Goal: Task Accomplishment & Management: Use online tool/utility

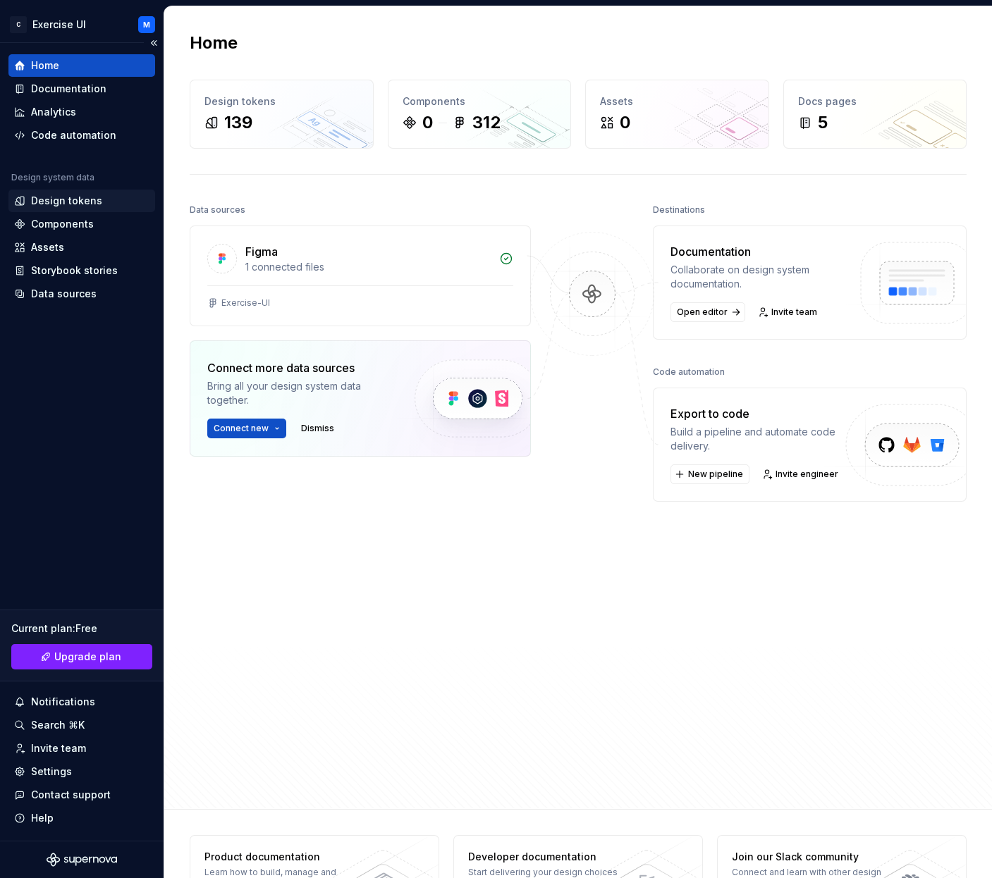
click at [98, 199] on div "Design tokens" at bounding box center [81, 201] width 135 height 14
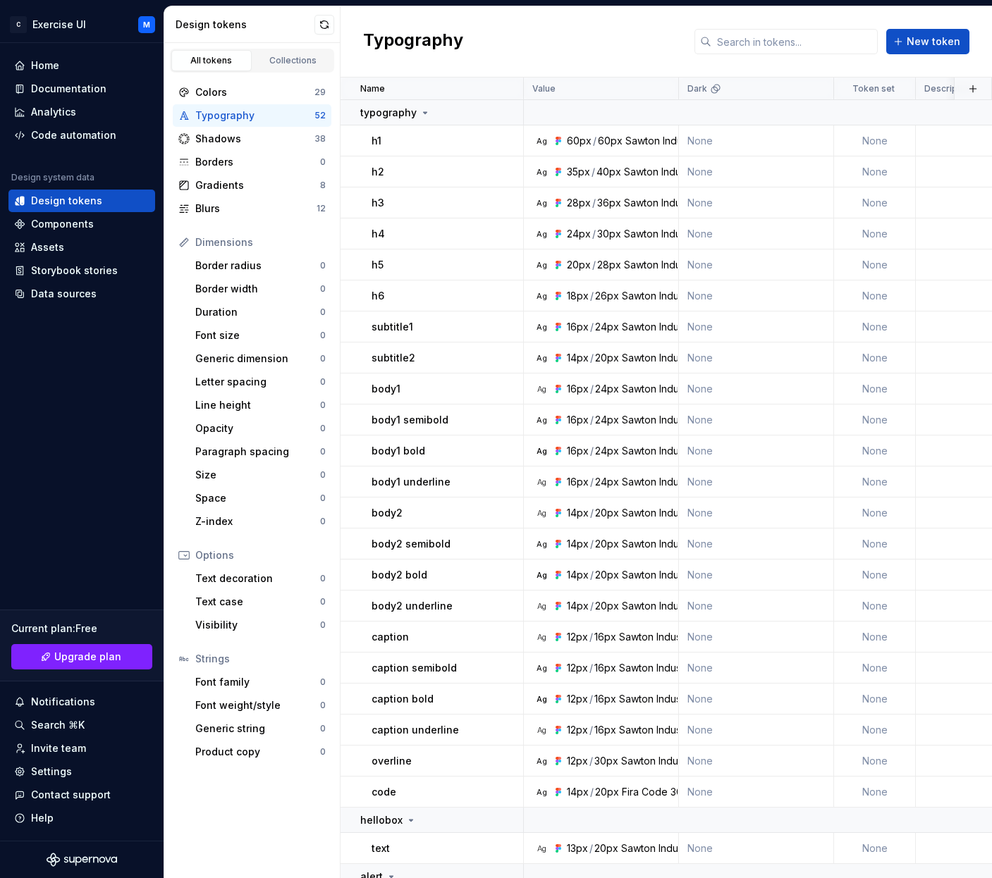
drag, startPoint x: 275, startPoint y: 54, endPoint x: 247, endPoint y: 54, distance: 27.5
click at [275, 54] on link "Collections" at bounding box center [293, 60] width 80 height 21
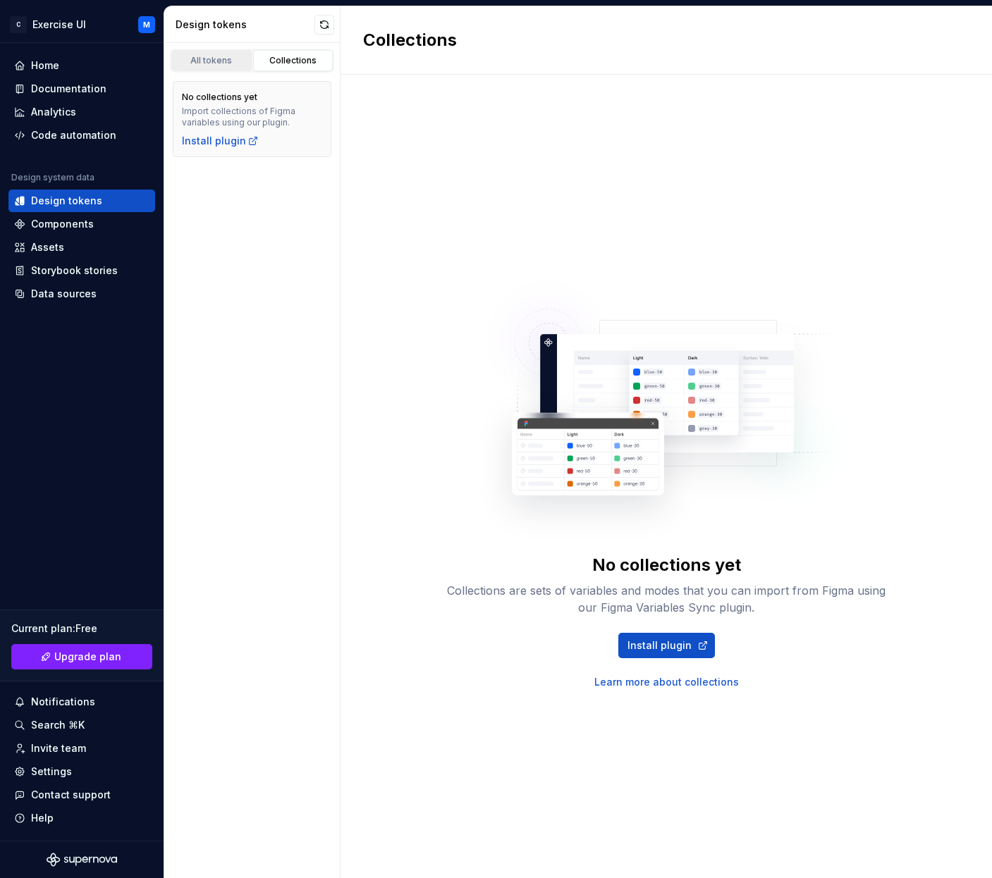
click at [217, 62] on div "All tokens" at bounding box center [211, 60] width 70 height 11
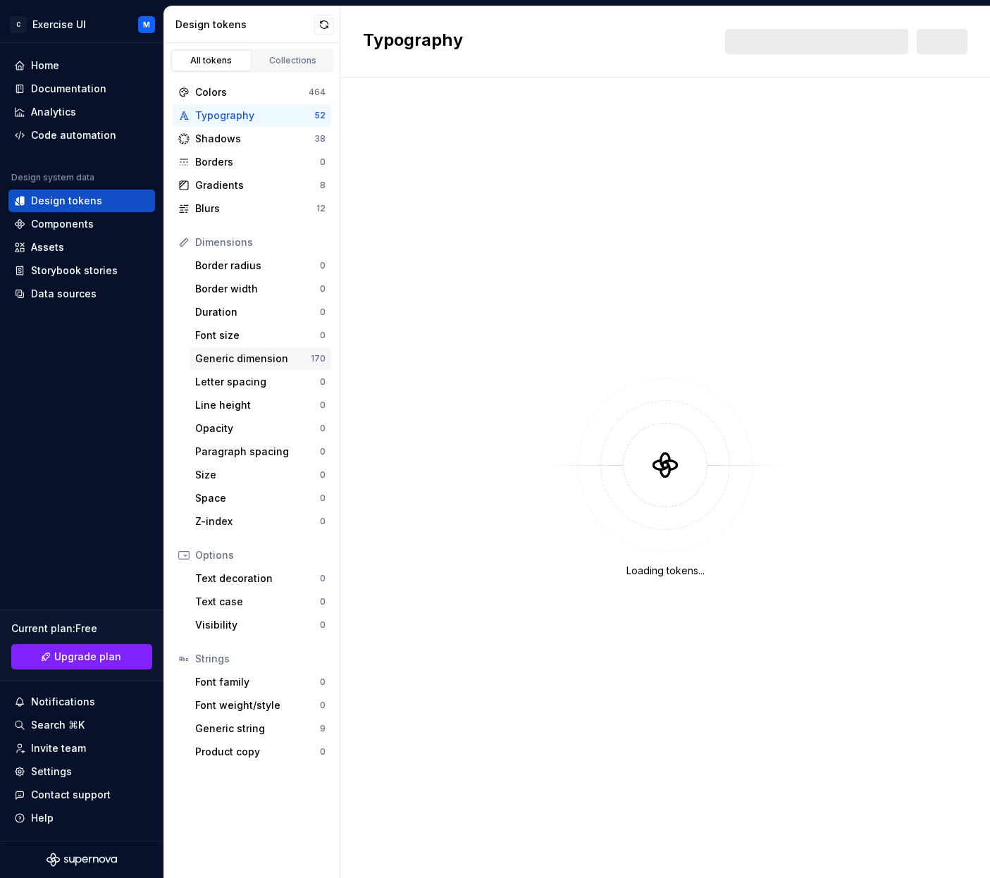
click at [277, 360] on div "Generic dimension" at bounding box center [253, 359] width 116 height 14
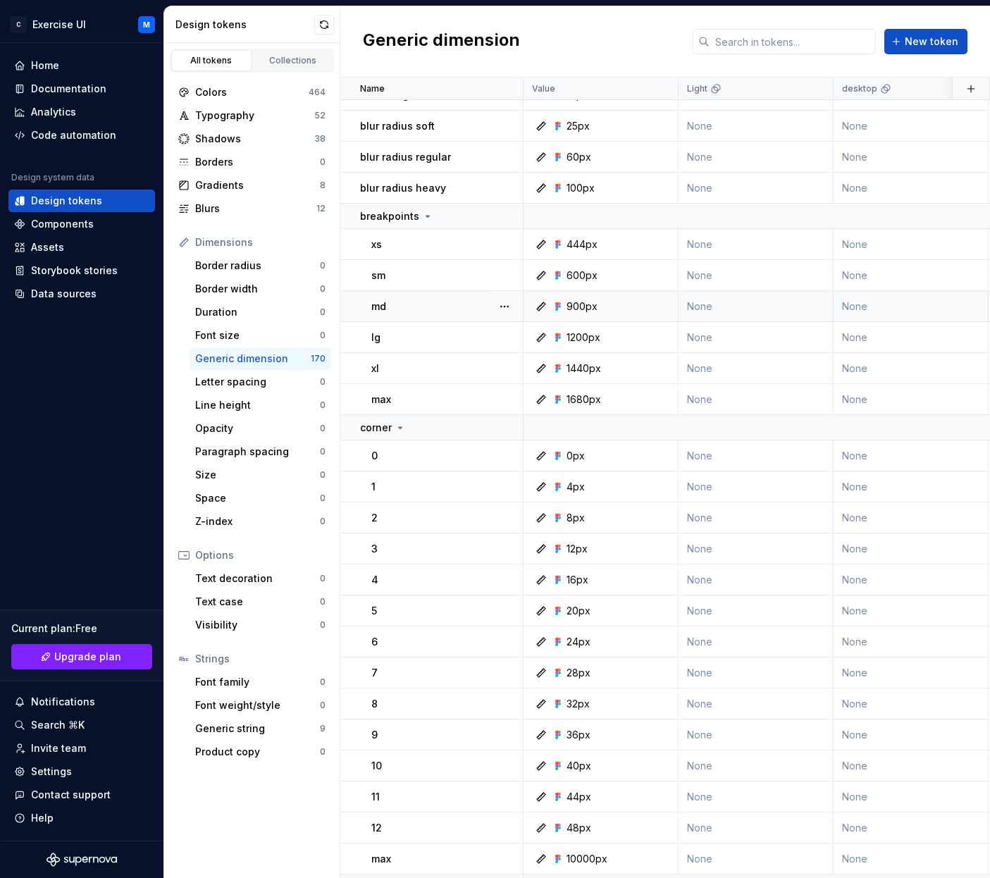
scroll to position [51, 0]
click at [264, 300] on div "Dimensions Border radius 0 Border width 0 Duration 0 Font size 0 Generic dimens…" at bounding box center [252, 382] width 159 height 302
click at [274, 287] on div "Border width" at bounding box center [257, 289] width 125 height 14
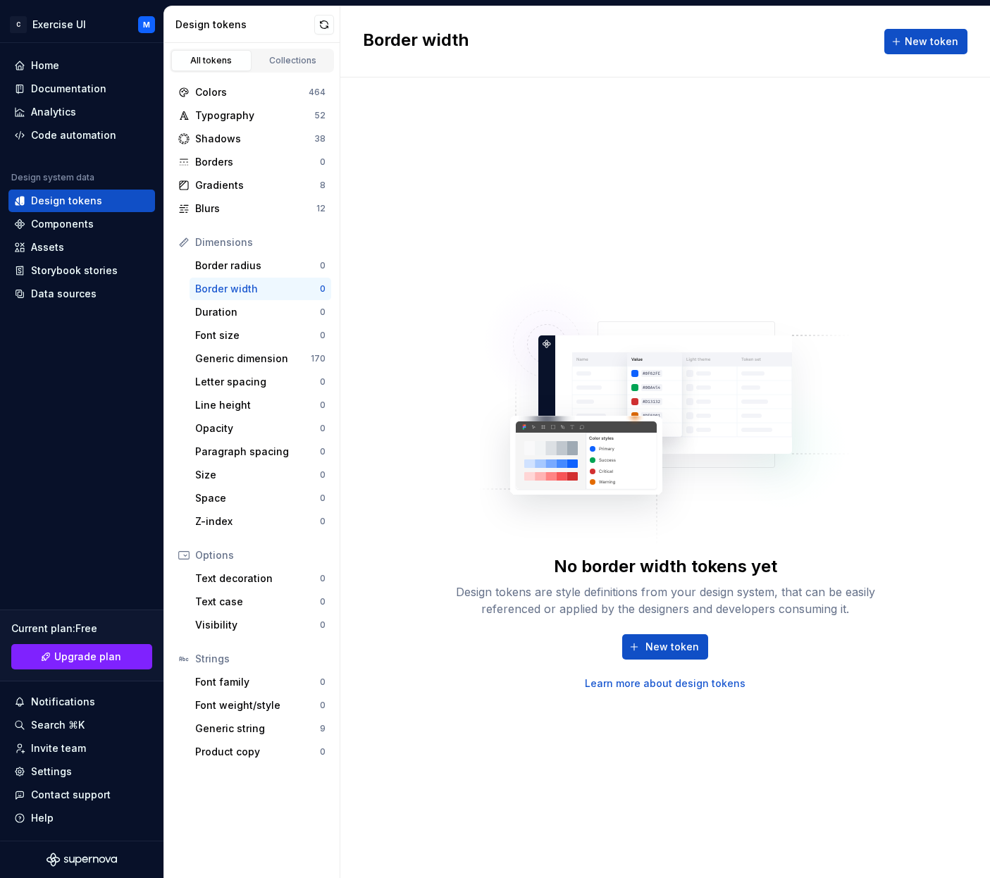
click at [271, 295] on div "Border width" at bounding box center [257, 289] width 125 height 14
click at [269, 352] on div "Generic dimension" at bounding box center [254, 359] width 119 height 14
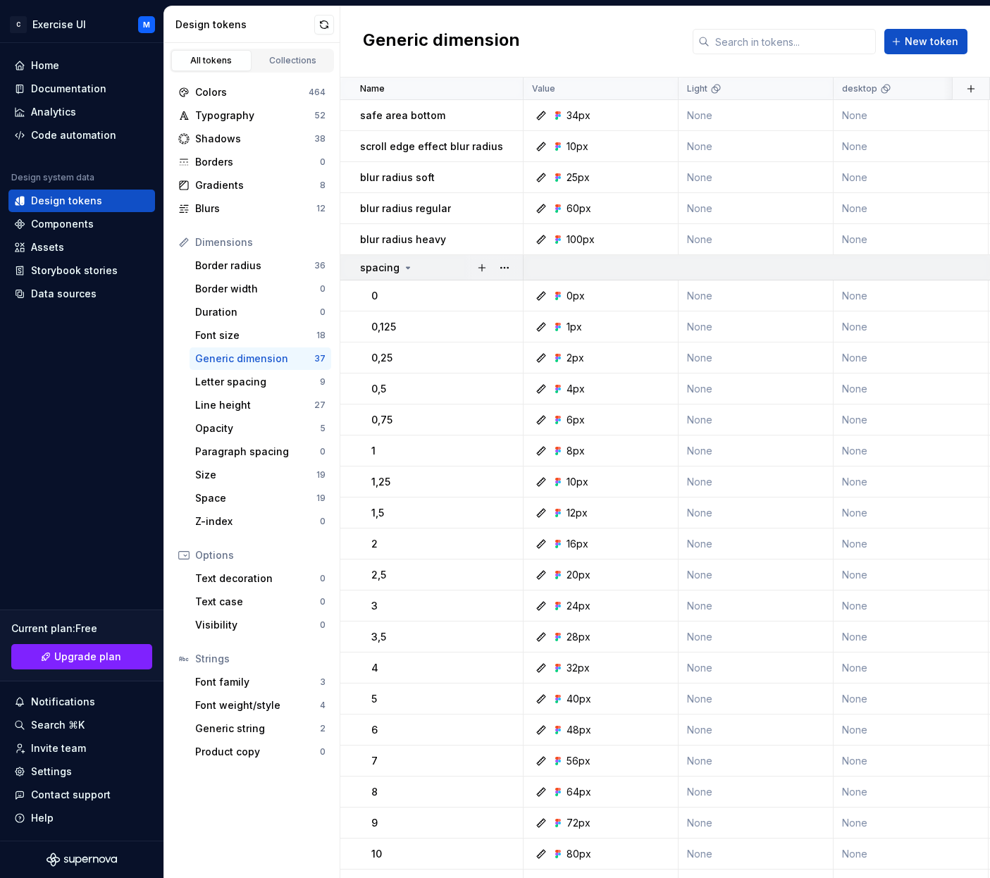
click at [405, 271] on icon at bounding box center [407, 267] width 11 height 11
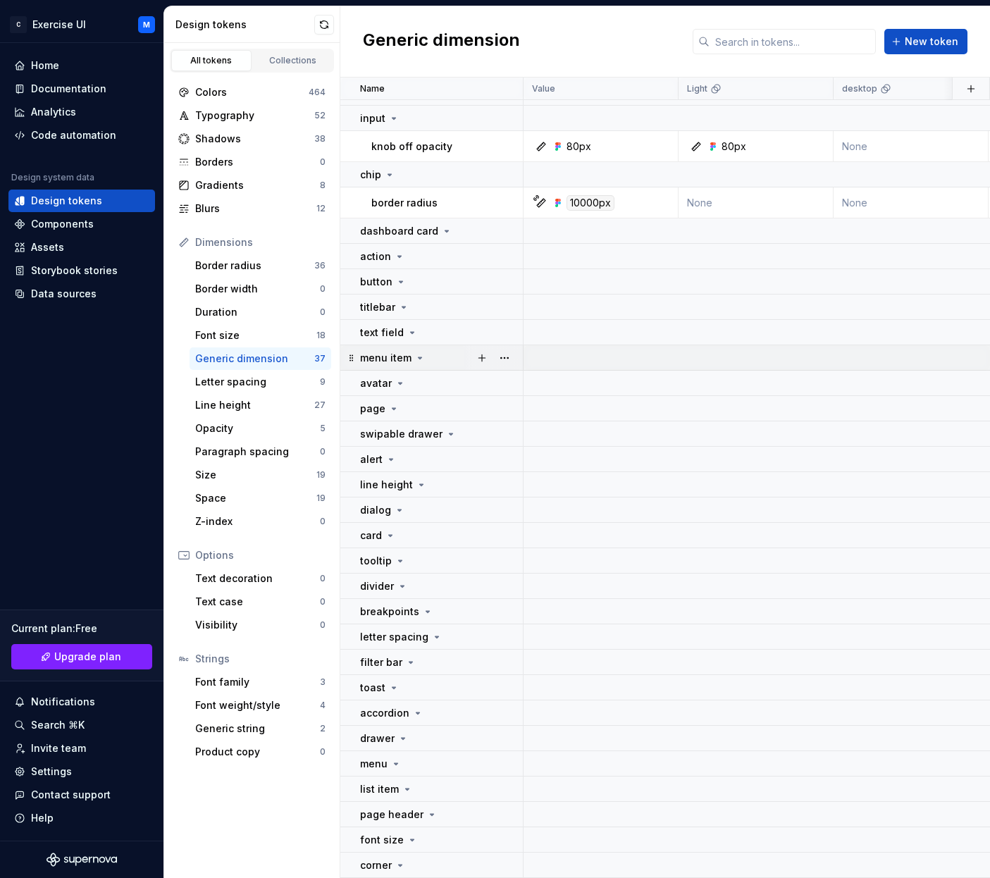
scroll to position [175, 0]
click at [74, 66] on div "Home" at bounding box center [81, 65] width 135 height 14
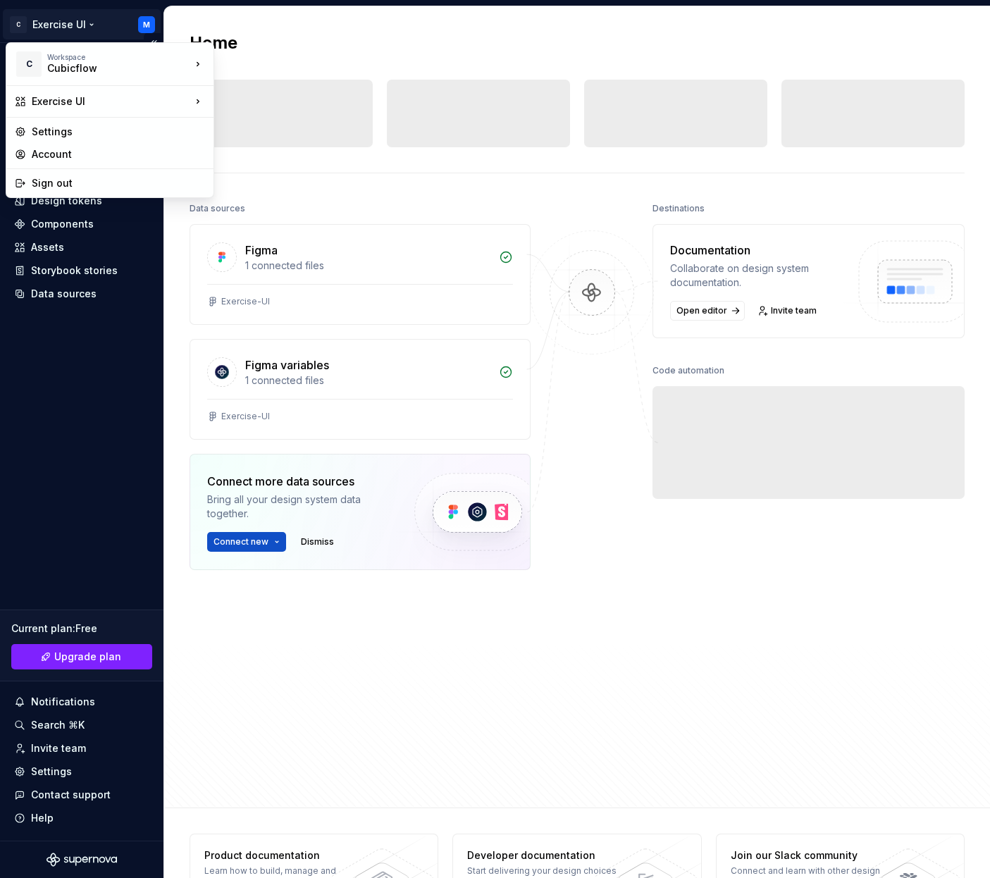
click at [20, 20] on html "C Exercise UI M Home Documentation Analytics Code automation Design system data…" at bounding box center [495, 439] width 990 height 878
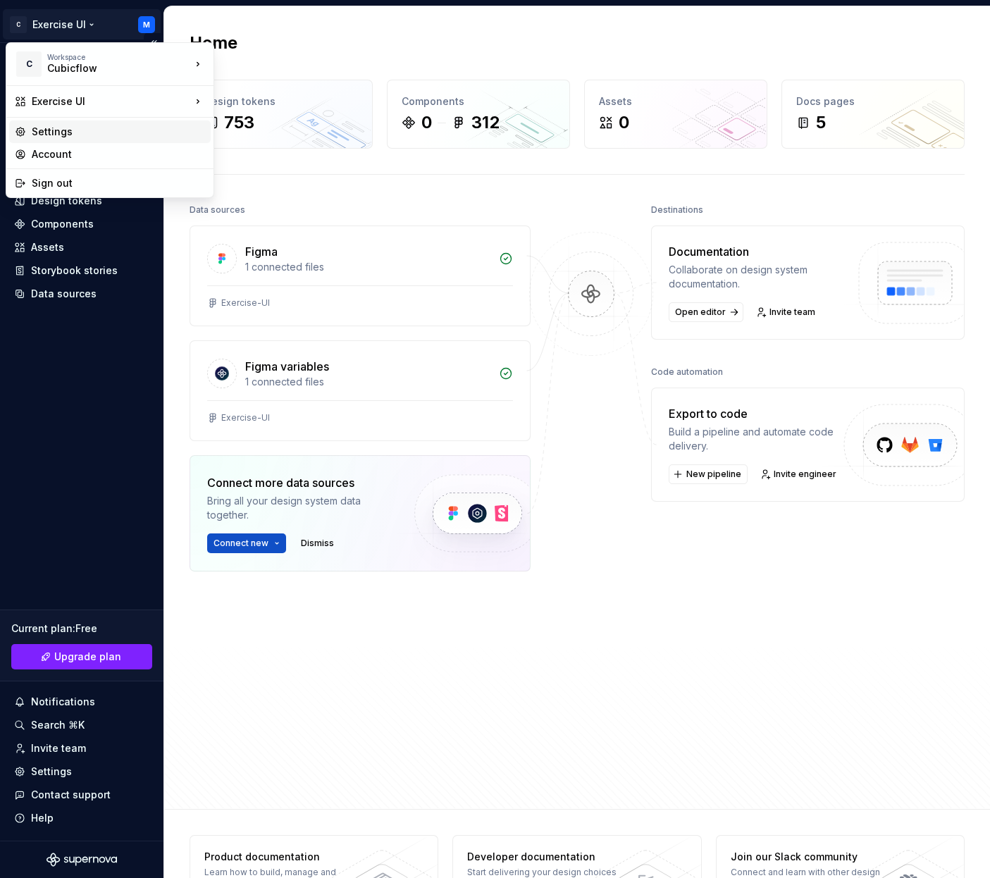
click at [53, 130] on div "Settings" at bounding box center [118, 132] width 173 height 14
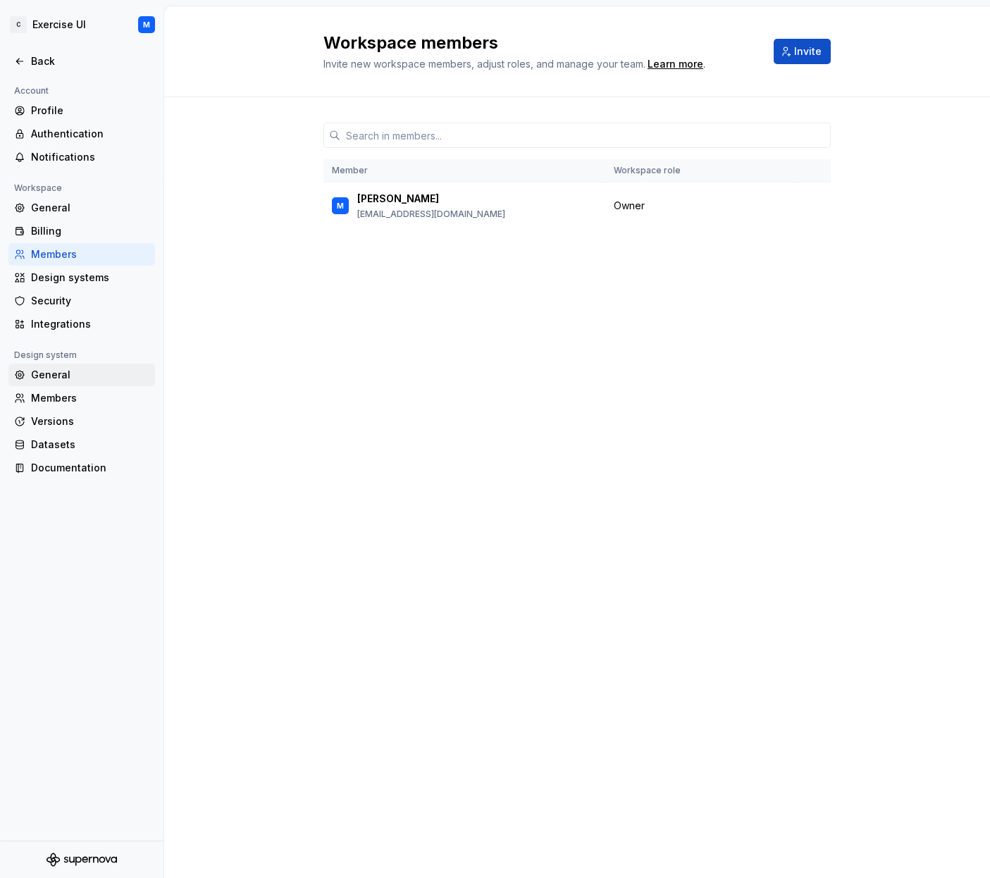
click at [69, 375] on div "General" at bounding box center [90, 375] width 118 height 14
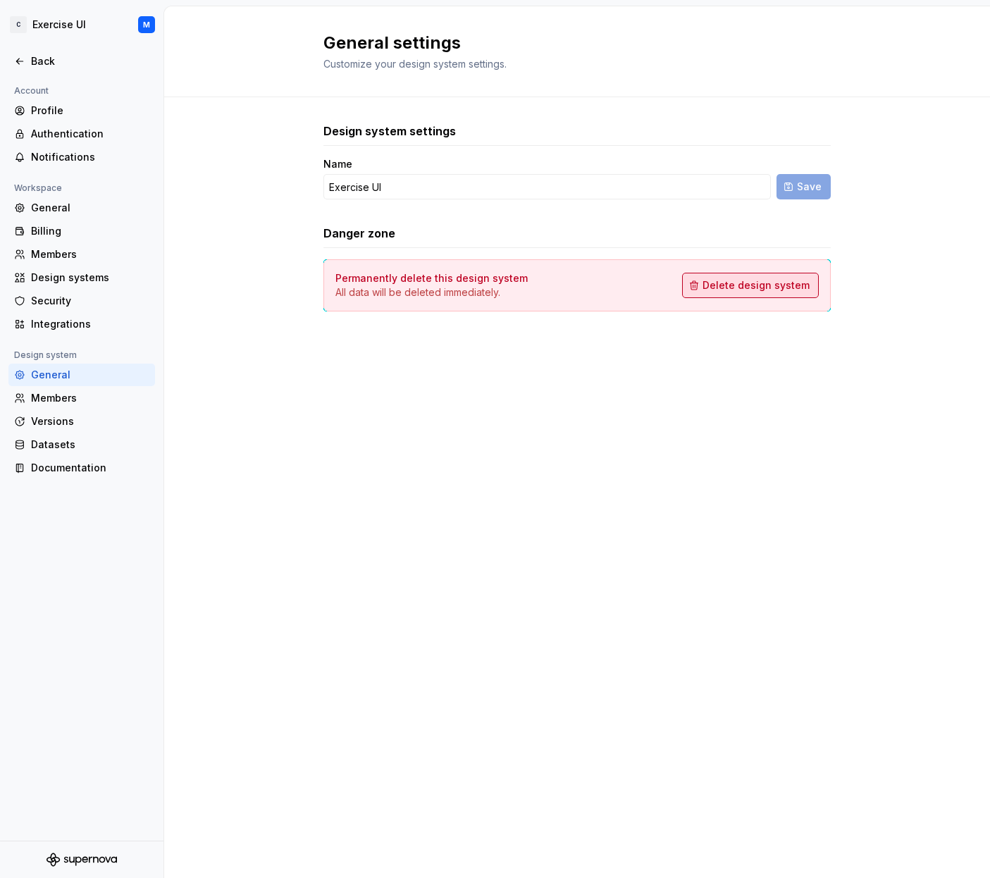
click at [717, 279] on span "Delete design system" at bounding box center [756, 285] width 107 height 14
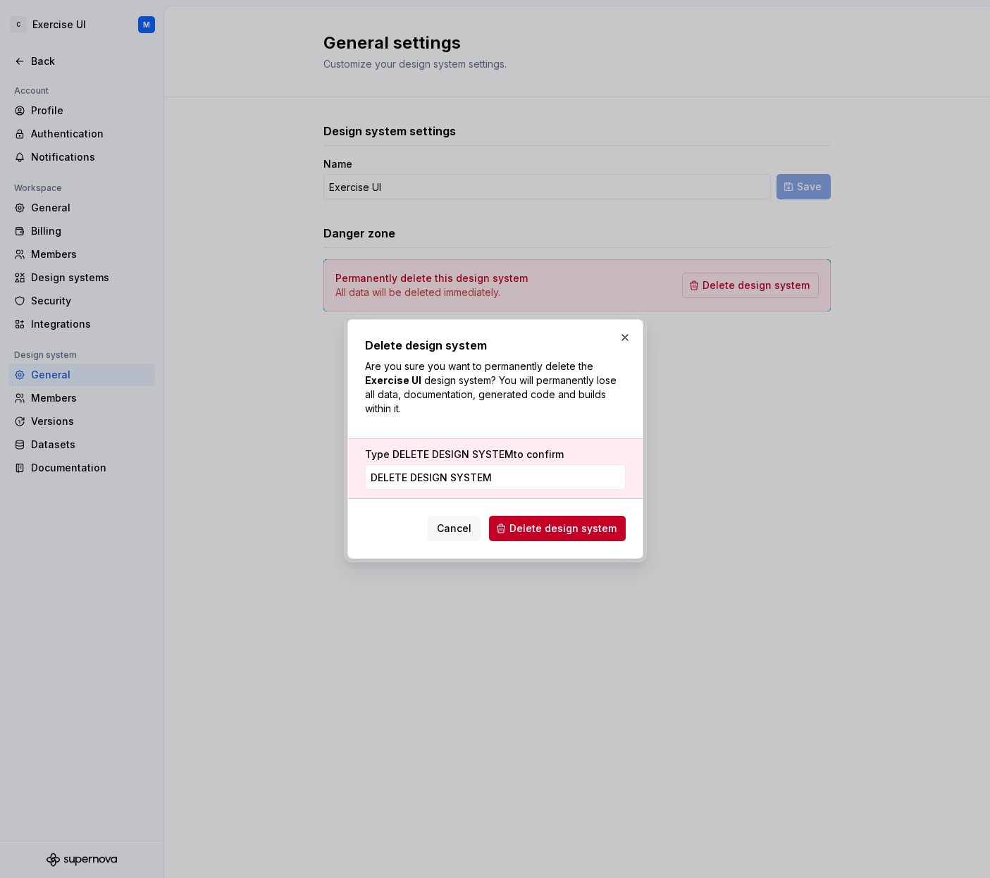
type input "DELETE DESIGN SYSTEM"
drag, startPoint x: 526, startPoint y: 550, endPoint x: 536, endPoint y: 539, distance: 14.5
click at [531, 548] on div "Delete design system Are you sure you want to permanently delete the Exercise U…" at bounding box center [495, 439] width 296 height 240
click at [535, 539] on button "Delete design system" at bounding box center [557, 528] width 137 height 25
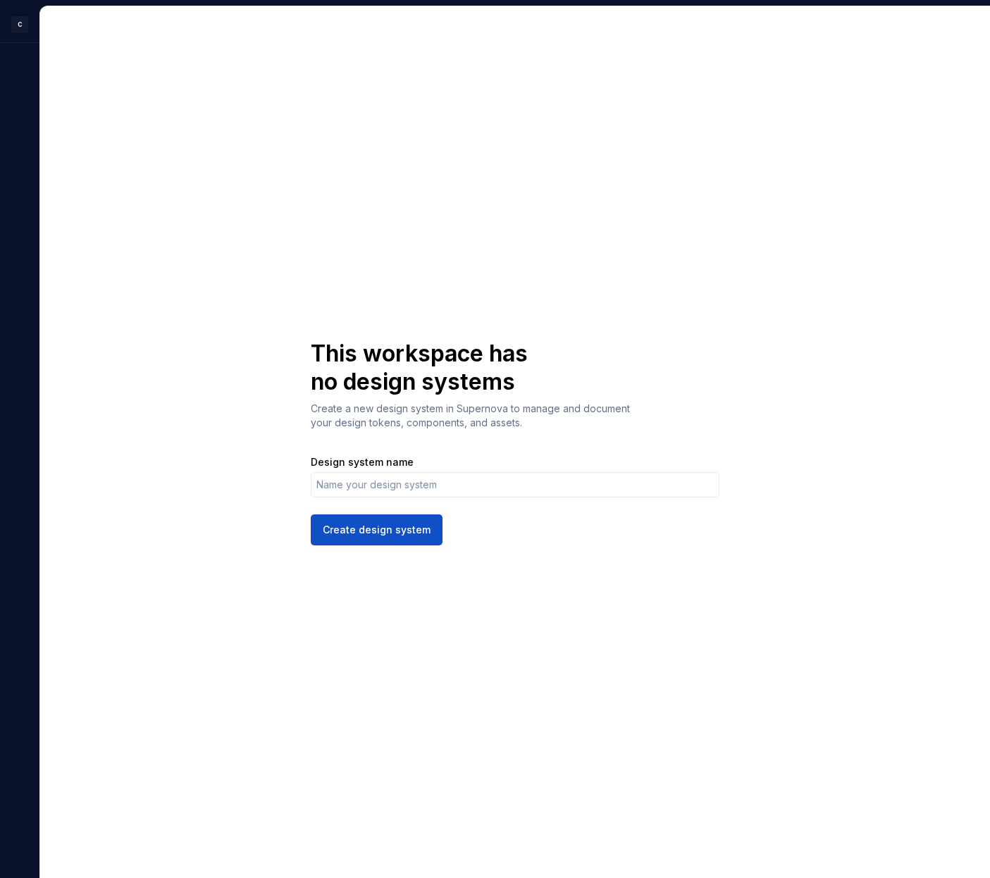
click at [409, 471] on div "Design system name" at bounding box center [515, 476] width 409 height 42
click at [404, 480] on input "Design system name" at bounding box center [515, 484] width 409 height 25
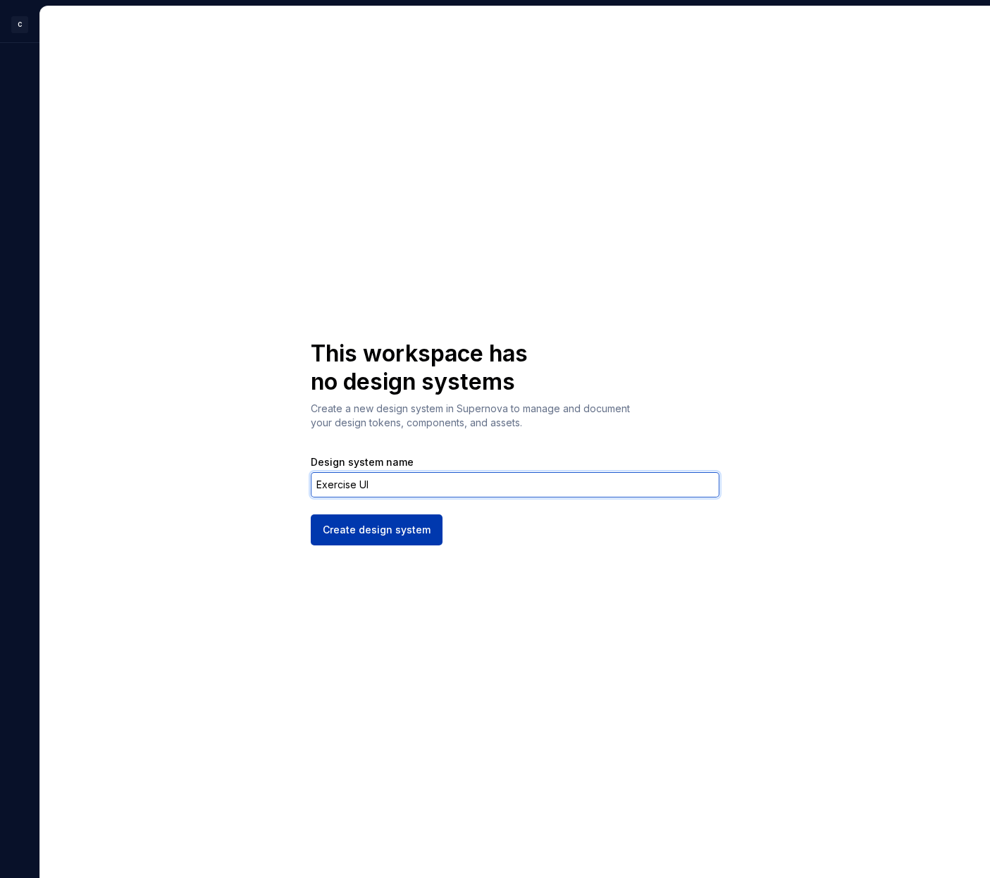
type input "Exercise UI"
click at [393, 529] on span "Create design system" at bounding box center [377, 530] width 108 height 14
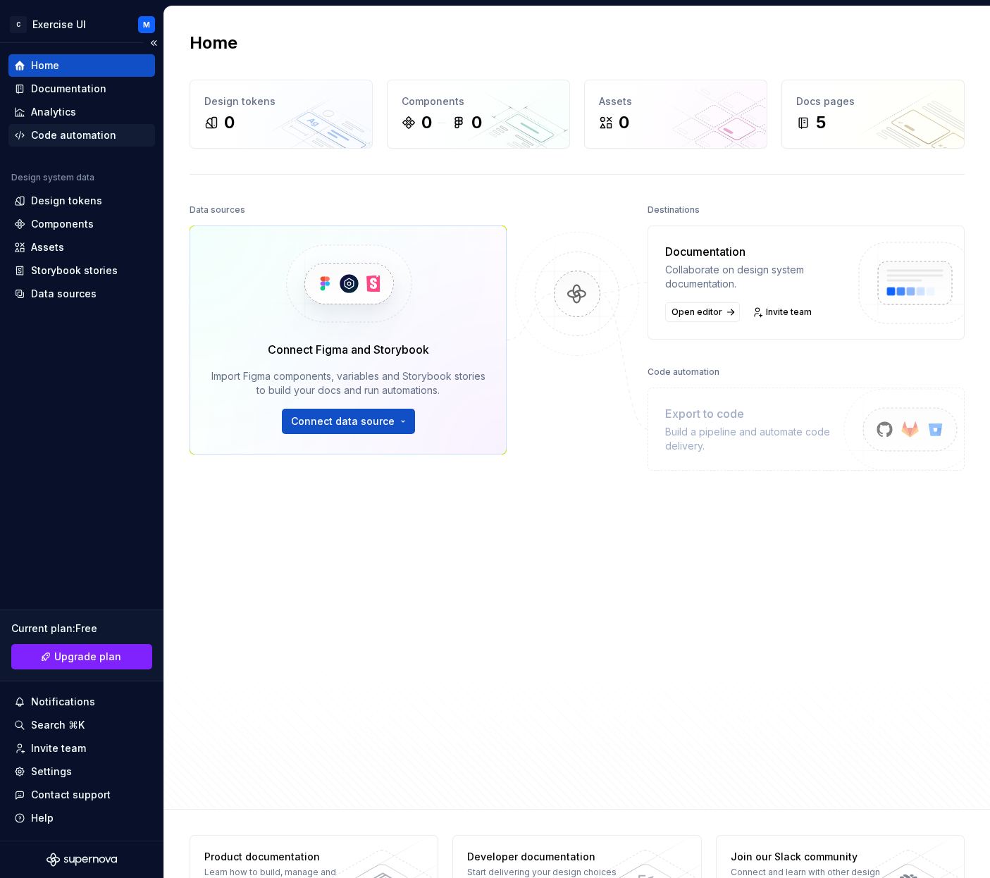
click at [44, 135] on div "Code automation" at bounding box center [73, 135] width 85 height 14
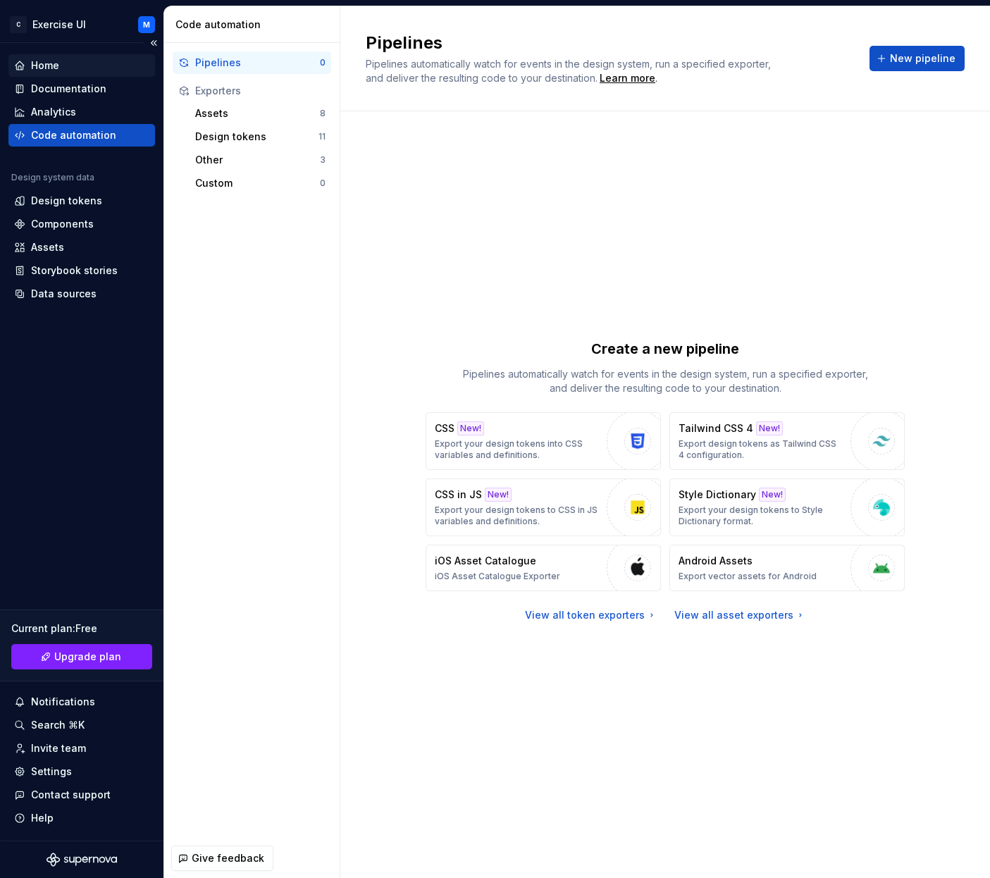
click at [100, 64] on div "Home" at bounding box center [81, 65] width 135 height 14
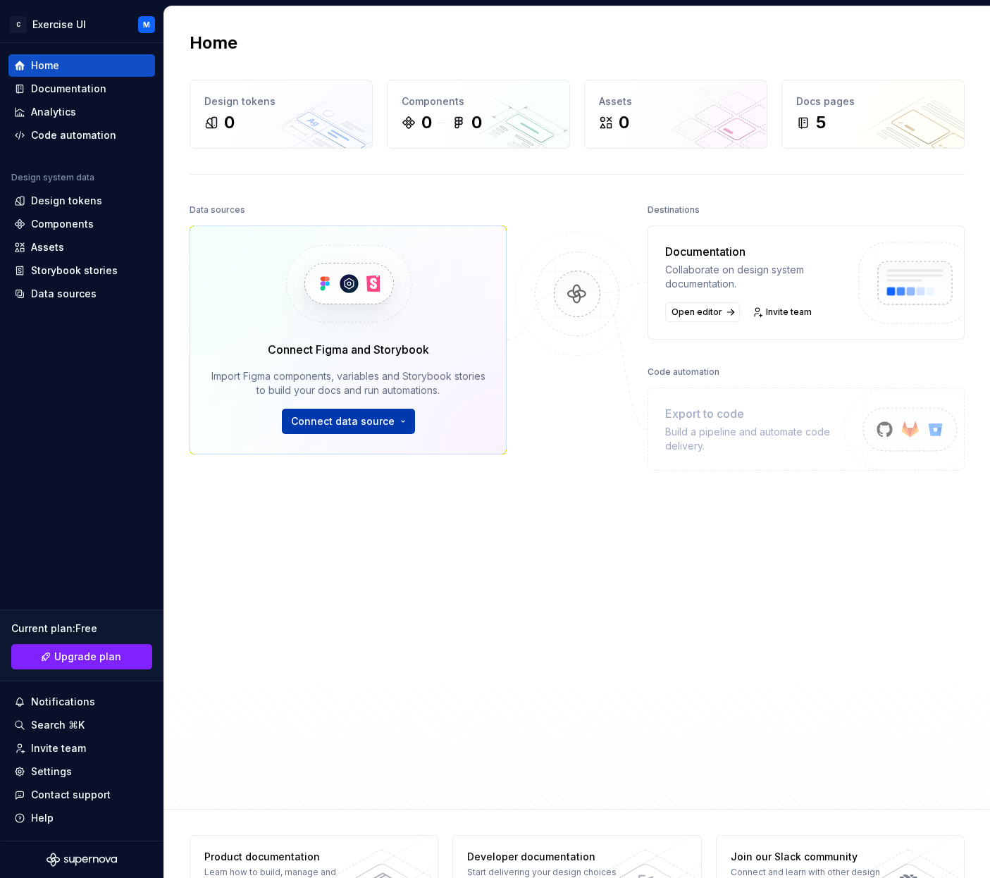
click at [368, 427] on html "C Exercise UI M Home Documentation Analytics Code automation Design system data…" at bounding box center [495, 439] width 990 height 878
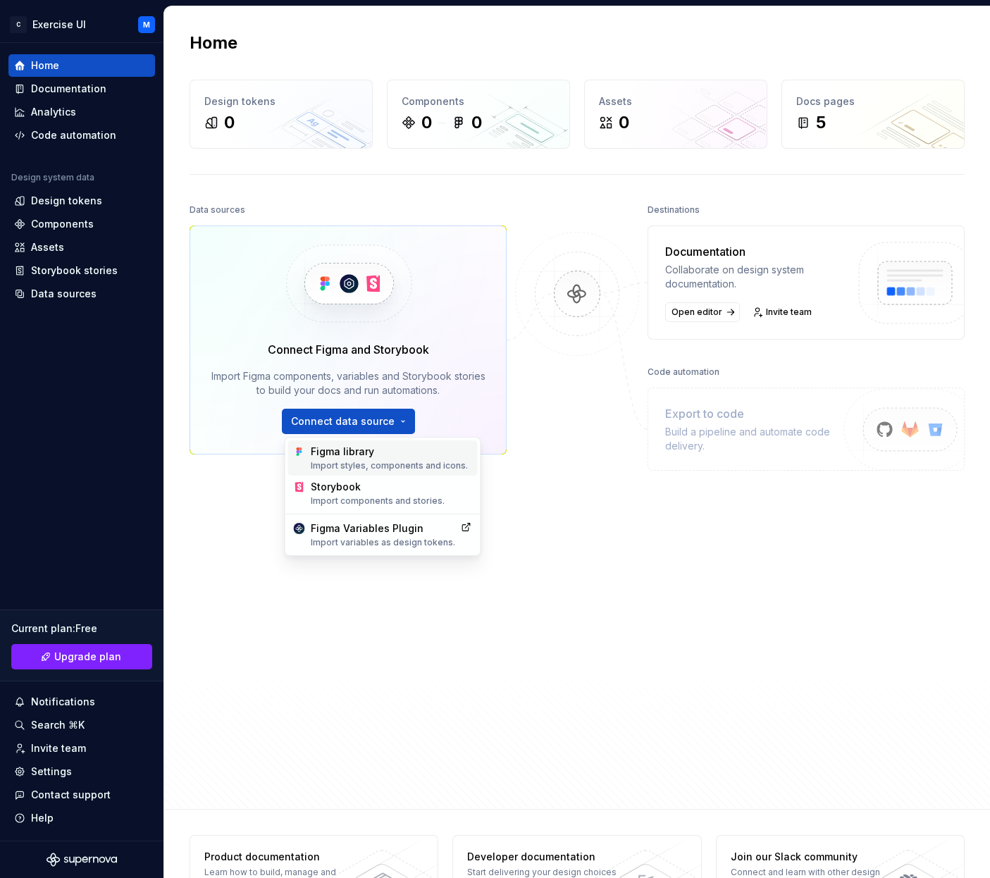
click at [389, 455] on div "Figma library Import styles, components and icons." at bounding box center [391, 458] width 161 height 27
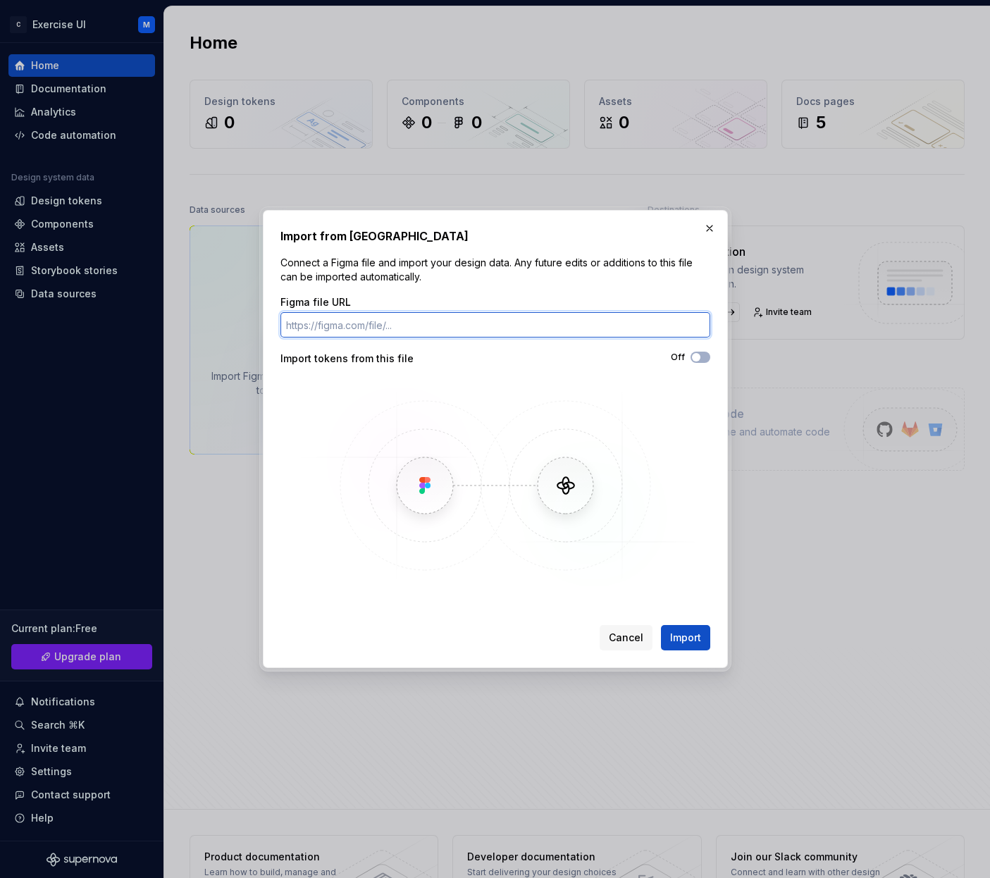
click at [447, 326] on input "Figma file URL" at bounding box center [495, 324] width 430 height 25
paste input "https://www.figma.com/design/VQSKGGu4gPUmf3FVHyzcdm/Exercise-UI?m=auto&t=aszBrz…"
type input "https://www.figma.com/design/VQSKGGu4gPUmf3FVHyzcdm/Exercise-UI?m=auto&t=aszBrz…"
click at [693, 352] on button "Off" at bounding box center [701, 357] width 20 height 11
click at [691, 631] on span "Import" at bounding box center [685, 638] width 31 height 14
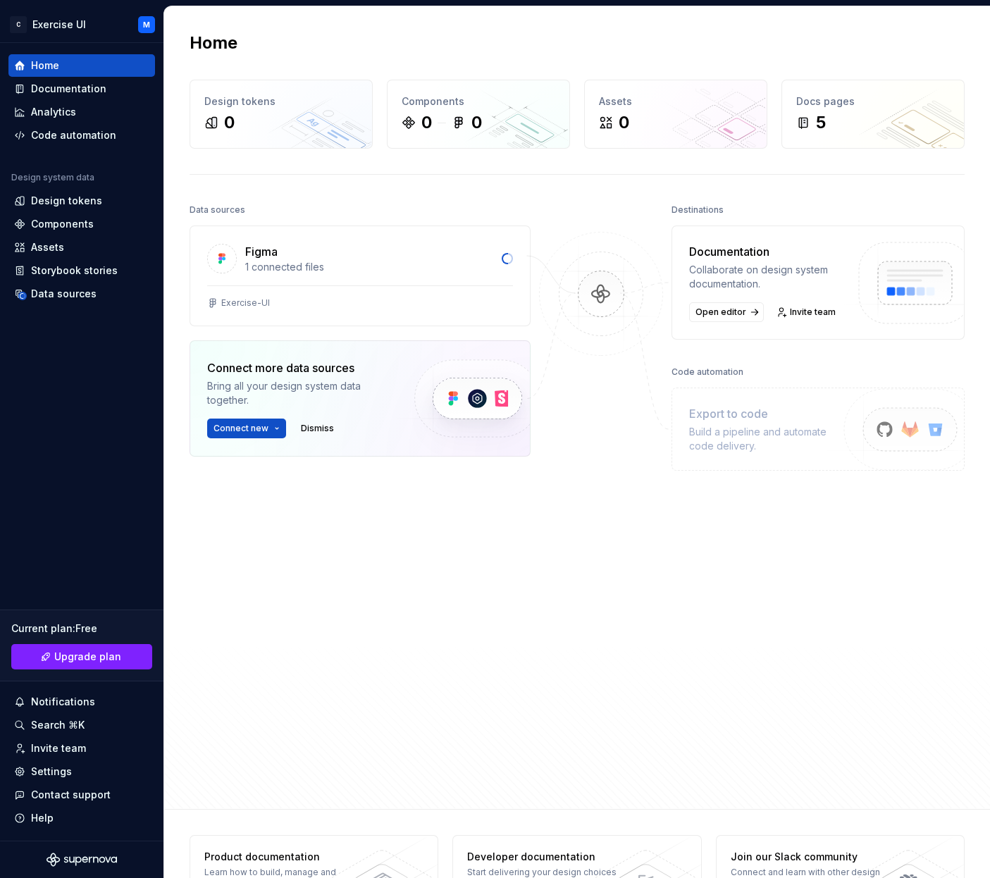
click at [397, 536] on div "Data sources Figma 1 connected files Exercise-UI Connect more data sources Brin…" at bounding box center [360, 463] width 341 height 527
click at [263, 299] on div "Exercise-UI" at bounding box center [245, 302] width 49 height 11
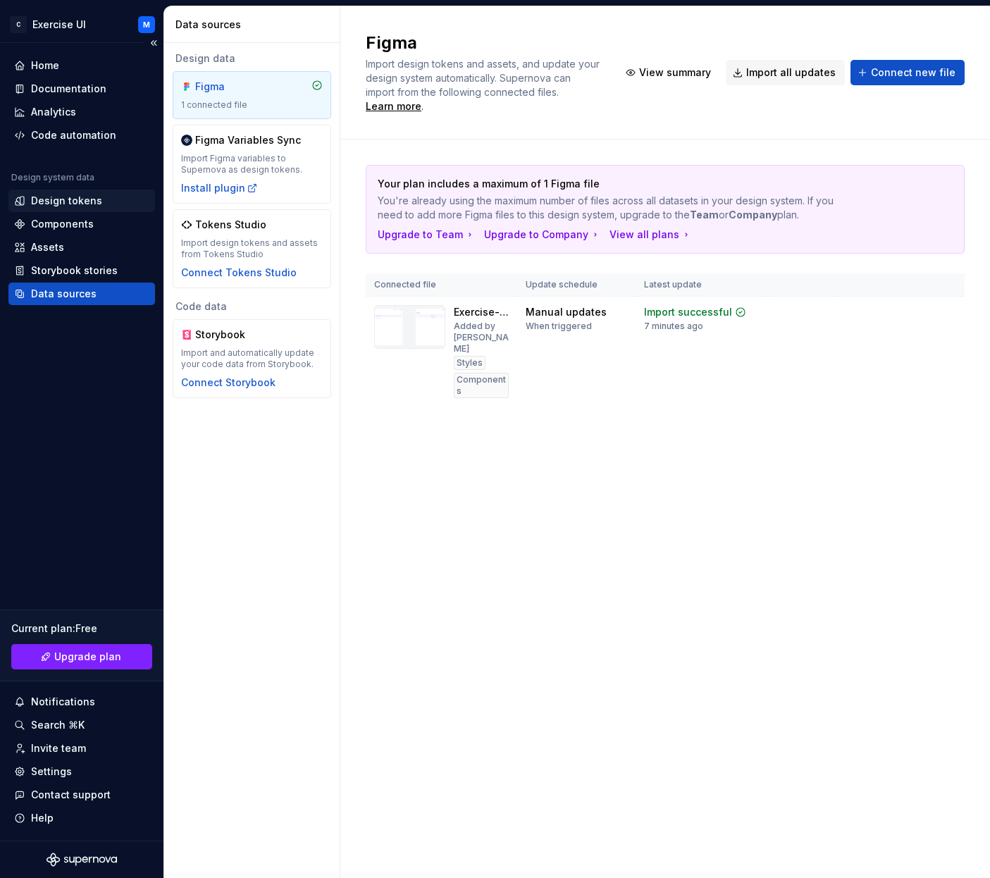
click at [107, 206] on div "Design tokens" at bounding box center [81, 201] width 135 height 14
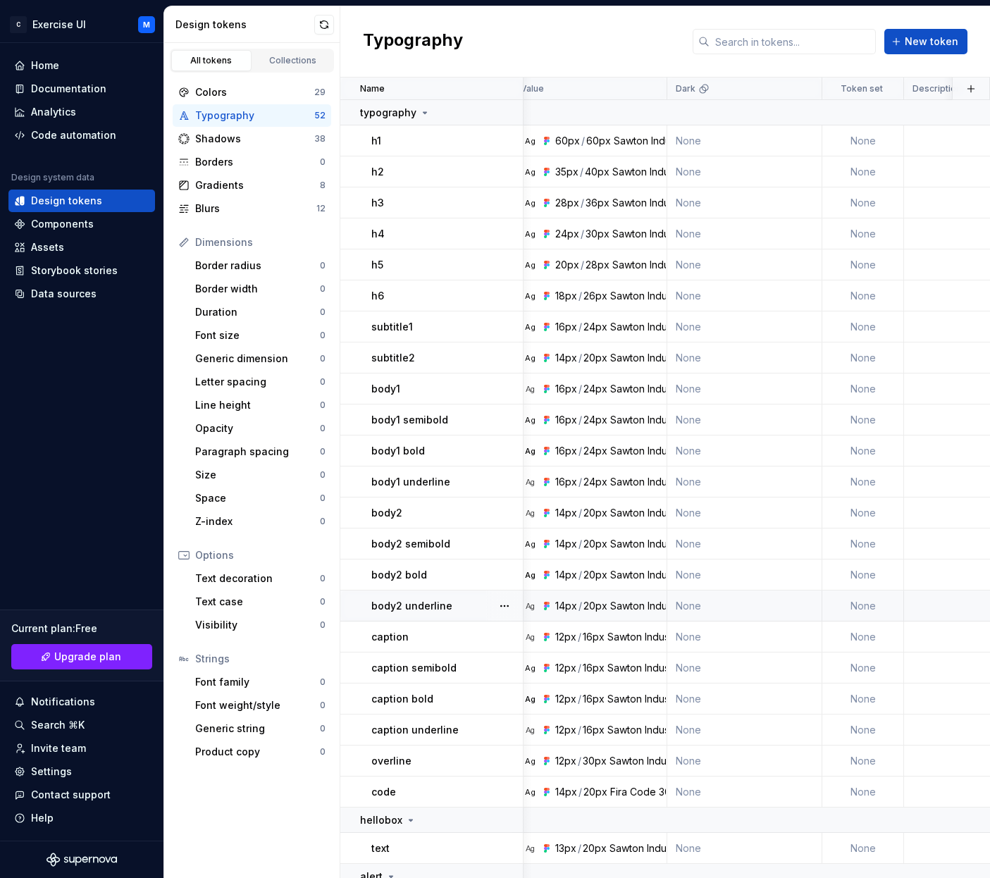
scroll to position [0, 11]
click at [402, 528] on td "body2" at bounding box center [431, 513] width 183 height 31
click at [407, 538] on p "body2 semibold" at bounding box center [410, 544] width 79 height 14
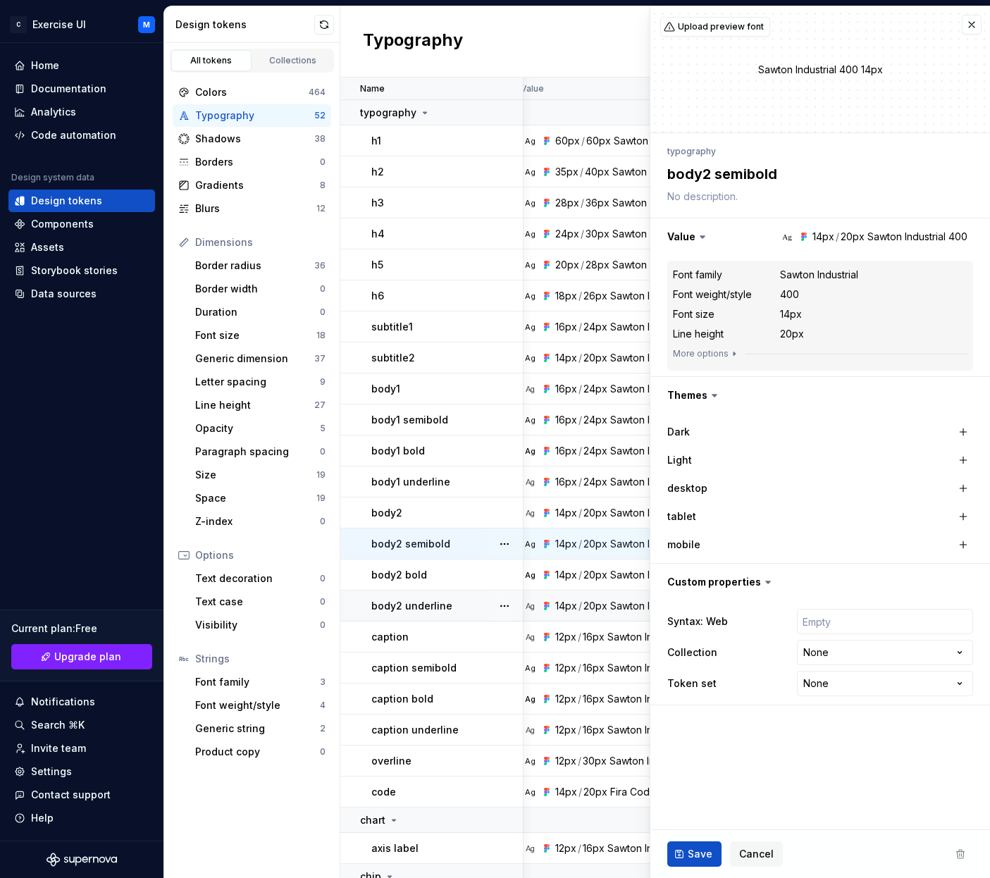
click at [425, 545] on p "body2 semibold" at bounding box center [410, 544] width 79 height 14
type textarea "*"
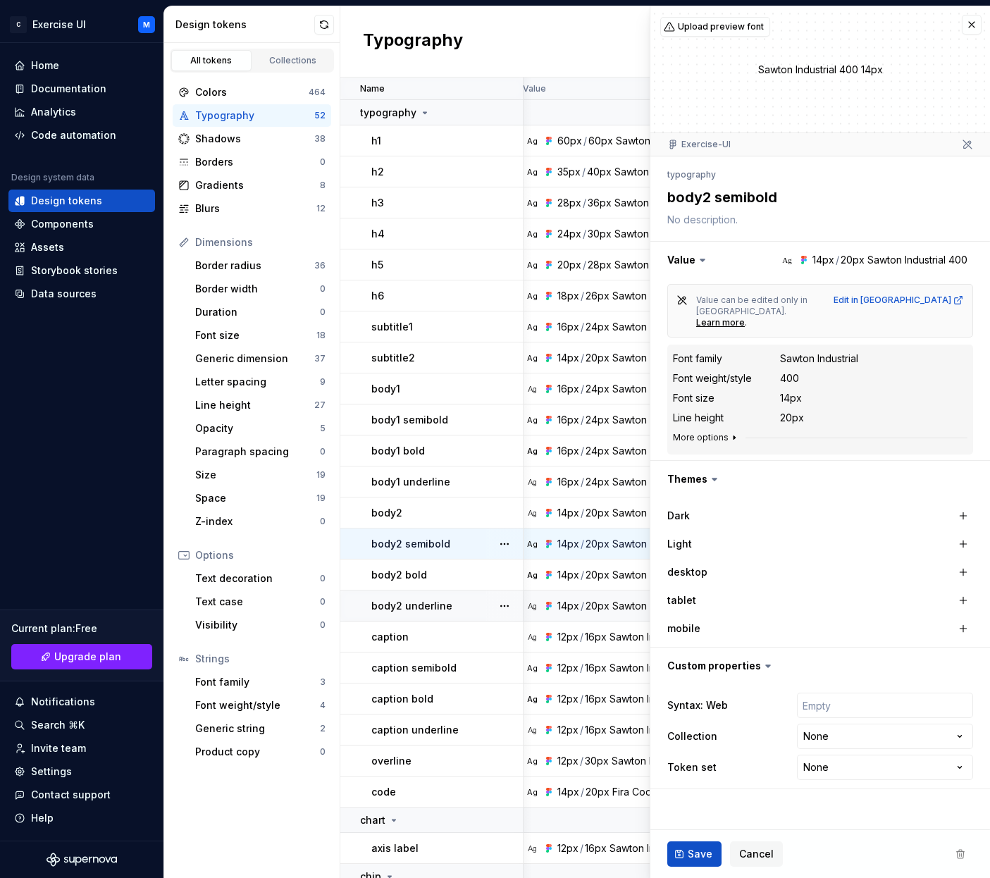
click at [702, 432] on button "More options" at bounding box center [706, 437] width 67 height 11
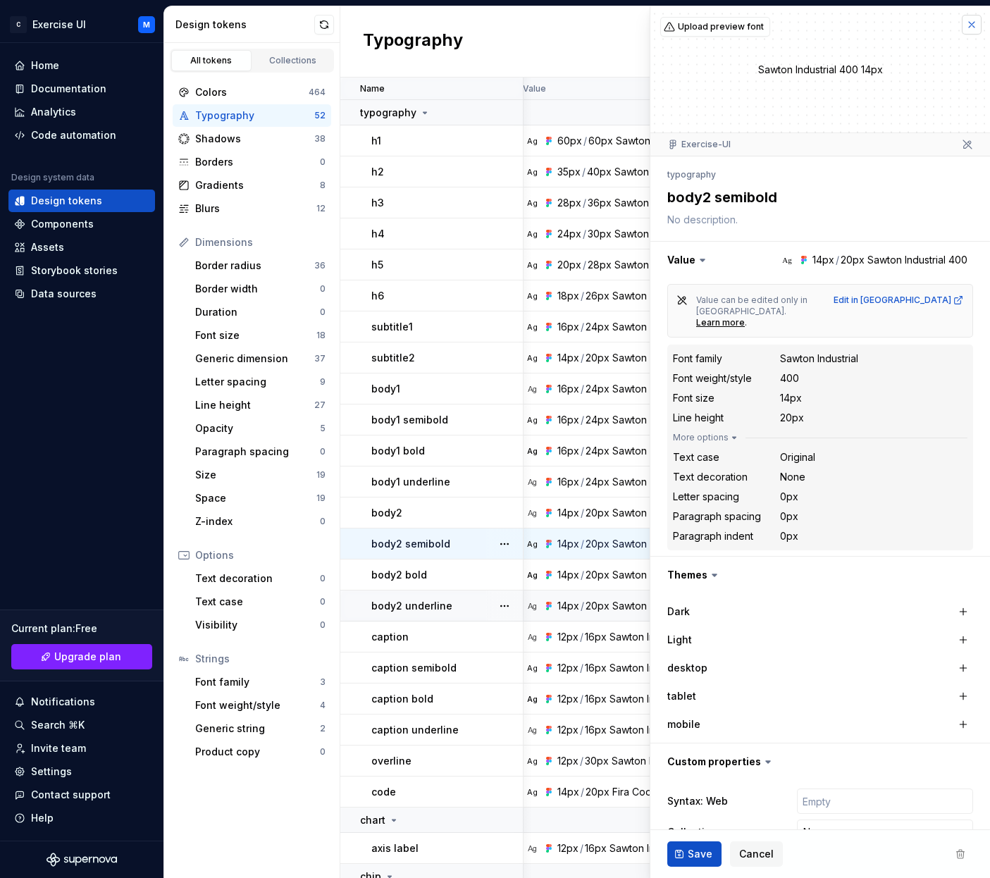
click at [973, 25] on button "button" at bounding box center [972, 25] width 20 height 20
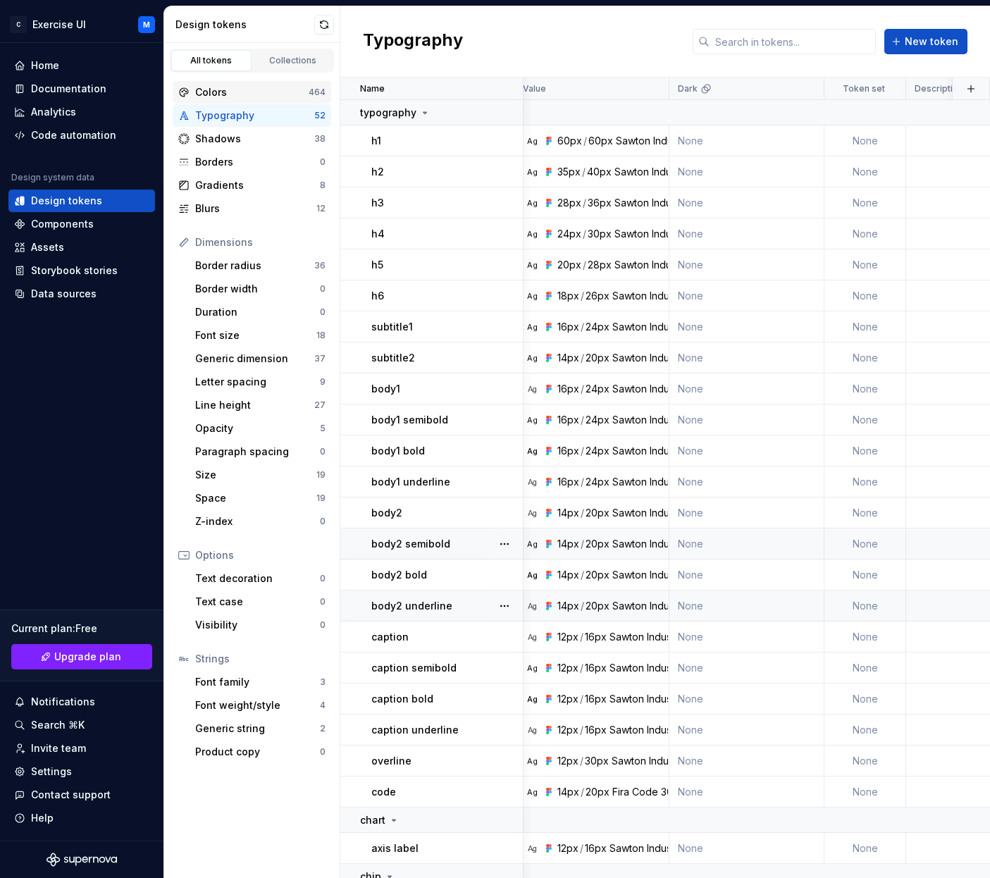
click at [294, 91] on div "Colors" at bounding box center [251, 92] width 113 height 14
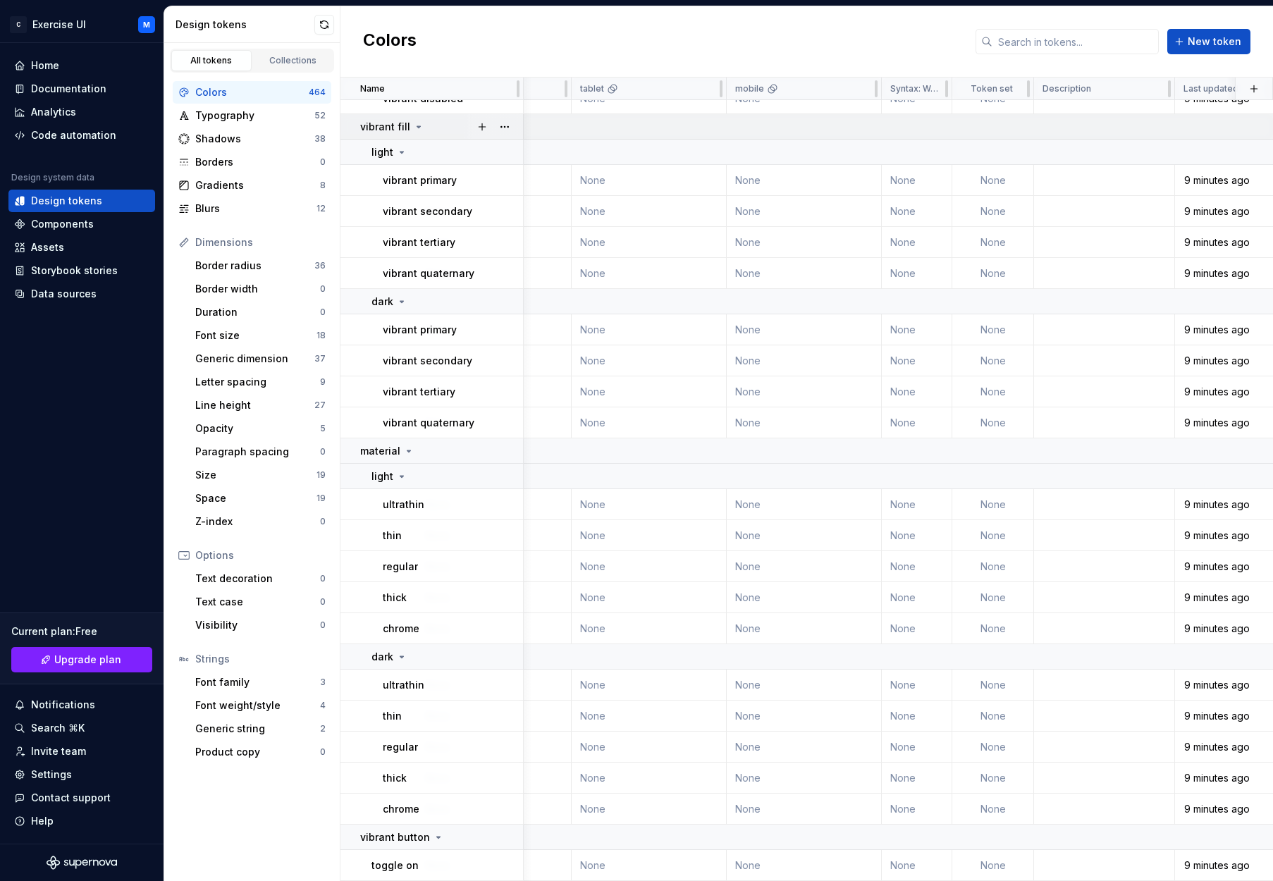
scroll to position [16119, 643]
click at [925, 85] on button "button" at bounding box center [933, 89] width 20 height 20
click at [932, 89] on html "C Exercise UI M Home Documentation Analytics Code automation Design system data…" at bounding box center [636, 440] width 1273 height 881
click at [970, 197] on div "Delete property" at bounding box center [995, 197] width 92 height 14
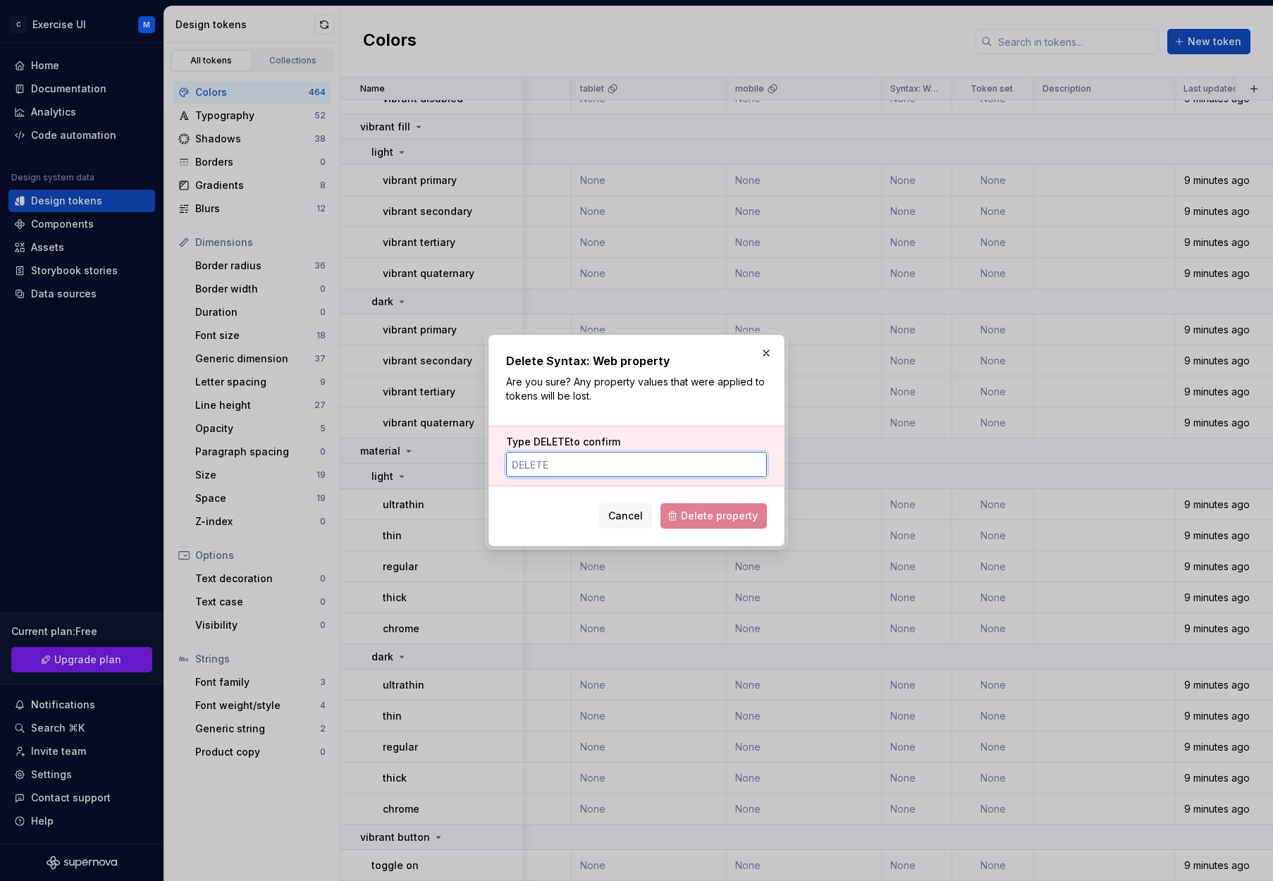
click at [628, 455] on input "Type DELETE to confirm" at bounding box center [636, 464] width 261 height 25
type input "d"
type input "E"
type input "DELETE"
click at [741, 513] on span "Delete property" at bounding box center [719, 516] width 77 height 14
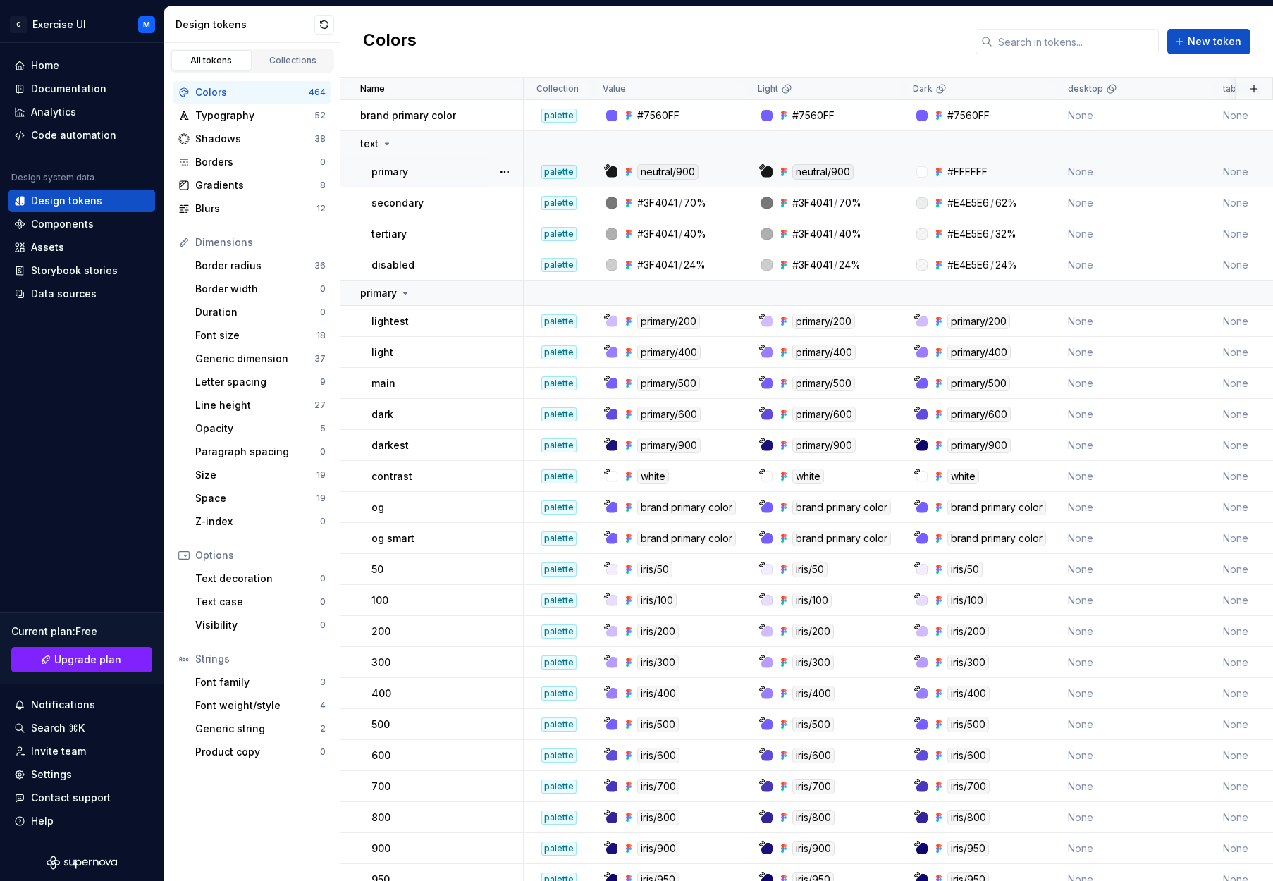
scroll to position [0, 0]
click at [294, 178] on div "Gradients" at bounding box center [257, 185] width 125 height 14
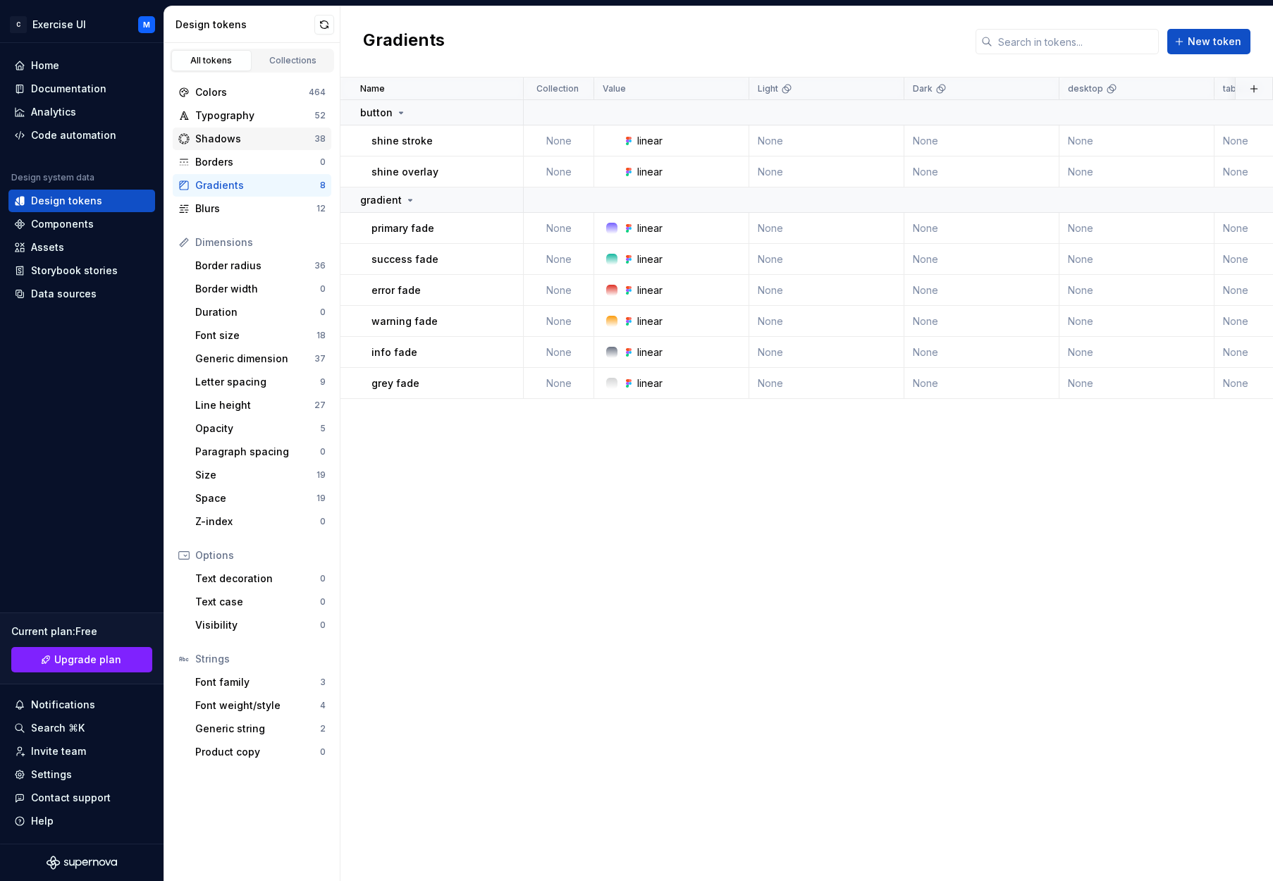
click at [300, 141] on div "Shadows" at bounding box center [254, 139] width 119 height 14
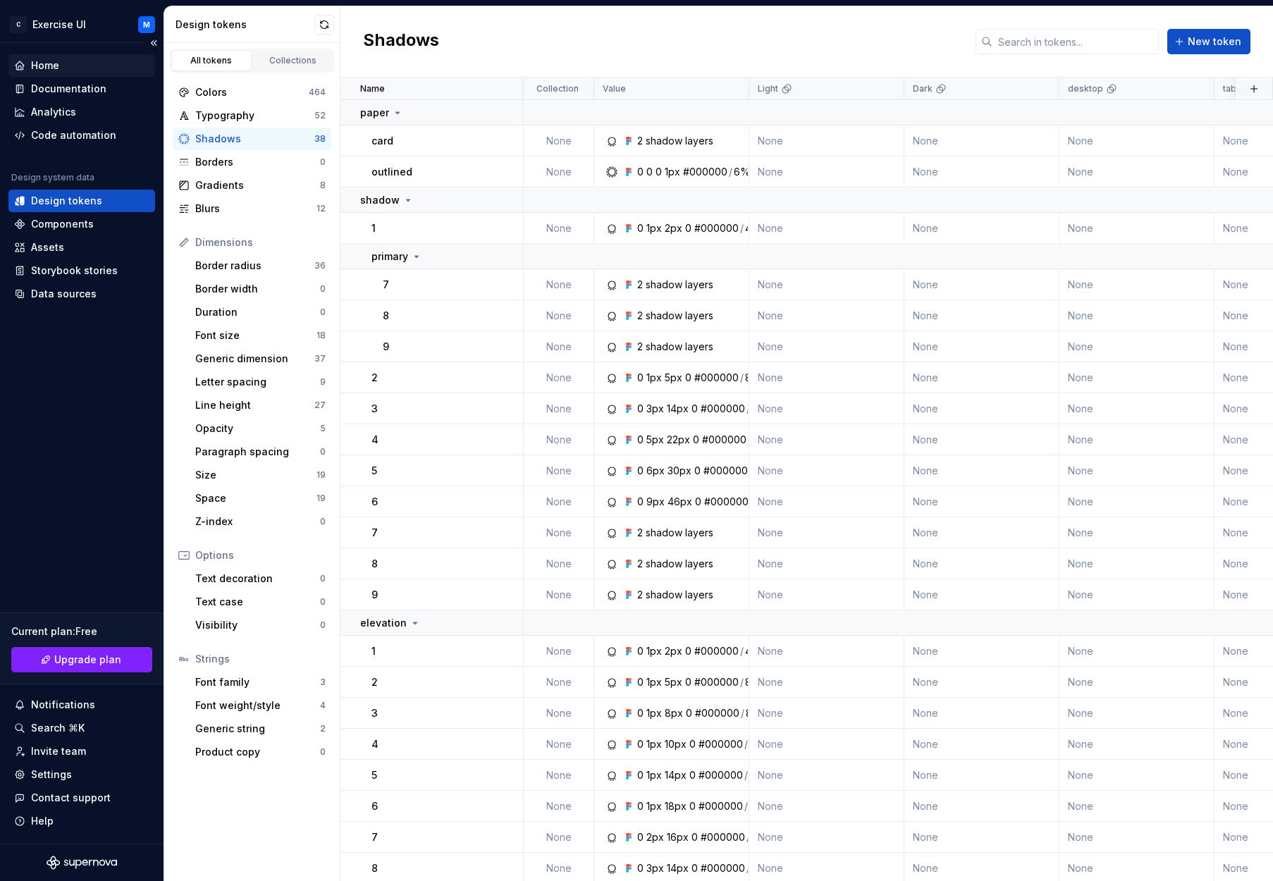
click at [41, 63] on div "Home" at bounding box center [45, 65] width 28 height 14
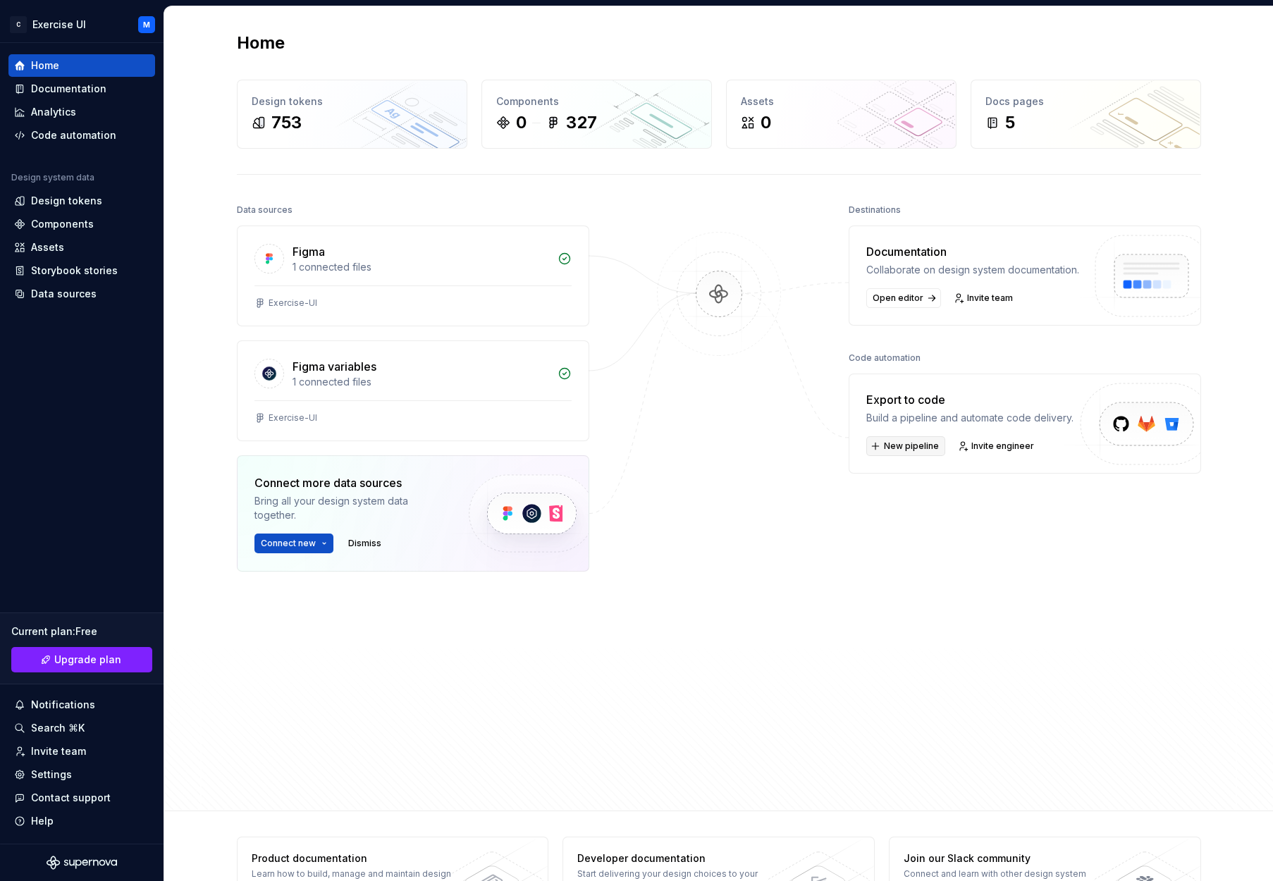
click at [901, 452] on span "New pipeline" at bounding box center [911, 445] width 55 height 11
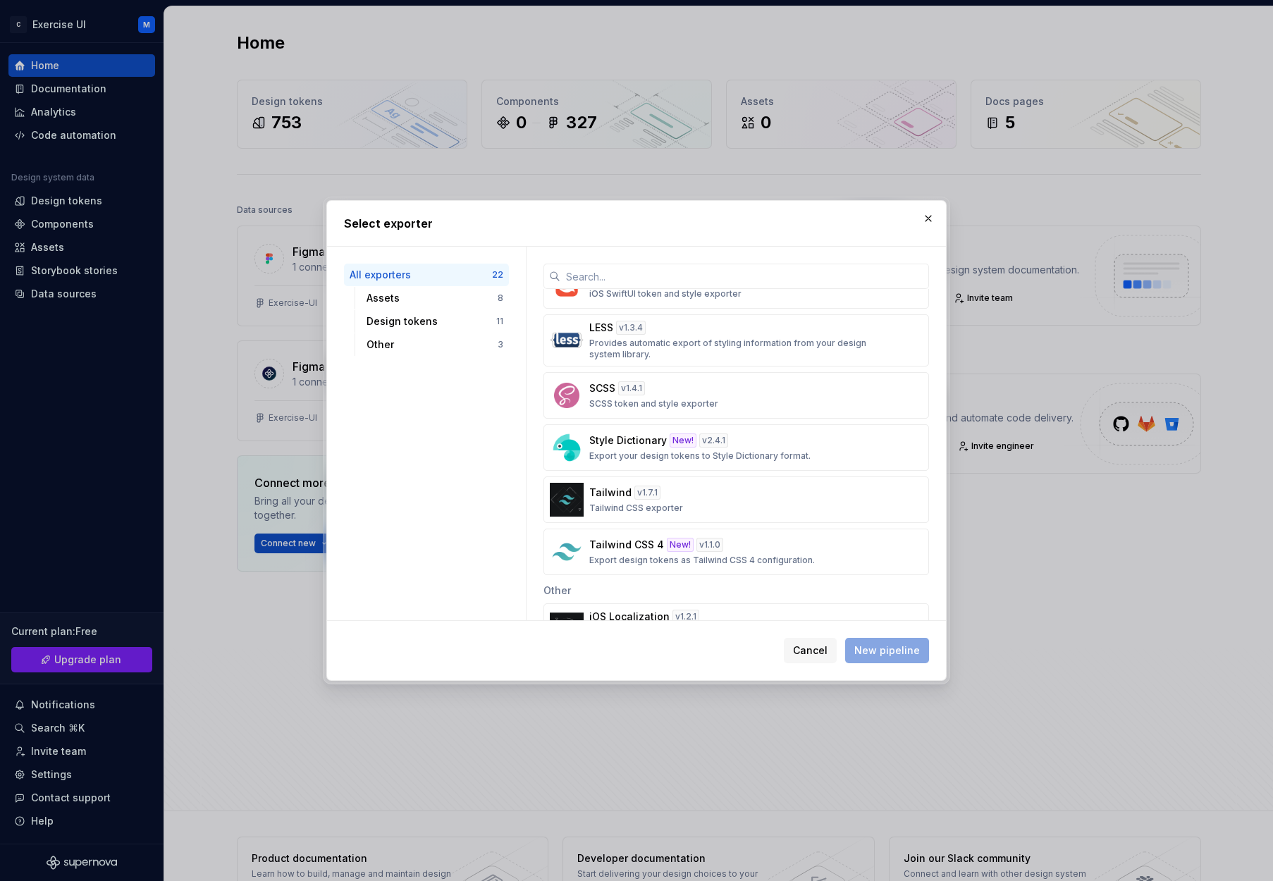
scroll to position [758, 0]
click at [647, 446] on div "Style Dictionary New! v 2.4.1 Export your design tokens to Style Dictionary for…" at bounding box center [731, 445] width 285 height 28
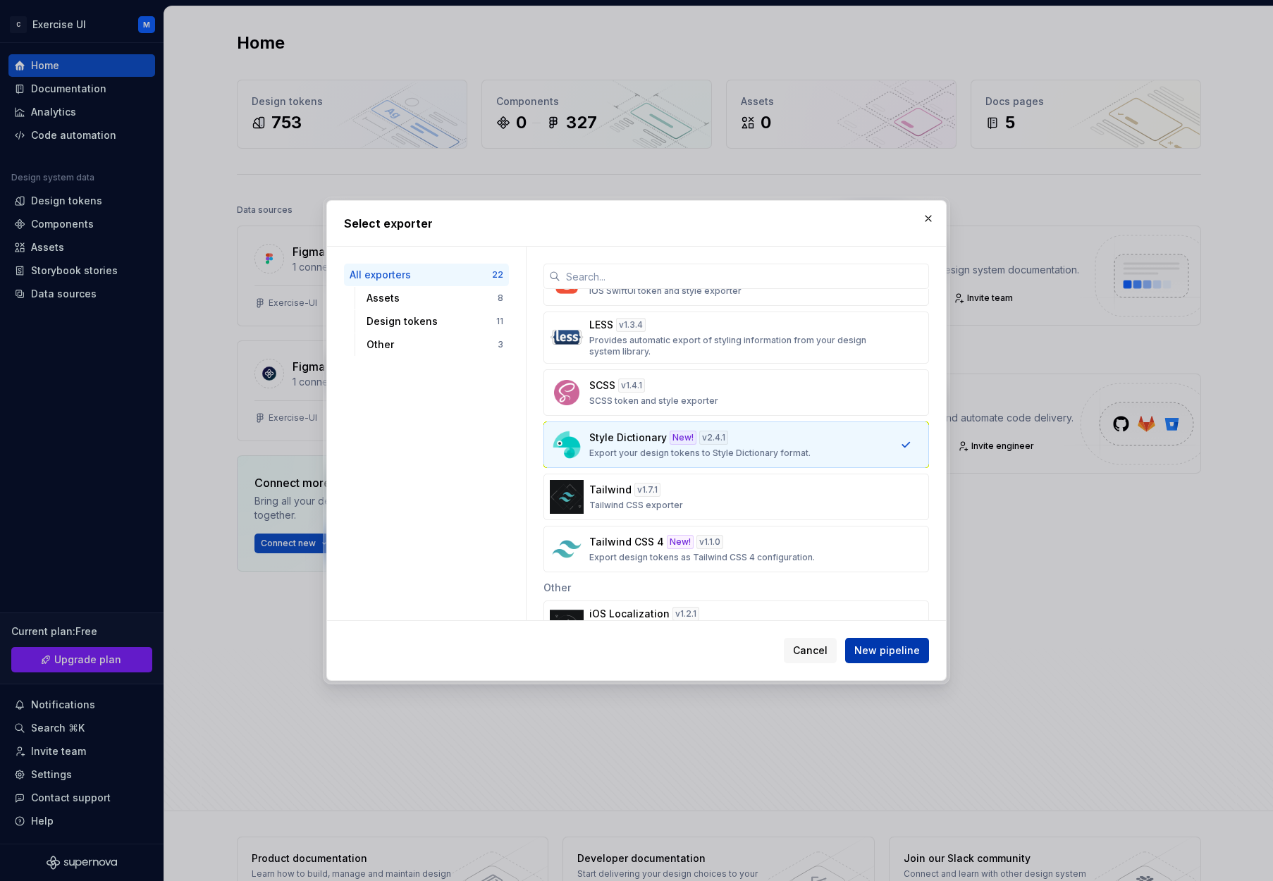
click at [882, 645] on span "New pipeline" at bounding box center [887, 650] width 66 height 14
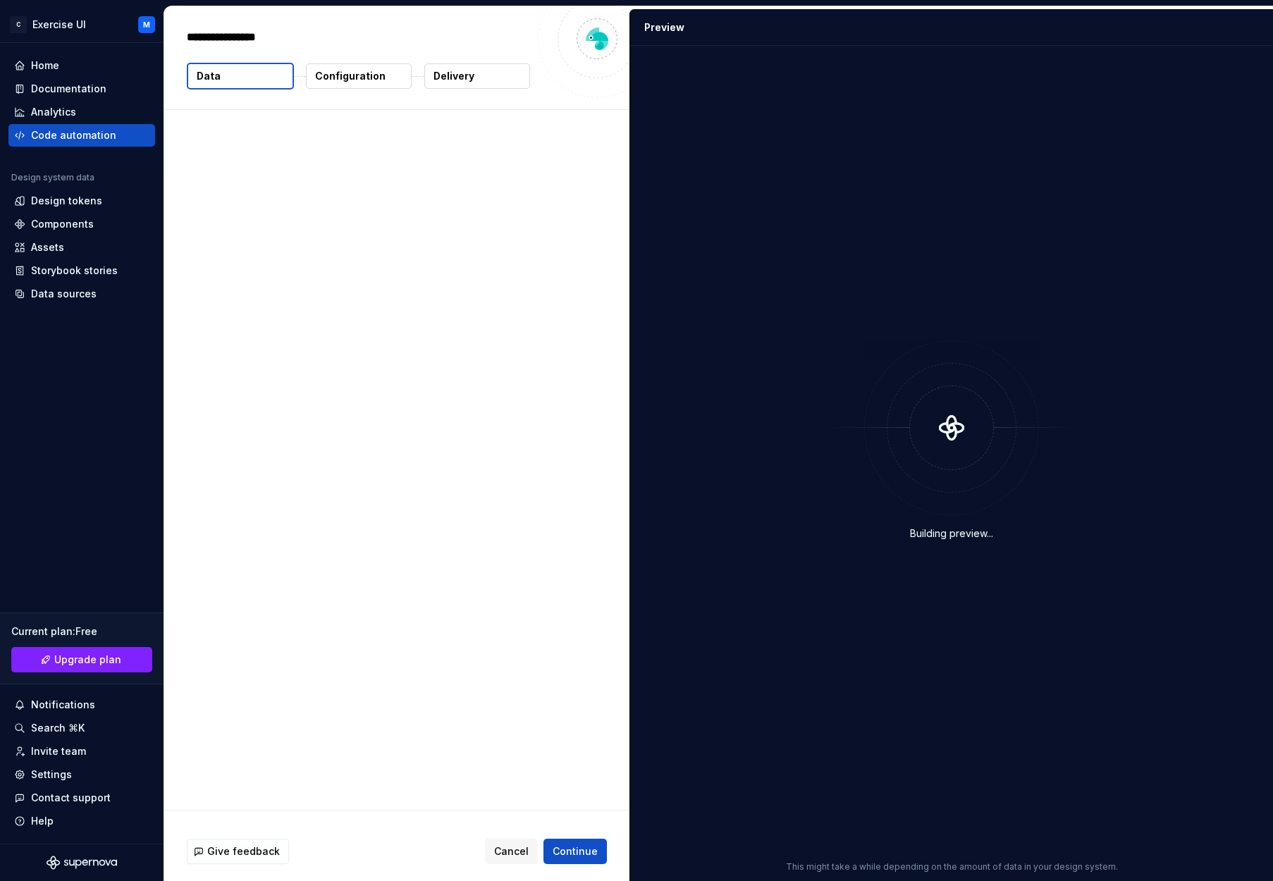
type textarea "*"
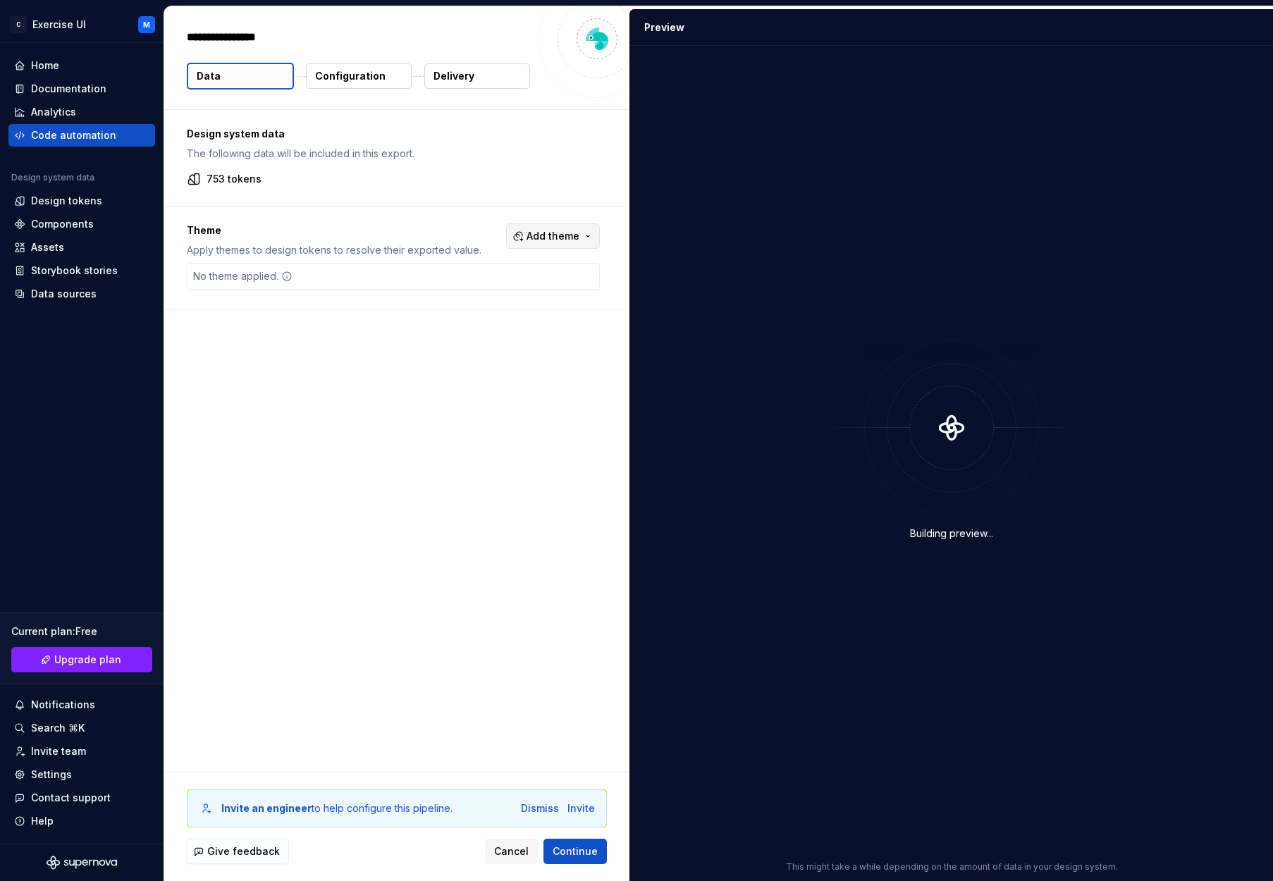
click at [553, 231] on span "Add theme" at bounding box center [552, 236] width 53 height 14
click at [400, 203] on html "C Exercise UI M Home Documentation Analytics Code automation Design system data…" at bounding box center [636, 440] width 1273 height 881
click at [242, 281] on div "No theme applied." at bounding box center [242, 276] width 111 height 25
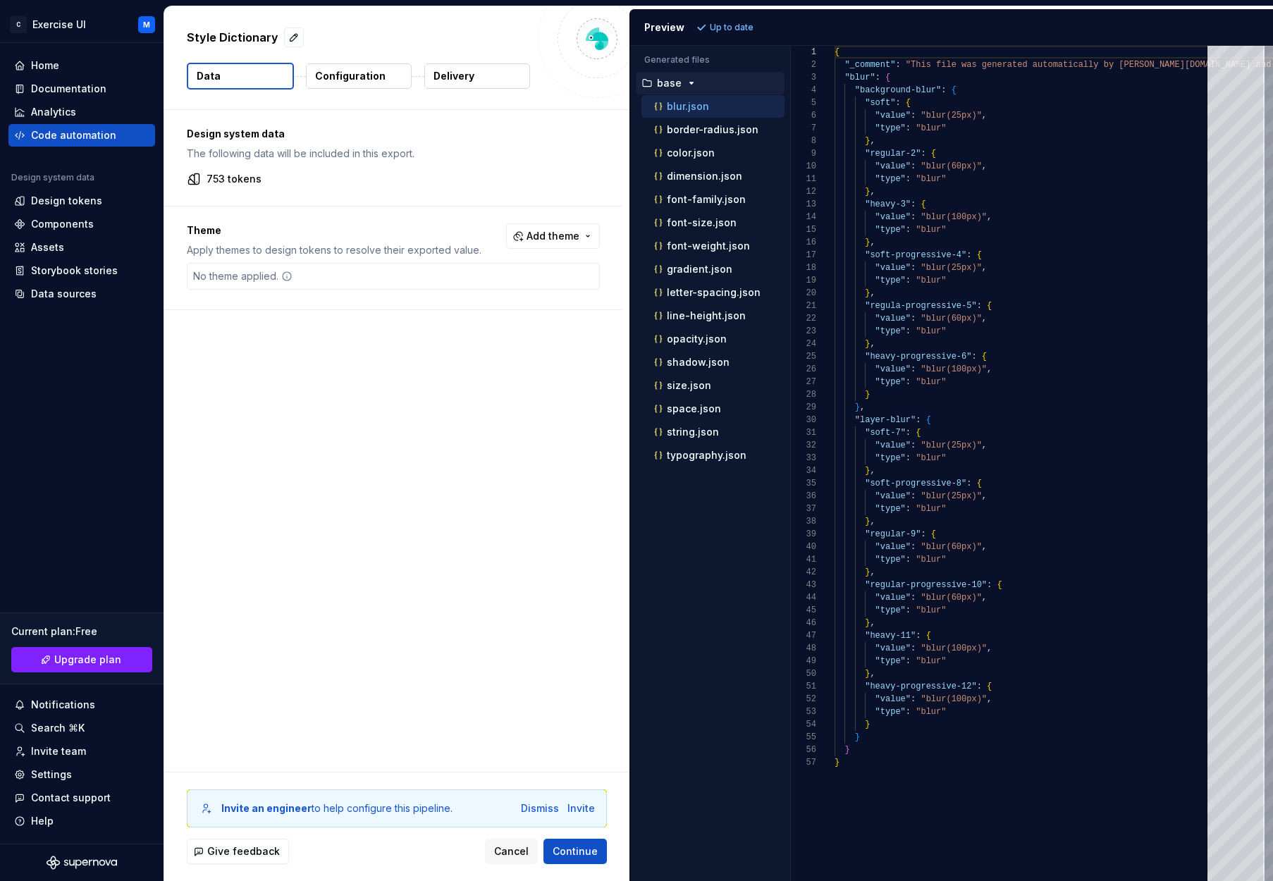
click at [363, 86] on button "Configuration" at bounding box center [359, 75] width 106 height 25
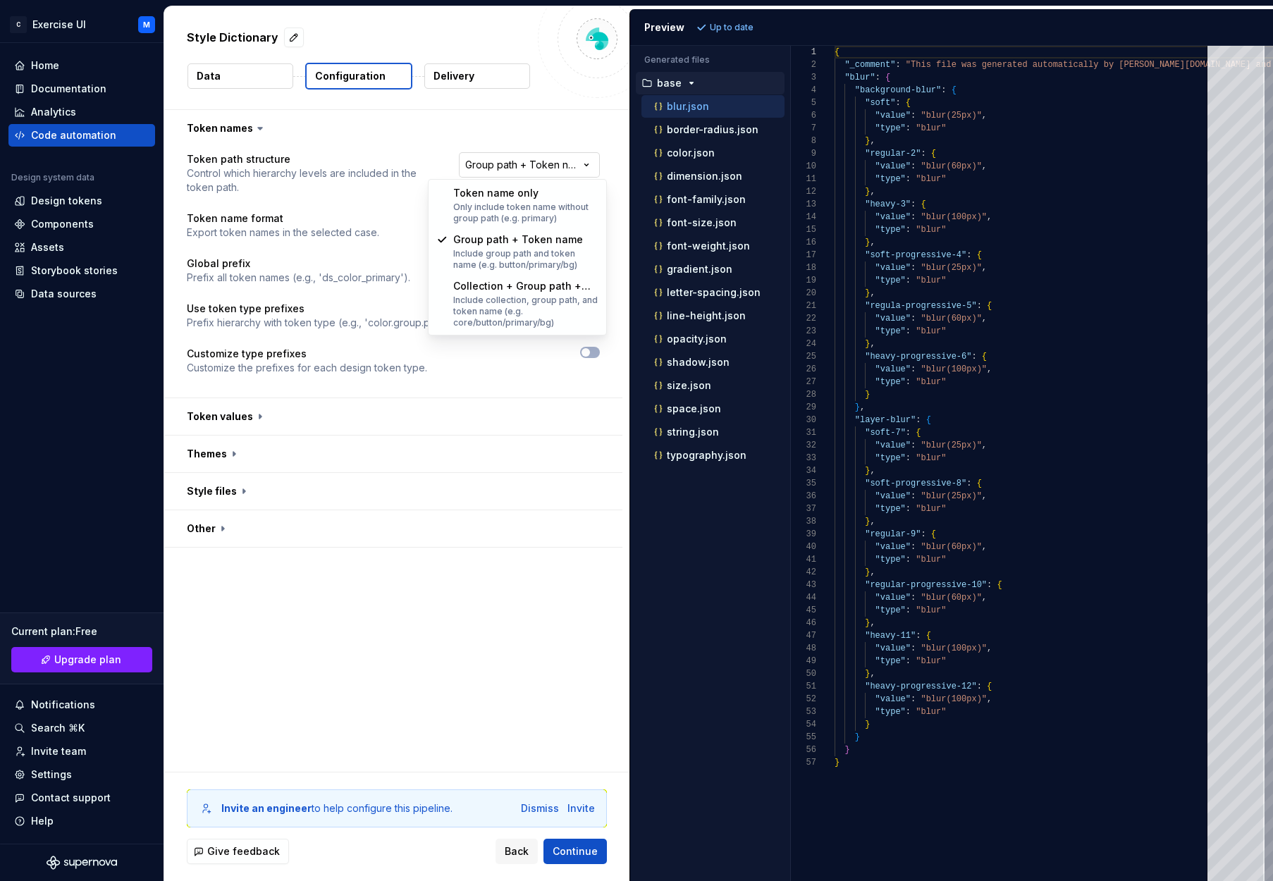
click at [541, 166] on html "**********" at bounding box center [636, 440] width 1273 height 881
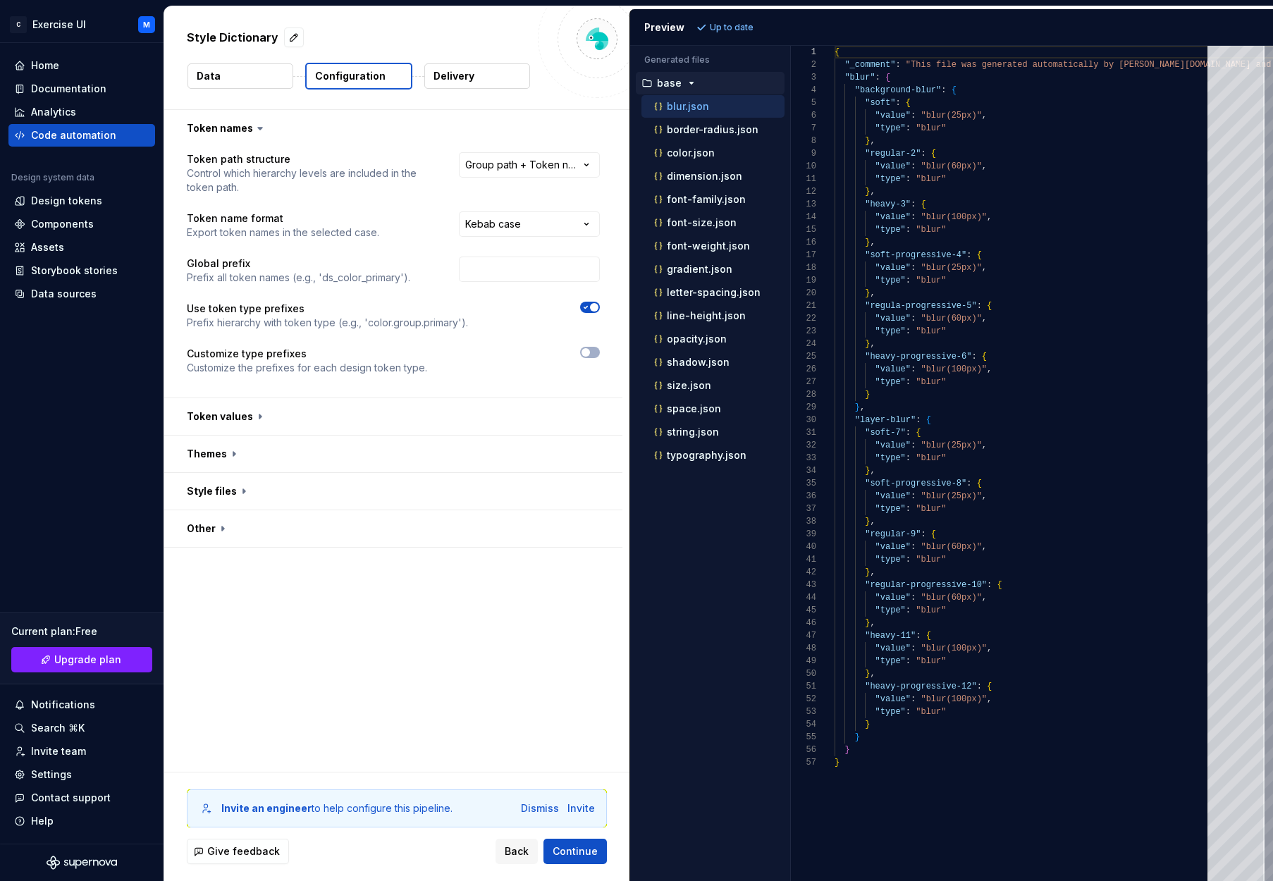
click at [591, 305] on icon "button" at bounding box center [585, 307] width 11 height 8
click at [259, 376] on button "button" at bounding box center [393, 371] width 458 height 37
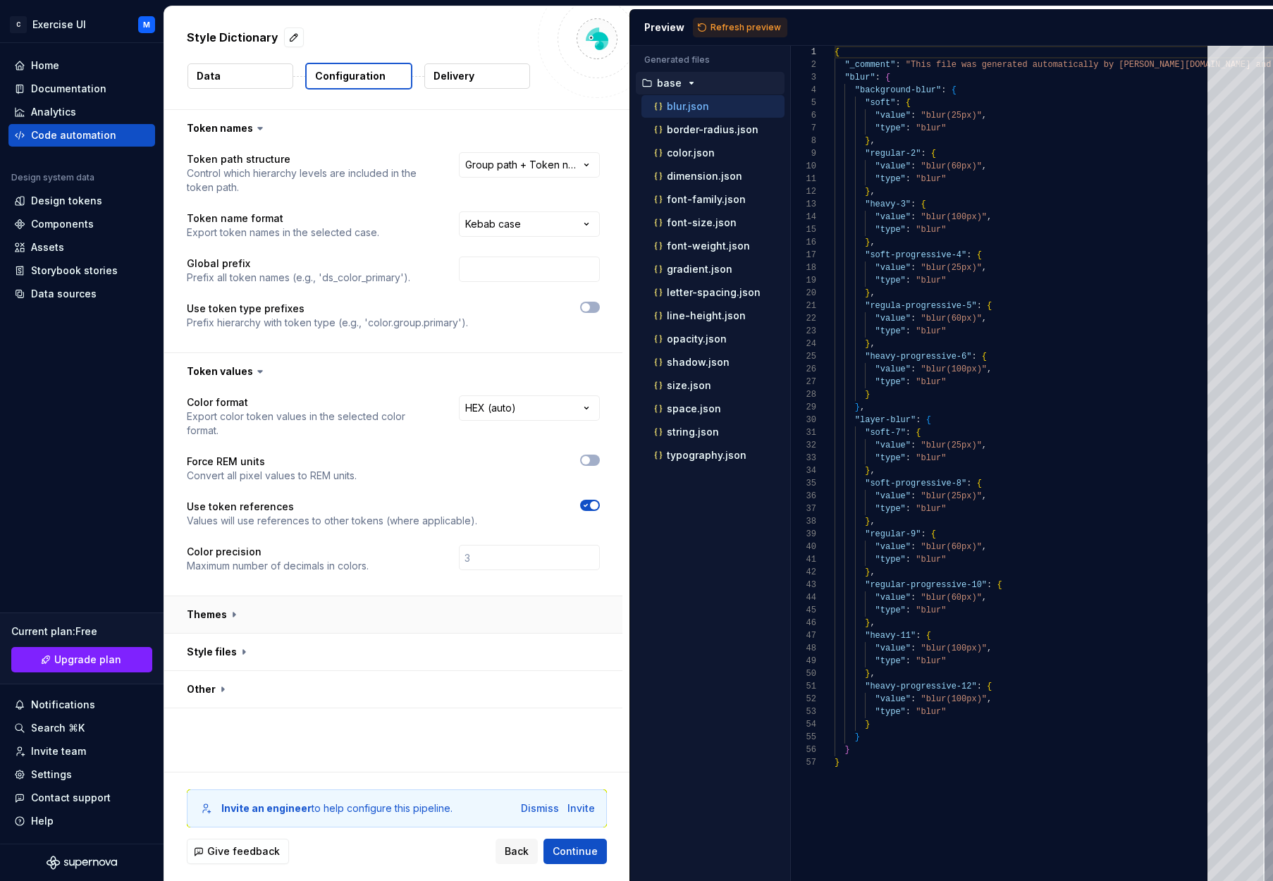
click at [242, 608] on button "button" at bounding box center [393, 614] width 458 height 37
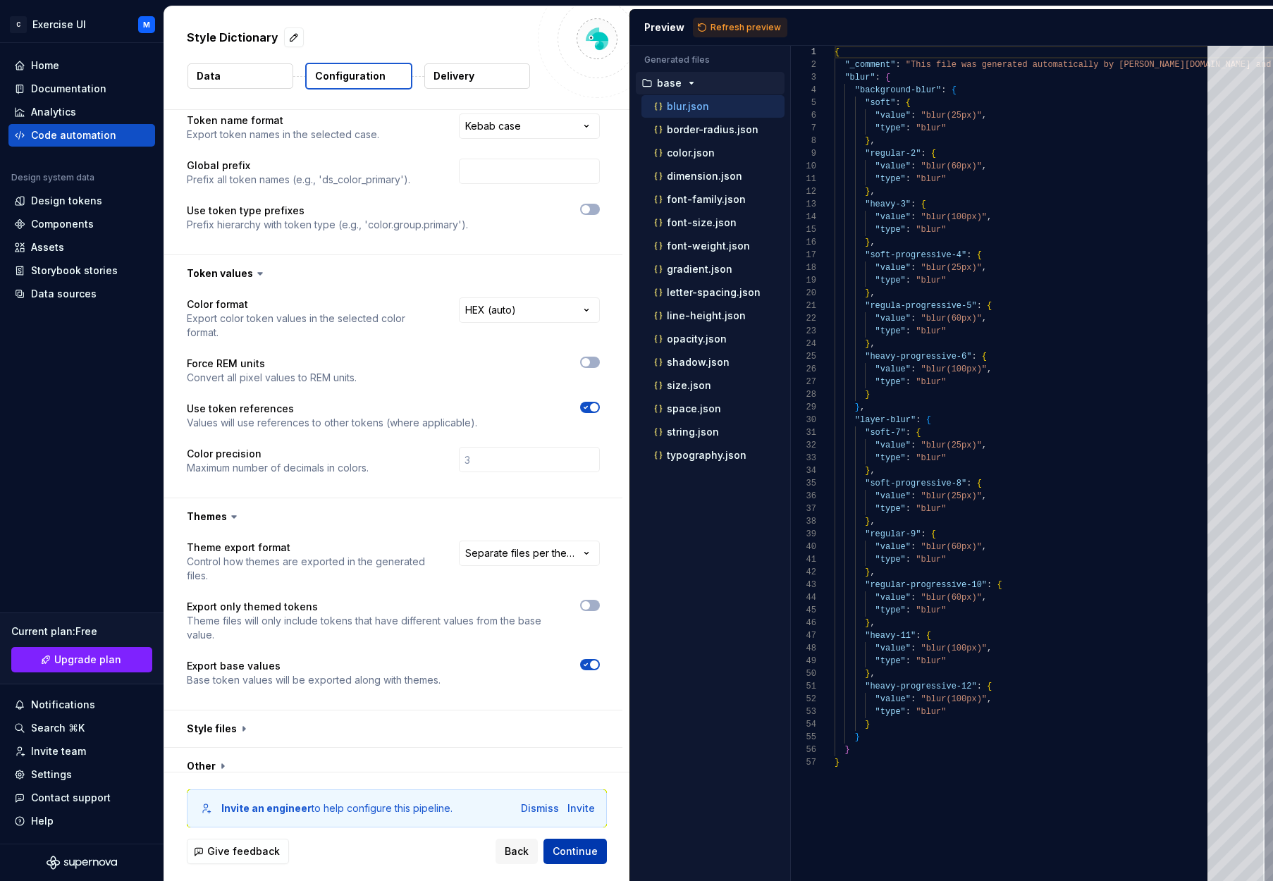
scroll to position [97, 0]
click at [727, 30] on span "Refresh preview" at bounding box center [745, 27] width 70 height 11
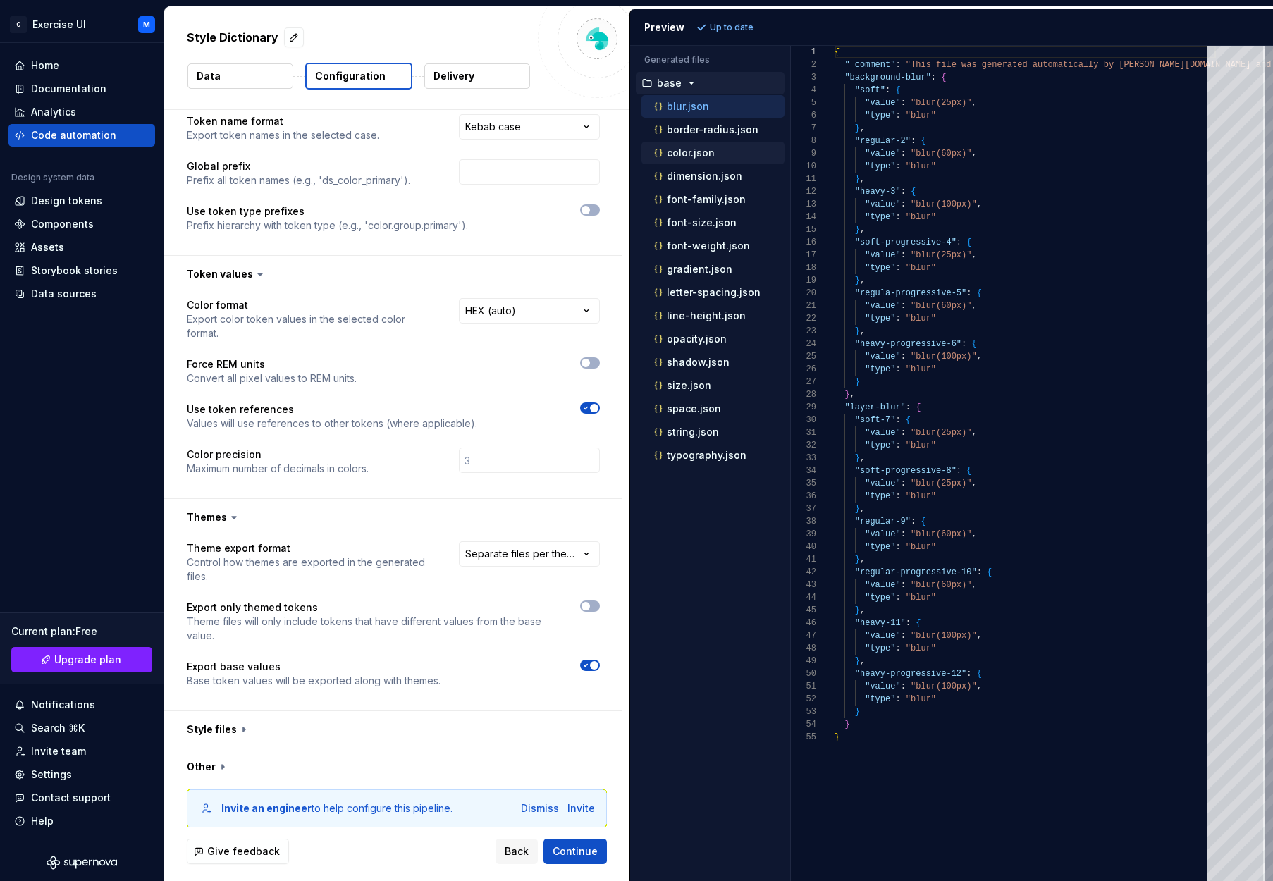
click at [714, 157] on div "color.json" at bounding box center [717, 153] width 133 height 14
type textarea "**********"
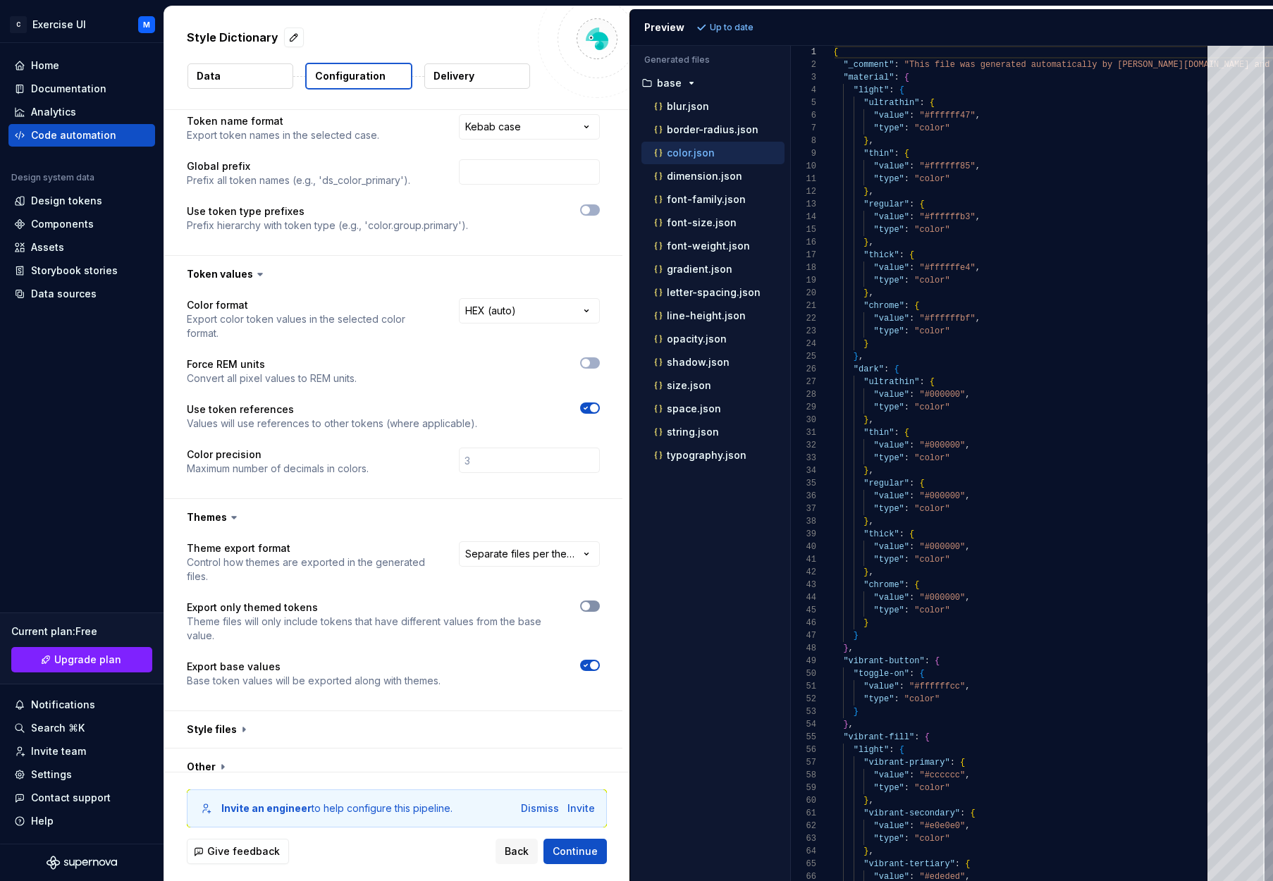
click at [590, 602] on span "button" at bounding box center [585, 606] width 8 height 8
click at [744, 35] on button "Refresh preview" at bounding box center [740, 28] width 94 height 20
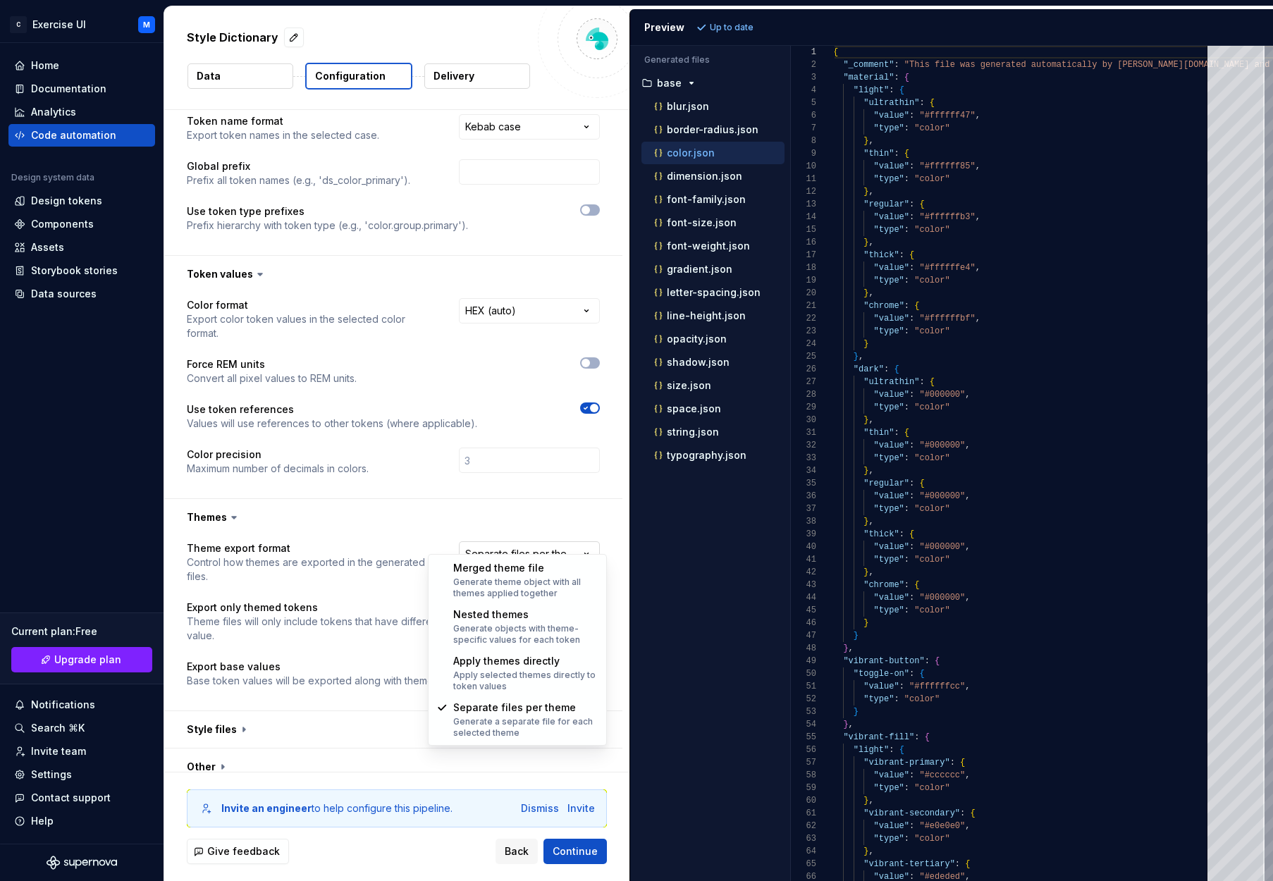
click at [548, 536] on html "**********" at bounding box center [636, 440] width 1273 height 881
select select "**********"
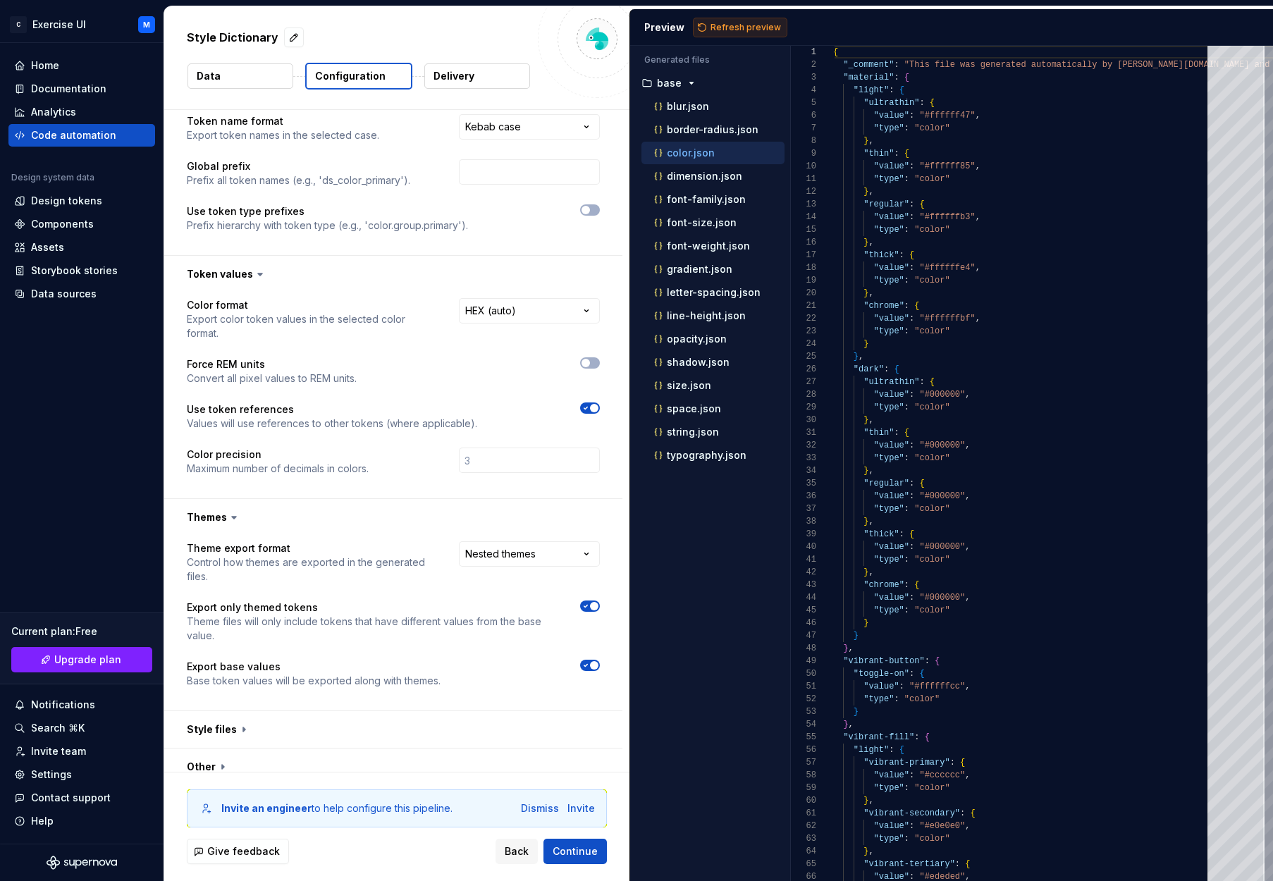
click at [730, 25] on span "Refresh preview" at bounding box center [745, 27] width 70 height 11
type textarea "**********"
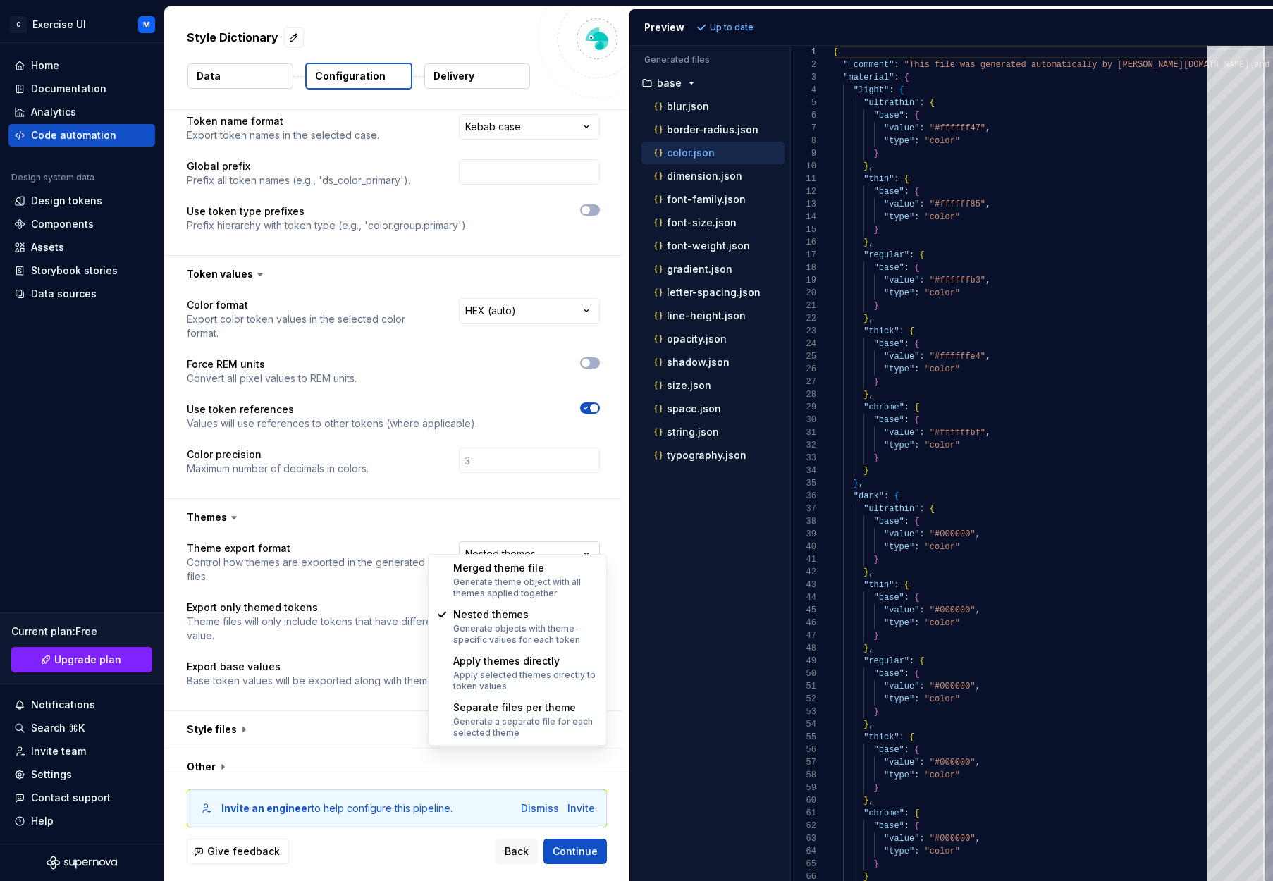
click at [550, 535] on html "**********" at bounding box center [636, 440] width 1273 height 881
select select "**********"
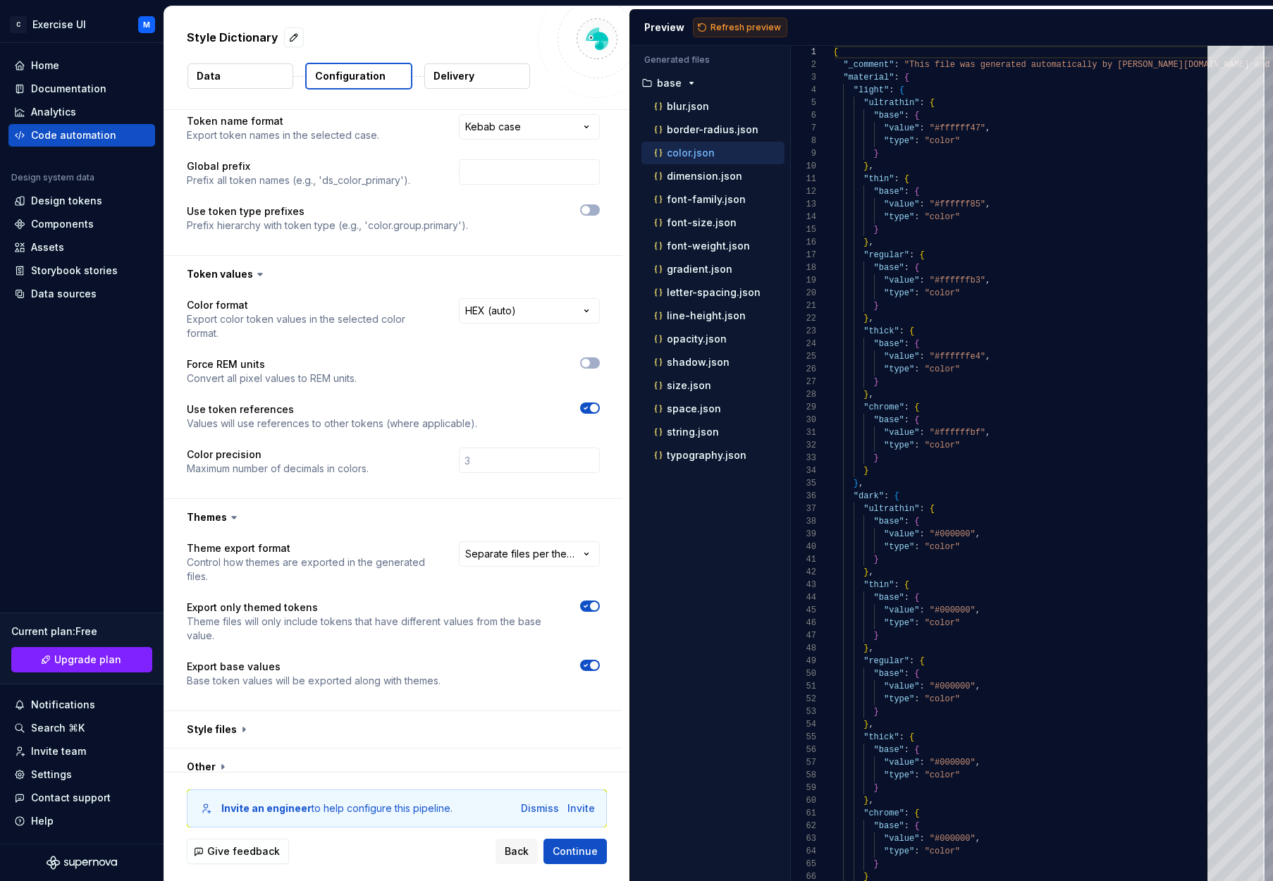
click at [737, 23] on span "Refresh preview" at bounding box center [745, 27] width 70 height 11
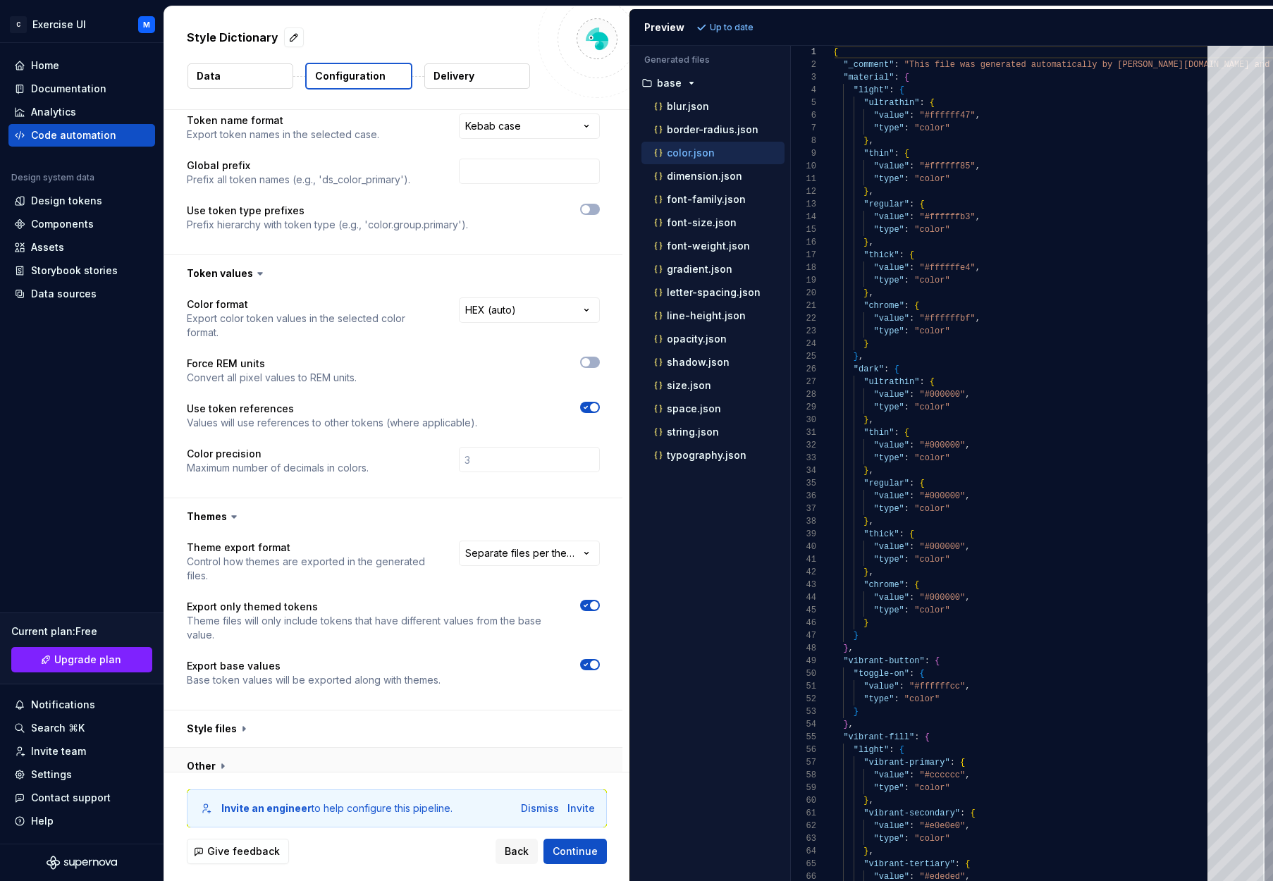
scroll to position [97, 0]
click at [212, 62] on div "Style Dictionary Data Configuration Delivery" at bounding box center [396, 57] width 465 height 103
click at [214, 68] on button "Data" at bounding box center [240, 75] width 106 height 25
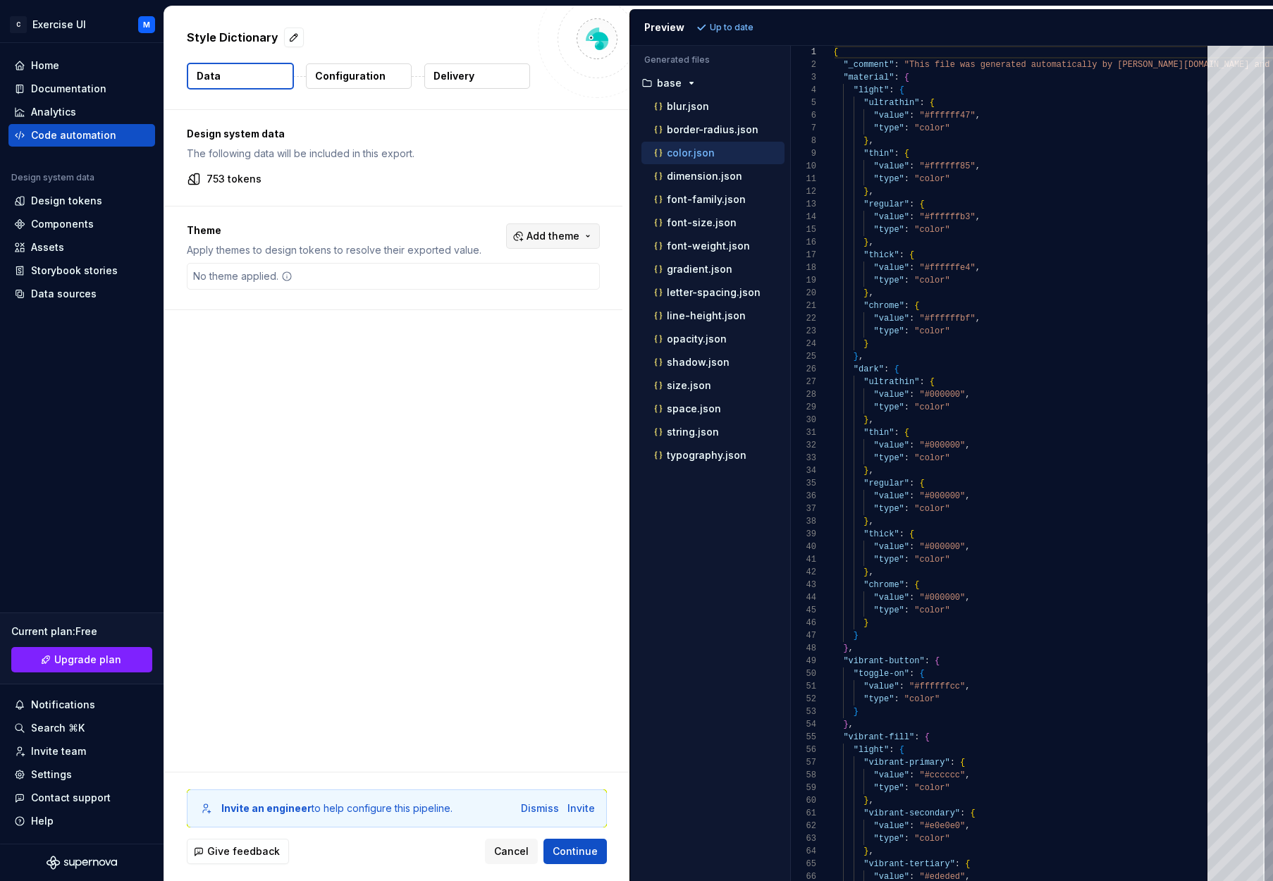
click at [569, 237] on span "Add theme" at bounding box center [552, 236] width 53 height 14
click at [333, 287] on html "C Exercise UI M Home Documentation Analytics Code automation Design system data…" at bounding box center [636, 440] width 1273 height 881
click at [283, 276] on icon at bounding box center [287, 276] width 8 height 8
click at [524, 235] on button "Add theme" at bounding box center [553, 235] width 94 height 25
click at [451, 294] on div "Suggestions" at bounding box center [452, 292] width 11 height 11
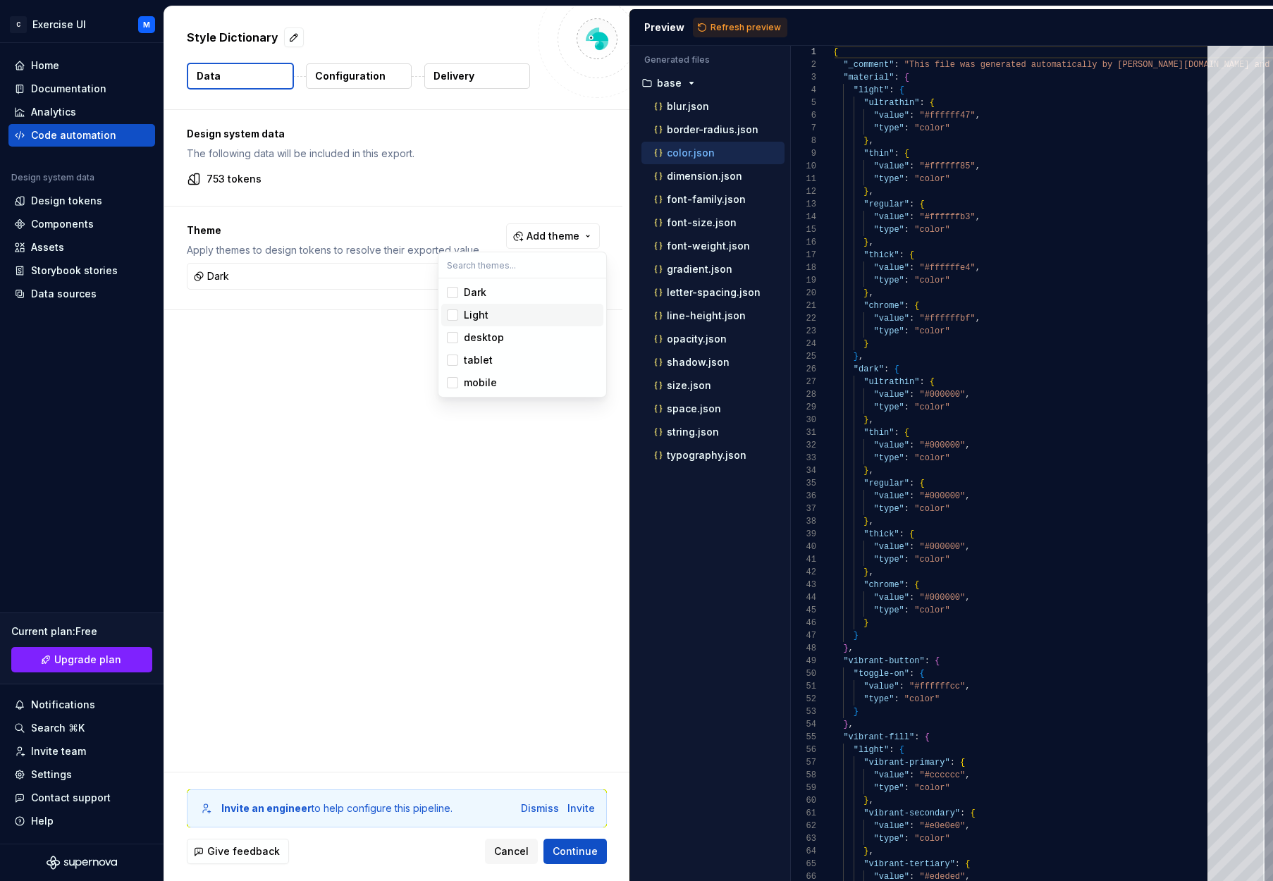
click at [450, 315] on div "Suggestions" at bounding box center [452, 314] width 11 height 11
click at [453, 314] on div "Suggestions" at bounding box center [452, 314] width 11 height 11
click at [453, 293] on div "Suggestions" at bounding box center [452, 292] width 11 height 11
click at [454, 316] on div "Suggestions" at bounding box center [452, 314] width 11 height 11
click at [454, 288] on div "Suggestions" at bounding box center [452, 292] width 11 height 11
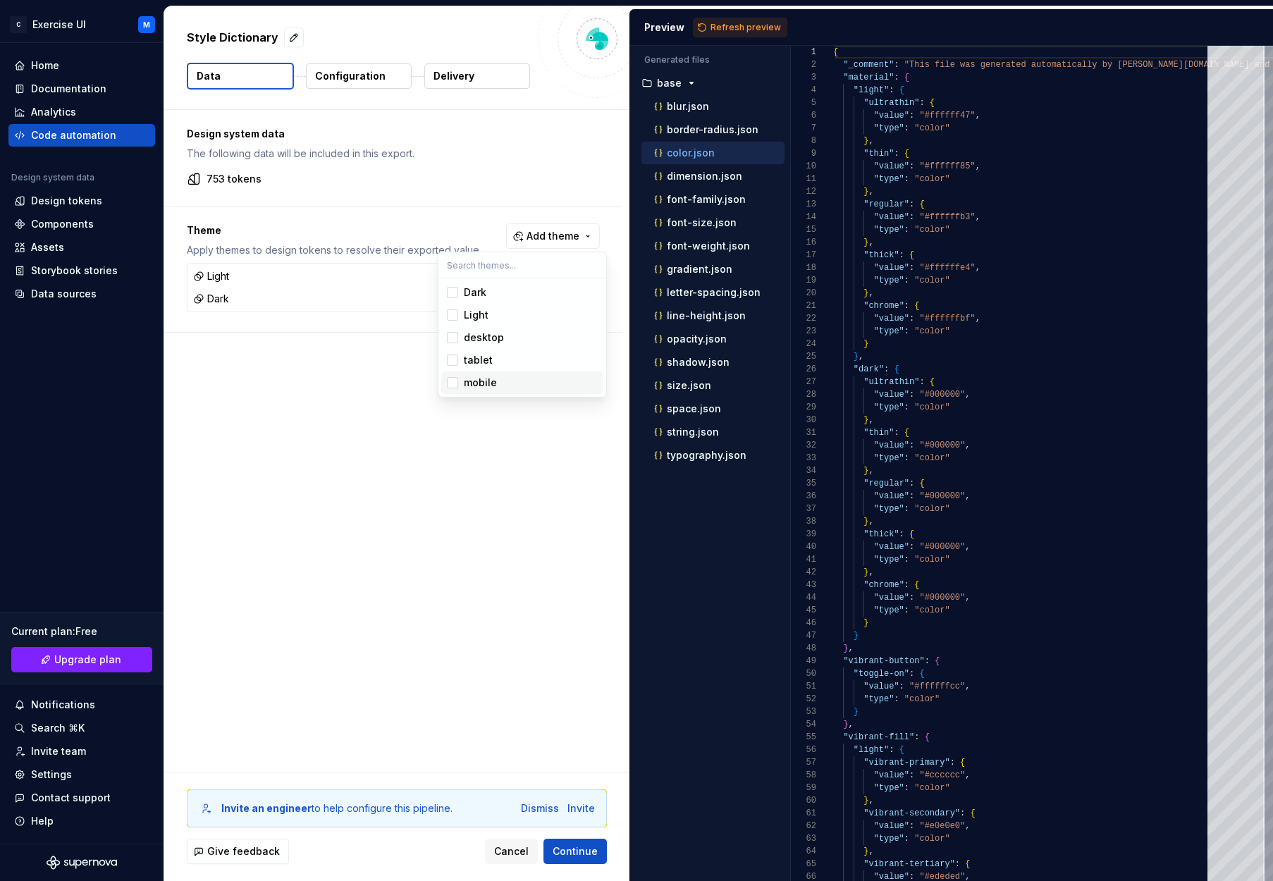
drag, startPoint x: 449, startPoint y: 380, endPoint x: 453, endPoint y: 362, distance: 18.1
click at [449, 378] on div "Suggestions" at bounding box center [452, 382] width 11 height 11
drag, startPoint x: 453, startPoint y: 354, endPoint x: 456, endPoint y: 343, distance: 12.3
click at [454, 354] on div "Suggestions" at bounding box center [452, 359] width 11 height 11
click at [455, 342] on div "Suggestions" at bounding box center [452, 337] width 11 height 11
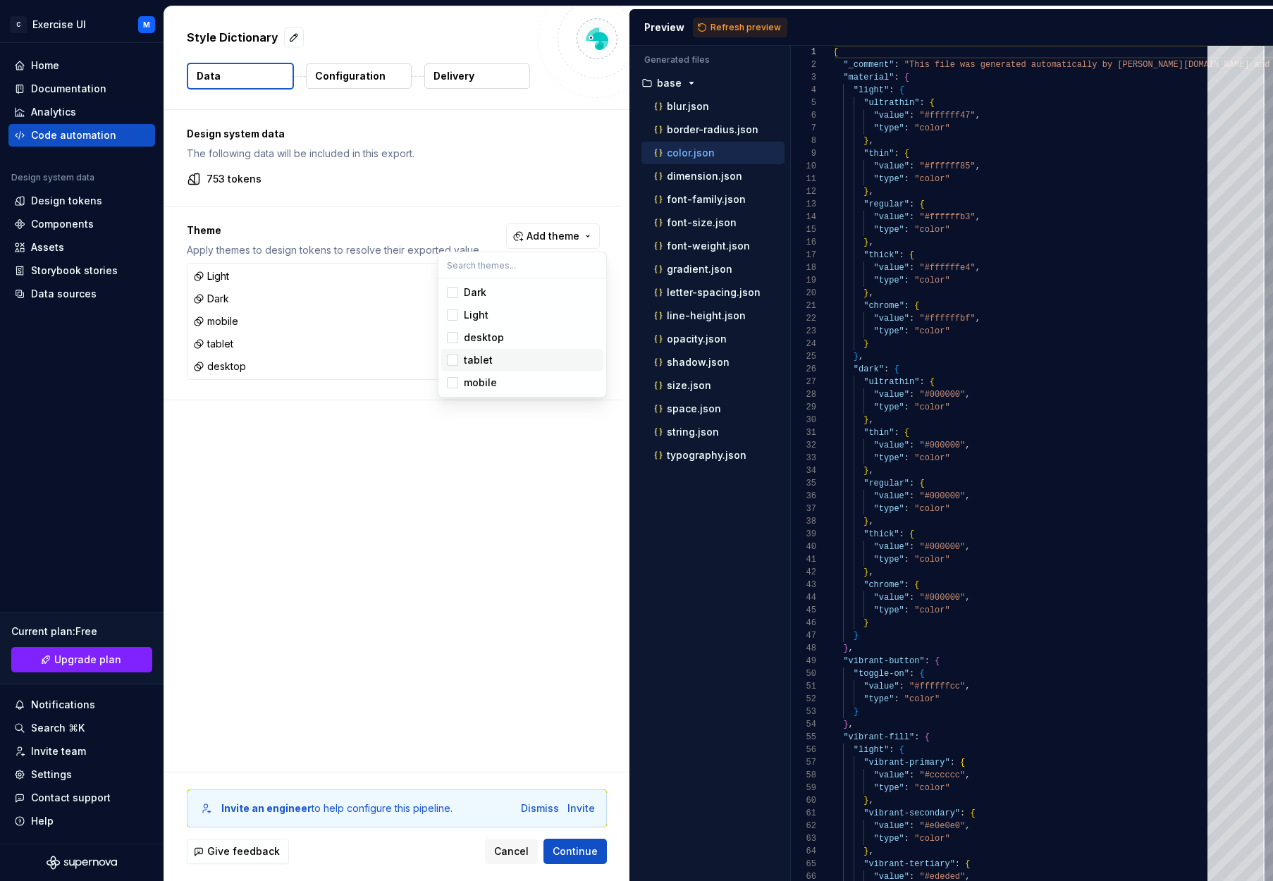
drag, startPoint x: 549, startPoint y: 560, endPoint x: 560, endPoint y: 596, distance: 36.8
click at [549, 560] on html "C Exercise UI M Home Documentation Analytics Code automation Design system data…" at bounding box center [636, 440] width 1273 height 881
click at [581, 852] on span "Continue" at bounding box center [575, 851] width 45 height 14
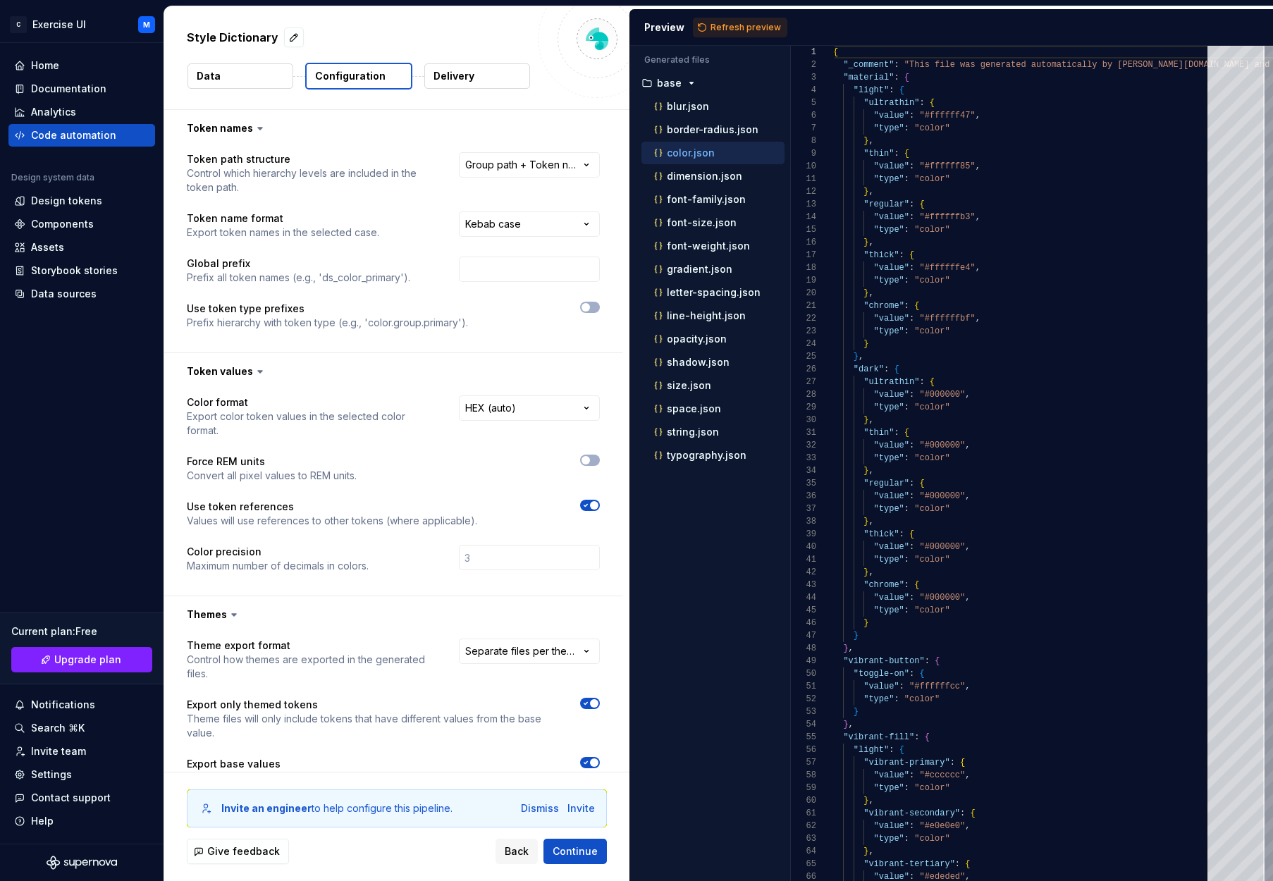
click at [738, 37] on div "Preview Refresh preview" at bounding box center [951, 27] width 643 height 37
click at [744, 27] on span "Refresh preview" at bounding box center [745, 27] width 70 height 11
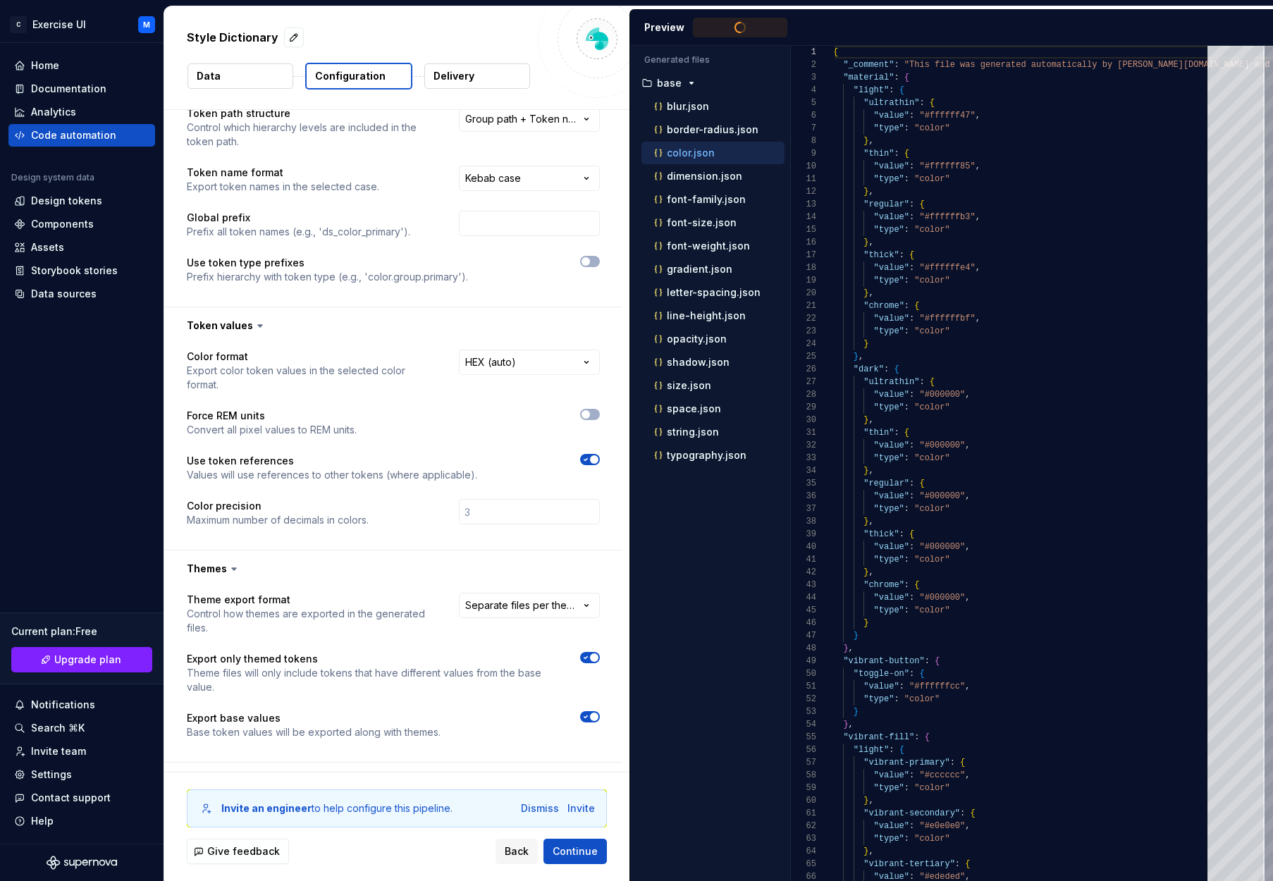
scroll to position [50, 0]
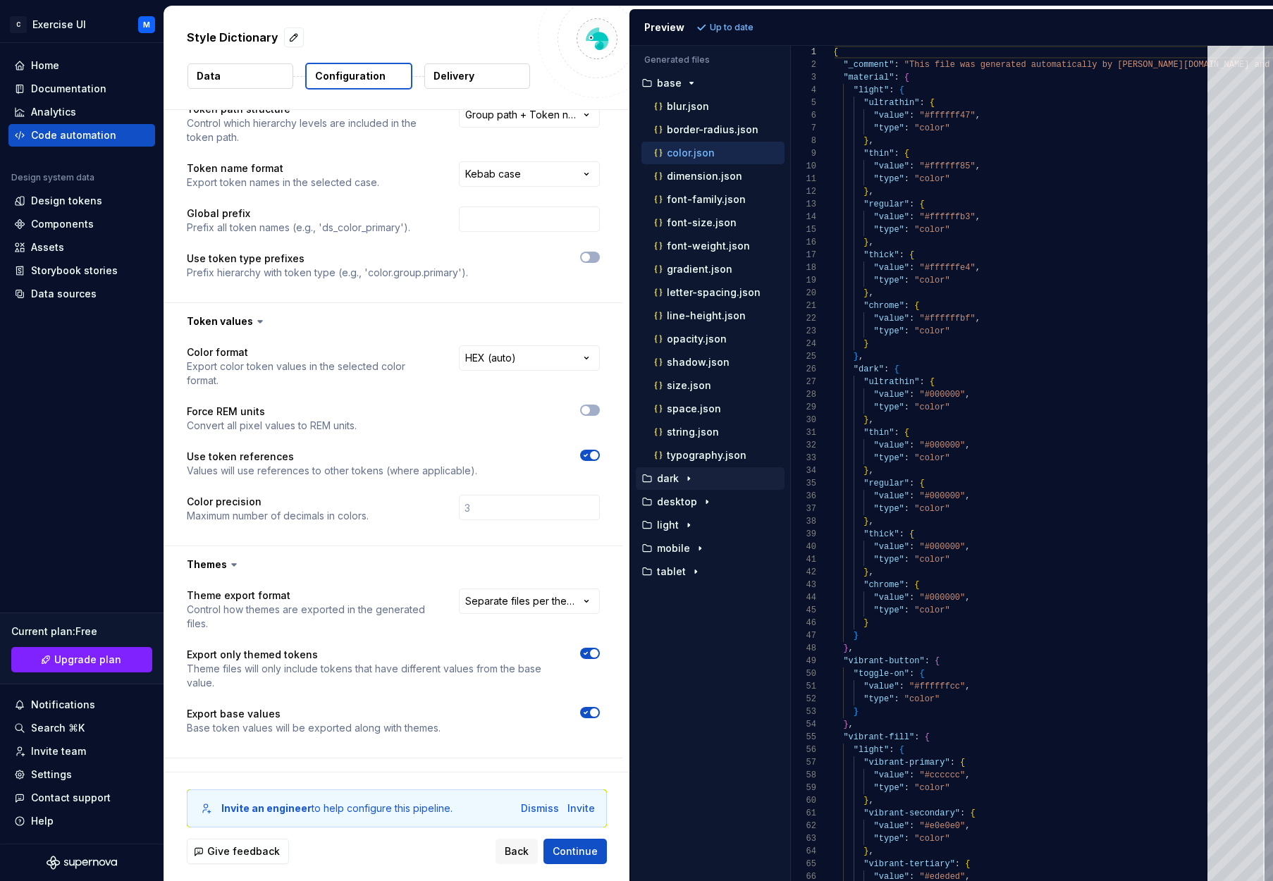
drag, startPoint x: 689, startPoint y: 479, endPoint x: 686, endPoint y: 486, distance: 7.6
click at [689, 479] on icon "button" at bounding box center [688, 479] width 1 height 4
click at [696, 502] on p "color.json" at bounding box center [691, 501] width 48 height 11
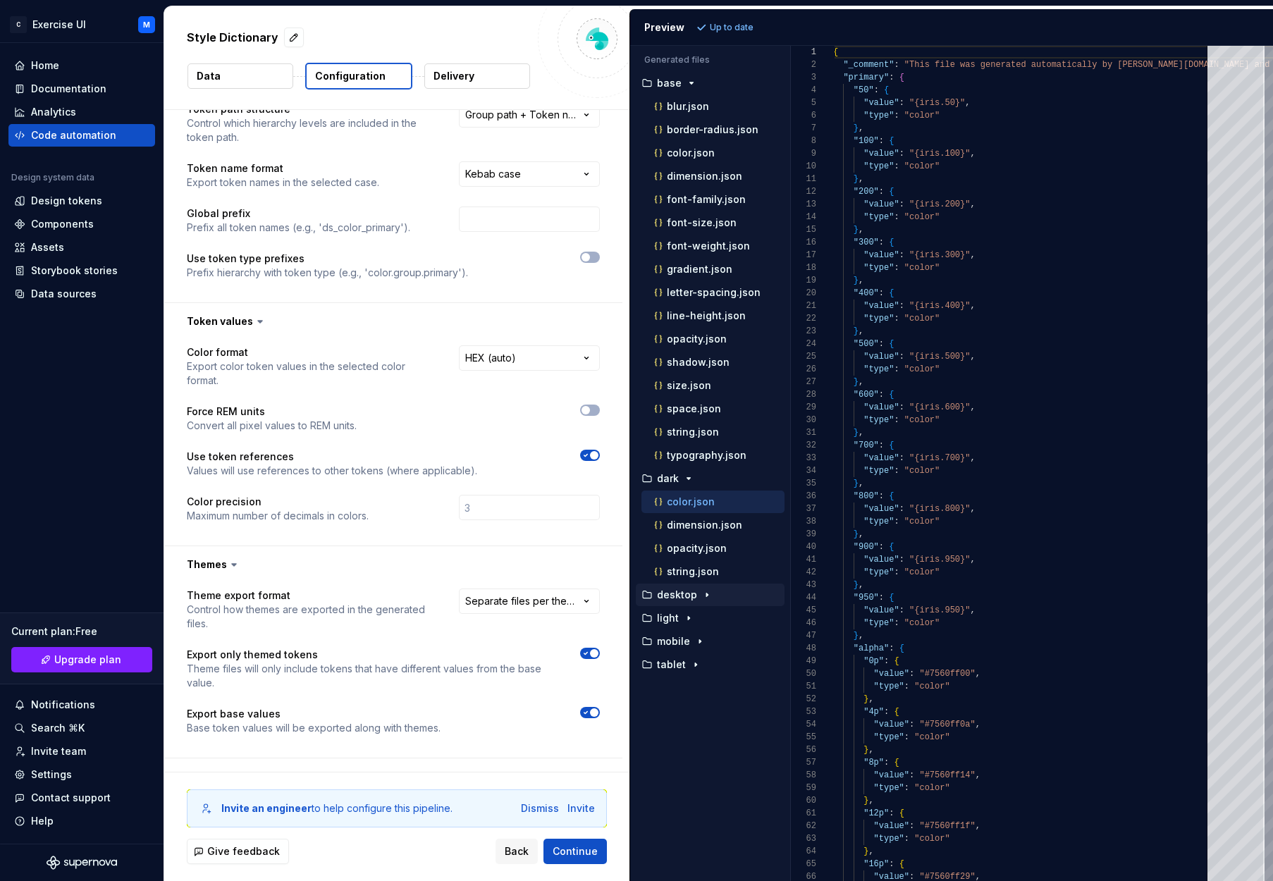
click at [688, 601] on button "desktop" at bounding box center [710, 595] width 149 height 16
click at [716, 617] on p "space.json" at bounding box center [694, 617] width 54 height 11
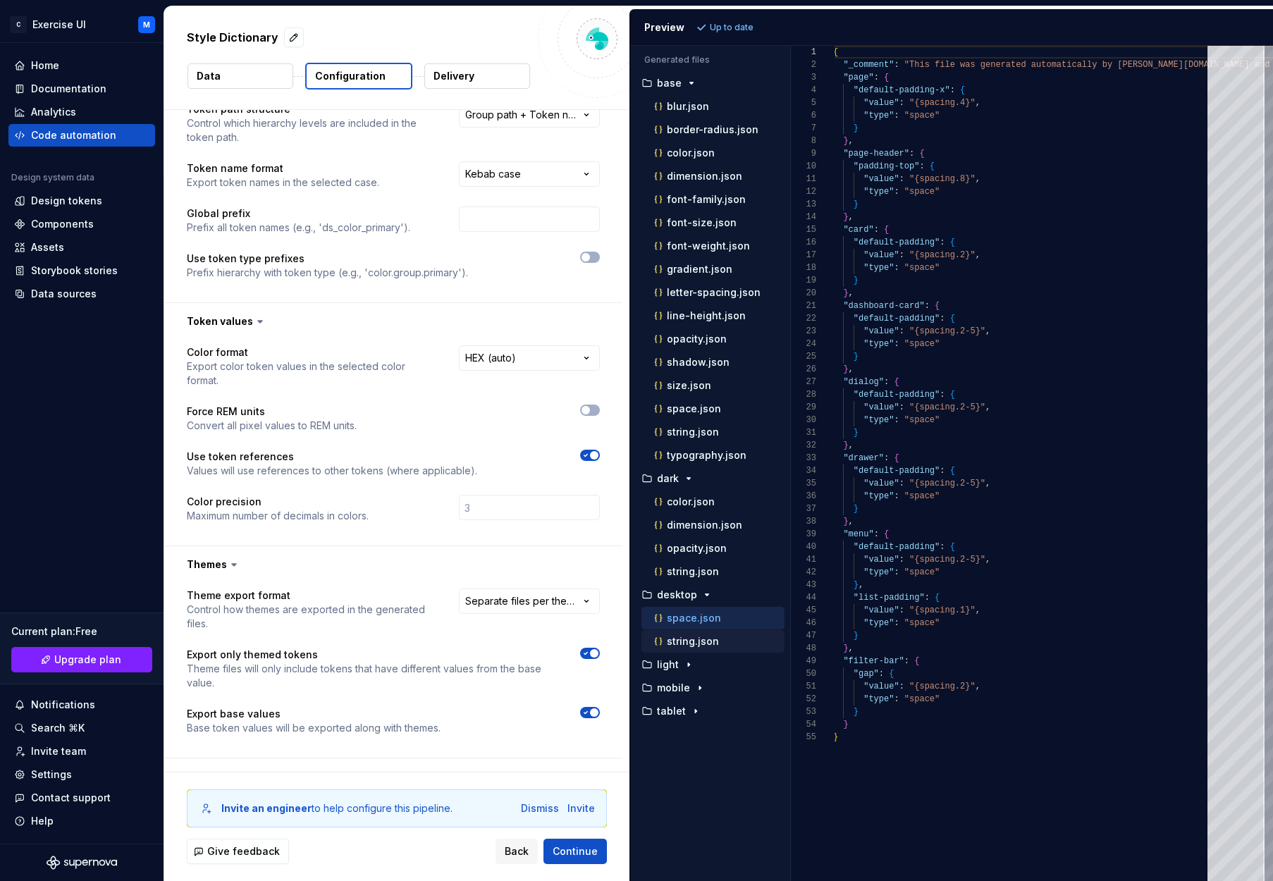
click at [724, 637] on div "string.json" at bounding box center [717, 641] width 133 height 14
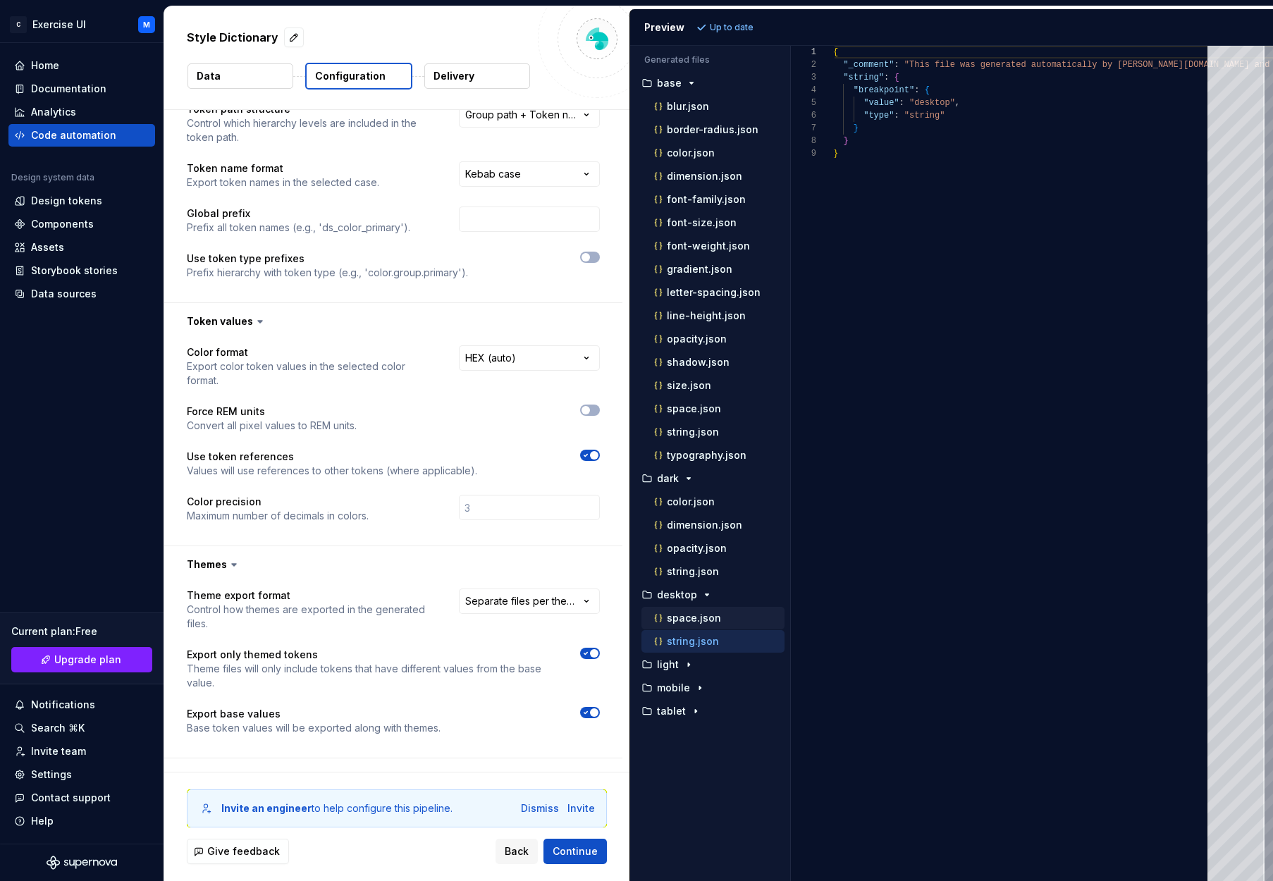
click at [739, 618] on div "space.json" at bounding box center [717, 618] width 133 height 14
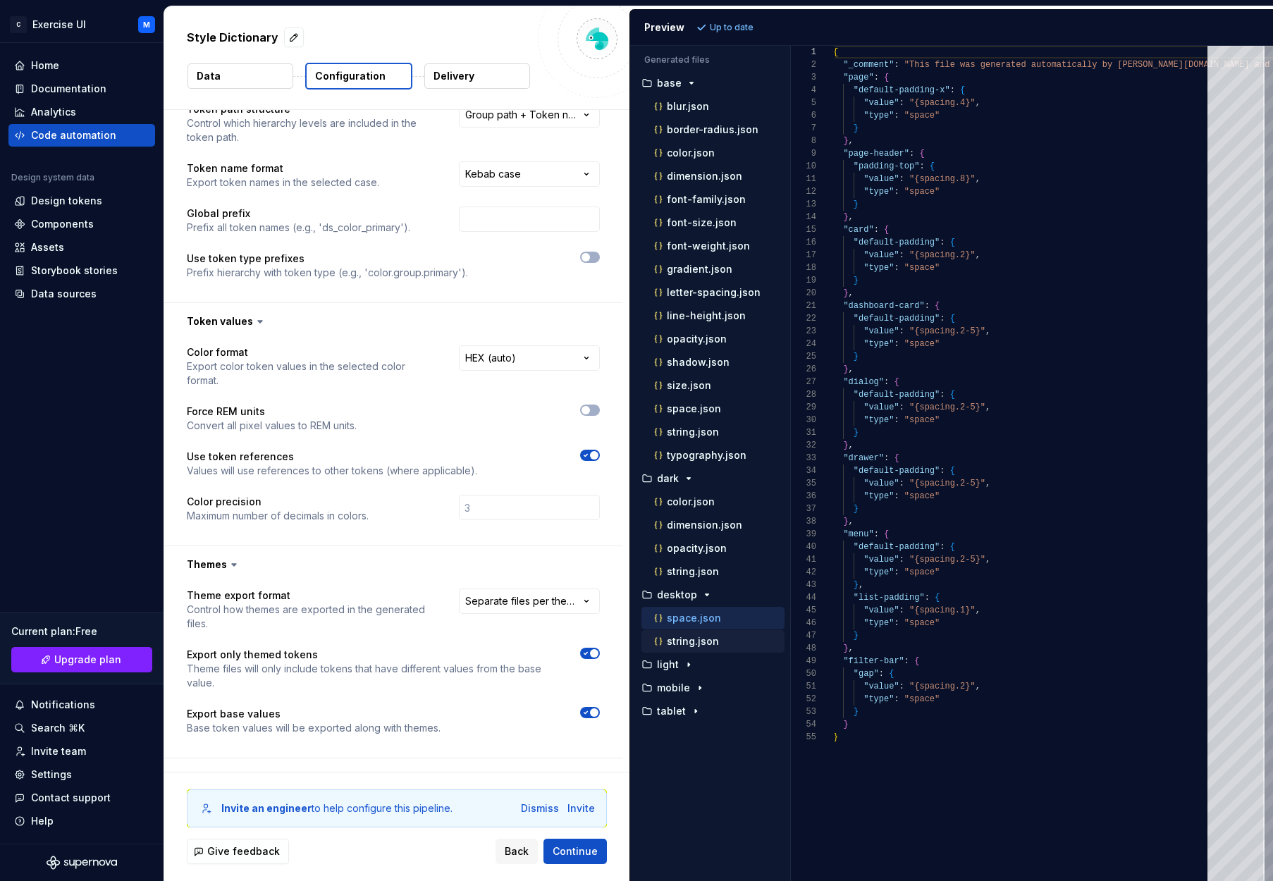
click at [715, 642] on p "string.json" at bounding box center [693, 641] width 52 height 11
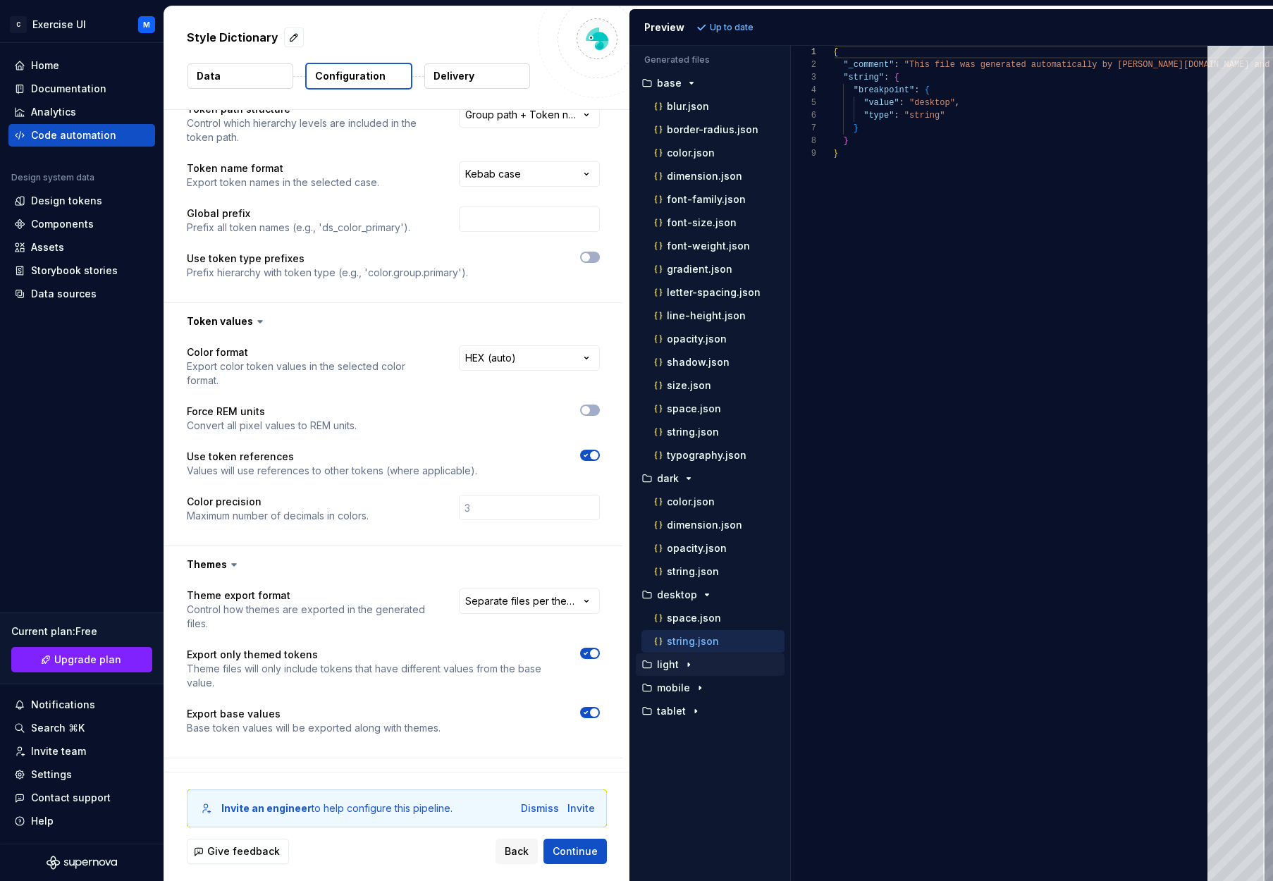
click at [674, 667] on p "light" at bounding box center [668, 664] width 22 height 11
click at [695, 691] on p "color.json" at bounding box center [691, 687] width 48 height 11
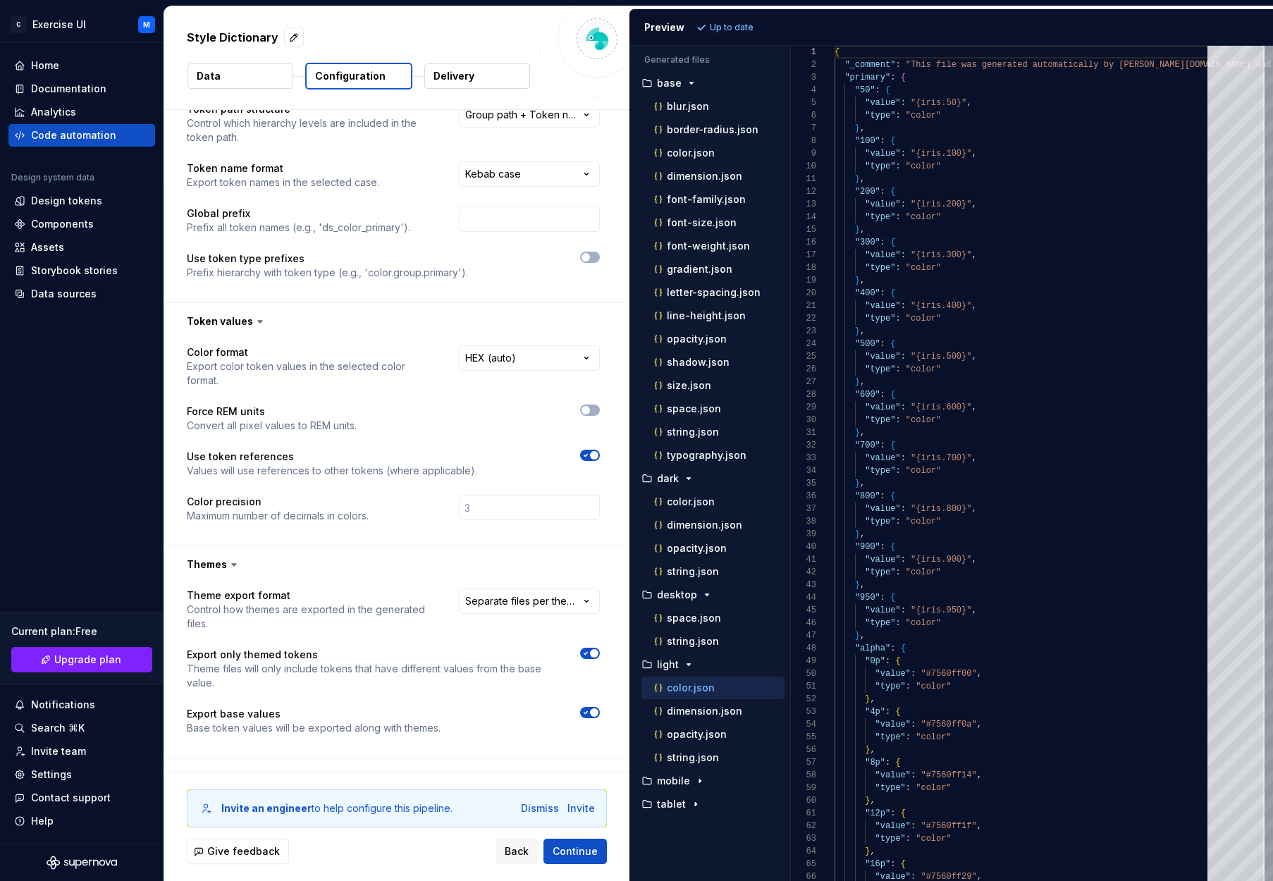
scroll to position [127, 0]
click at [720, 715] on p "dimension.json" at bounding box center [704, 710] width 75 height 11
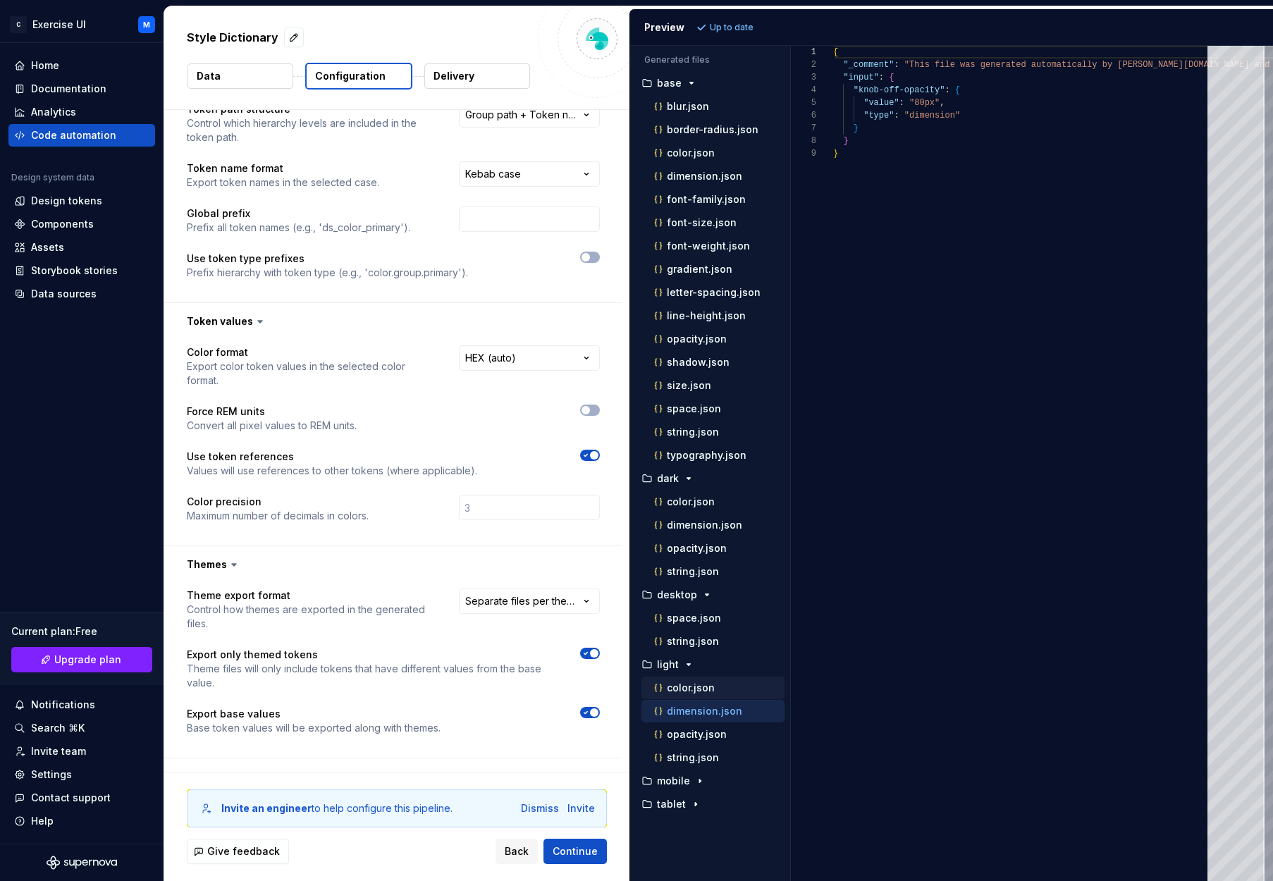
click at [711, 683] on p "color.json" at bounding box center [691, 687] width 48 height 11
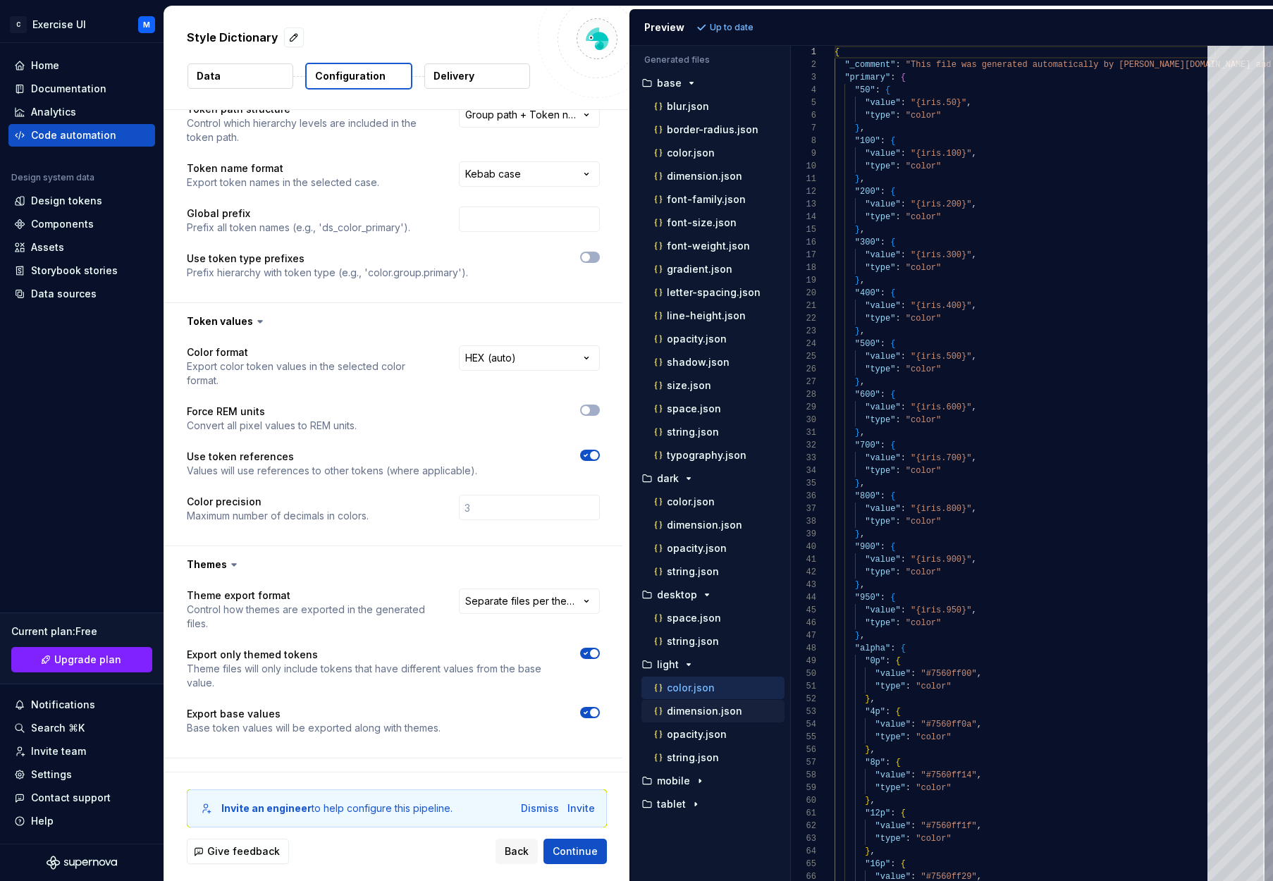
click at [716, 712] on p "dimension.json" at bounding box center [704, 710] width 75 height 11
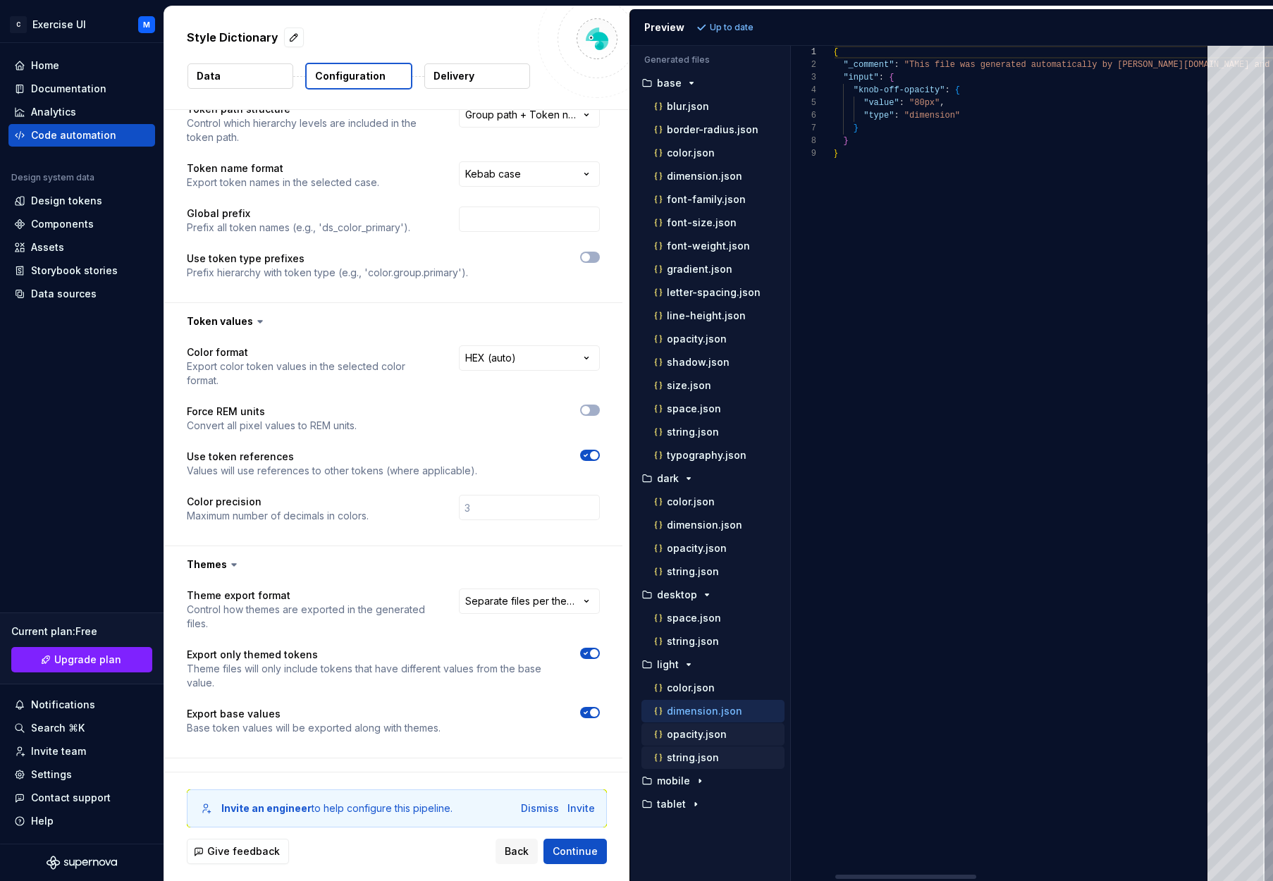
drag, startPoint x: 717, startPoint y: 730, endPoint x: 712, endPoint y: 749, distance: 19.7
click at [718, 730] on p "opacity.json" at bounding box center [697, 734] width 60 height 11
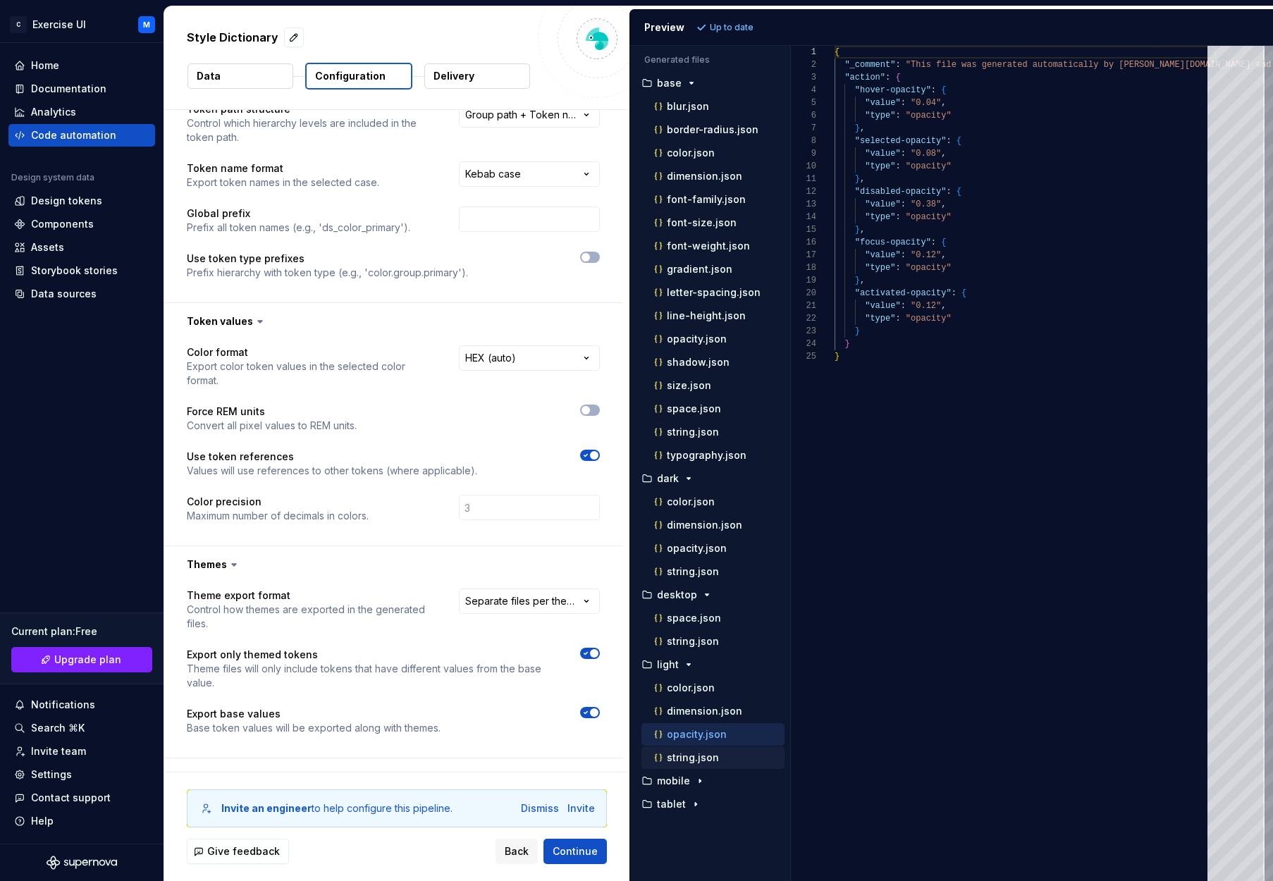
click at [712, 750] on button "string.json" at bounding box center [712, 758] width 143 height 16
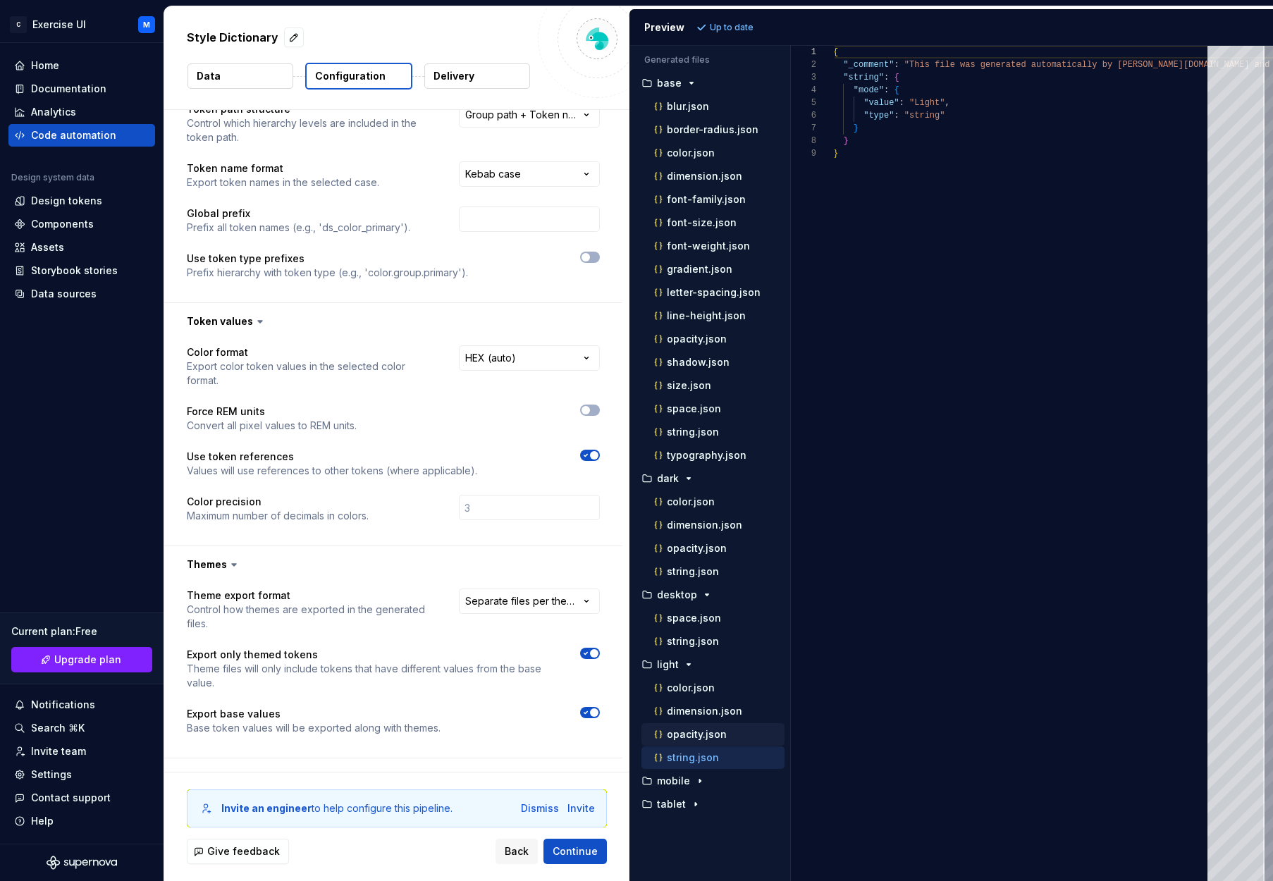
click at [727, 727] on button "opacity.json" at bounding box center [712, 735] width 143 height 16
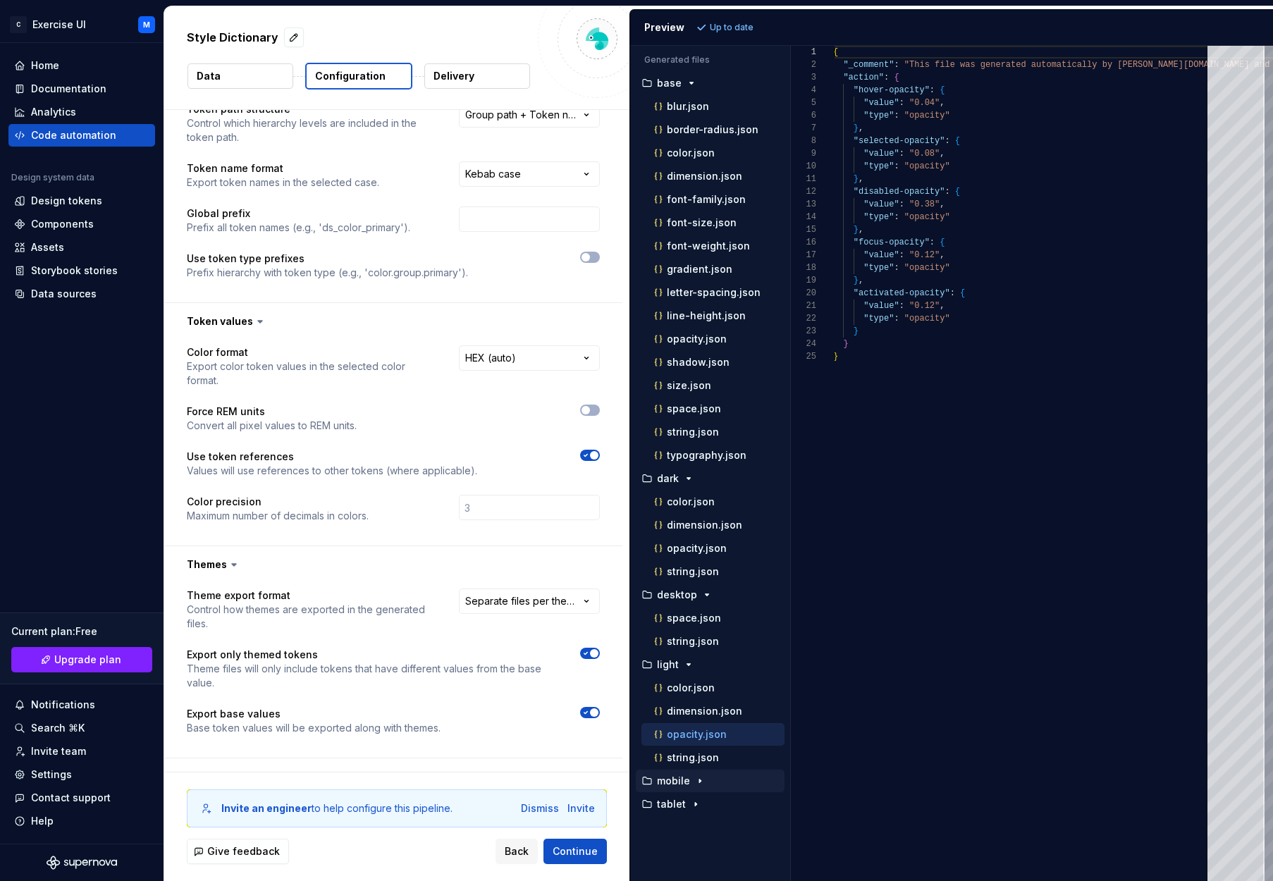
click at [691, 779] on div "button" at bounding box center [699, 780] width 17 height 11
click at [710, 825] on p "string.json" at bounding box center [693, 827] width 52 height 11
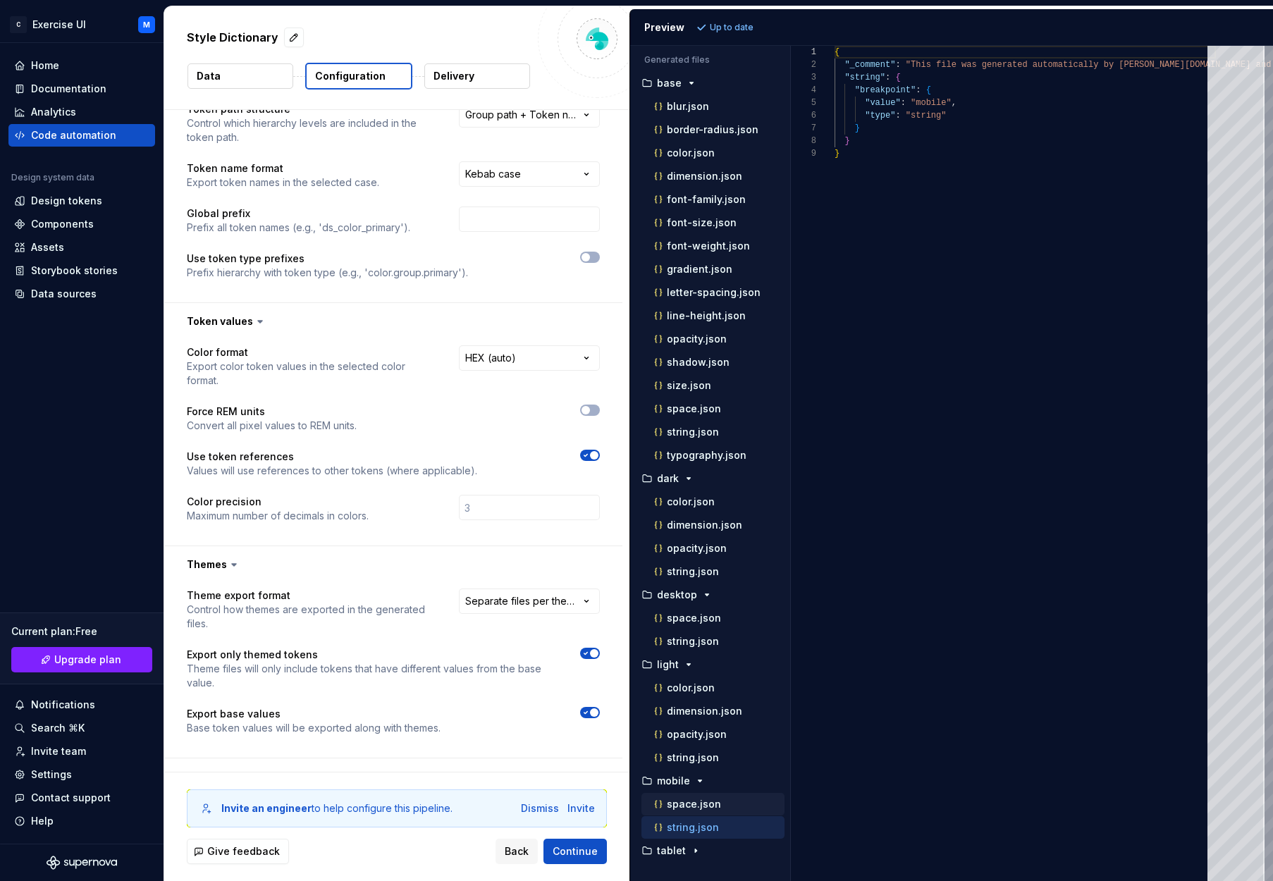
scroll to position [101, 0]
click at [712, 812] on div "space.json" at bounding box center [712, 804] width 143 height 23
click at [715, 810] on div "space.json" at bounding box center [717, 804] width 133 height 14
type textarea "**********"
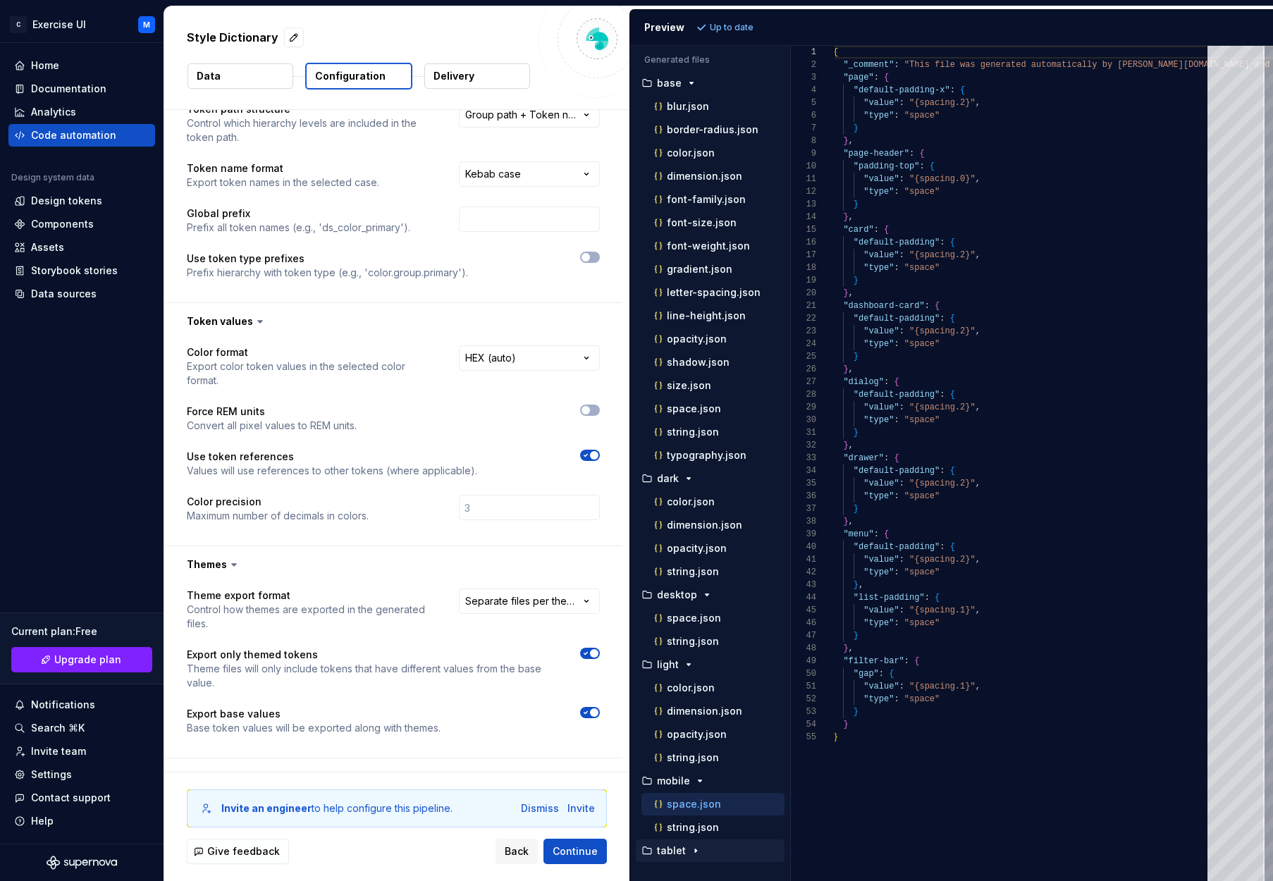
drag, startPoint x: 691, startPoint y: 843, endPoint x: 697, endPoint y: 856, distance: 14.5
click at [692, 844] on button "tablet" at bounding box center [710, 851] width 149 height 16
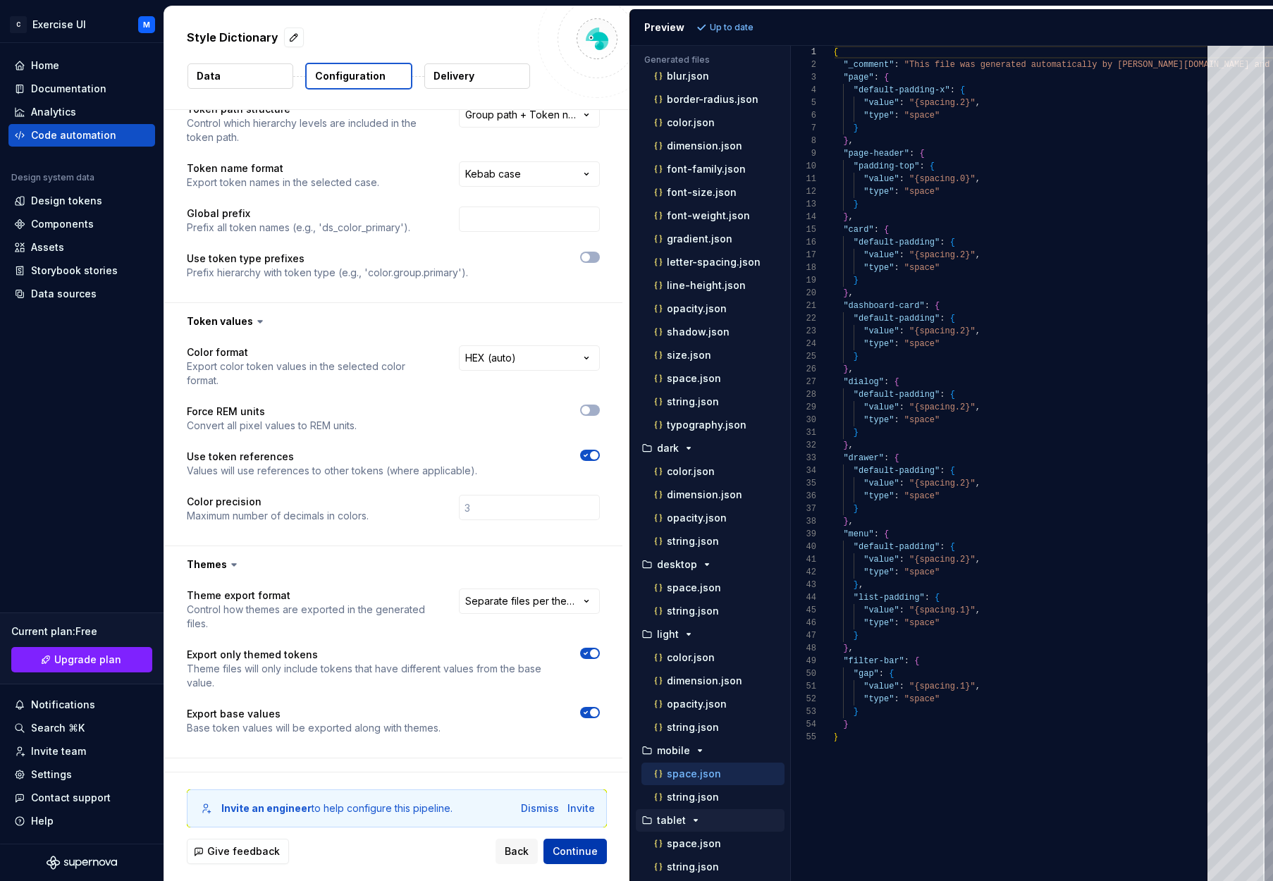
scroll to position [30, 0]
click at [578, 850] on span "Continue" at bounding box center [575, 851] width 45 height 14
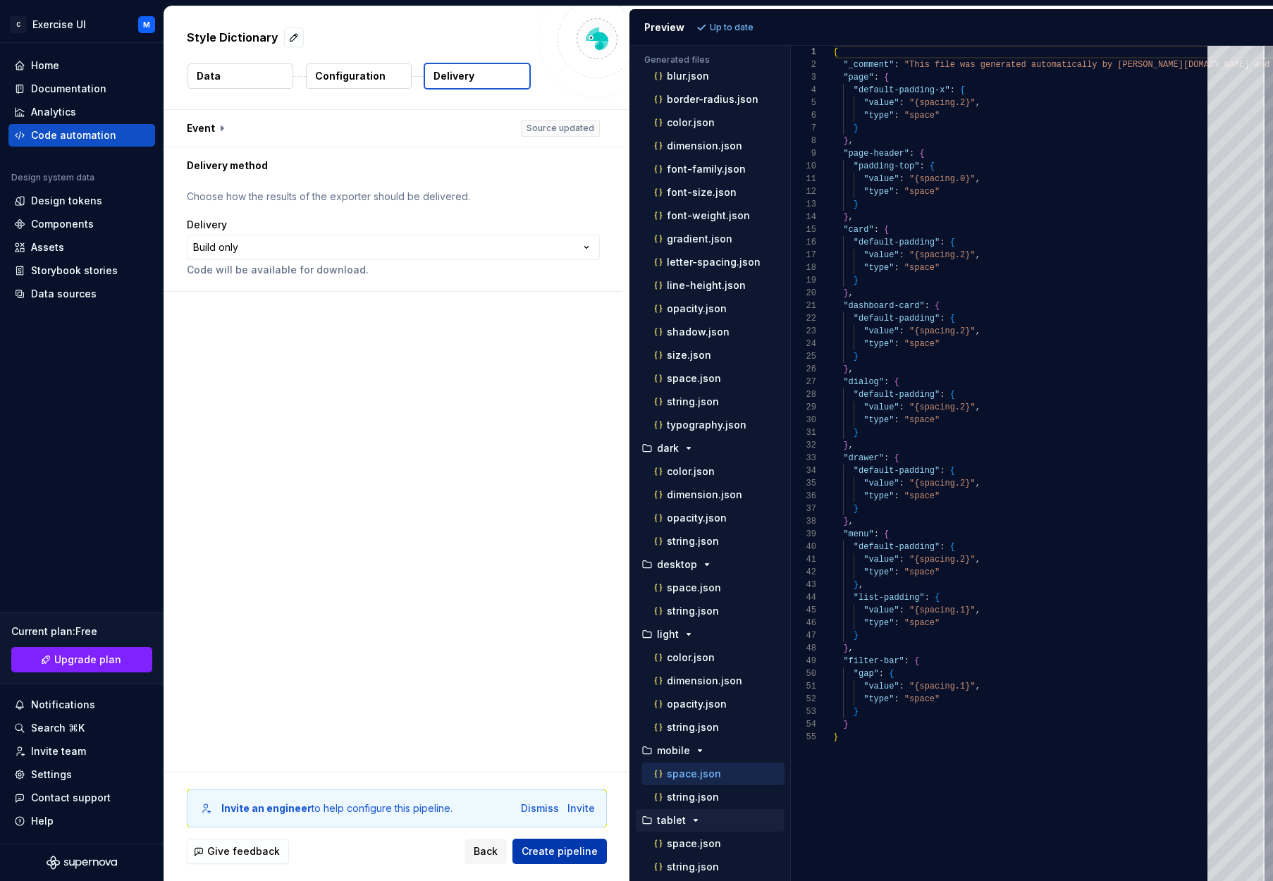
click at [574, 859] on button "Create pipeline" at bounding box center [559, 851] width 94 height 25
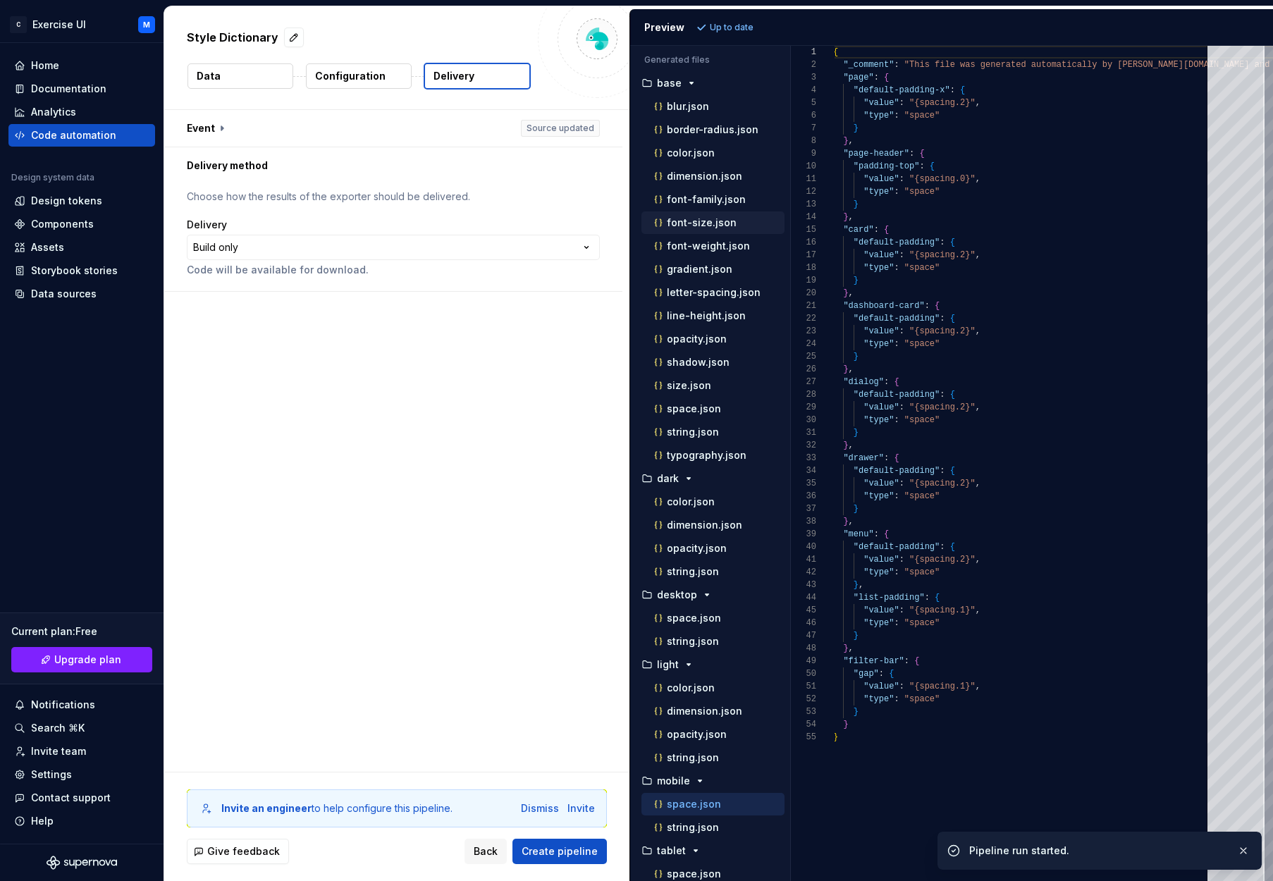
click at [703, 227] on p "font-size.json" at bounding box center [702, 222] width 70 height 11
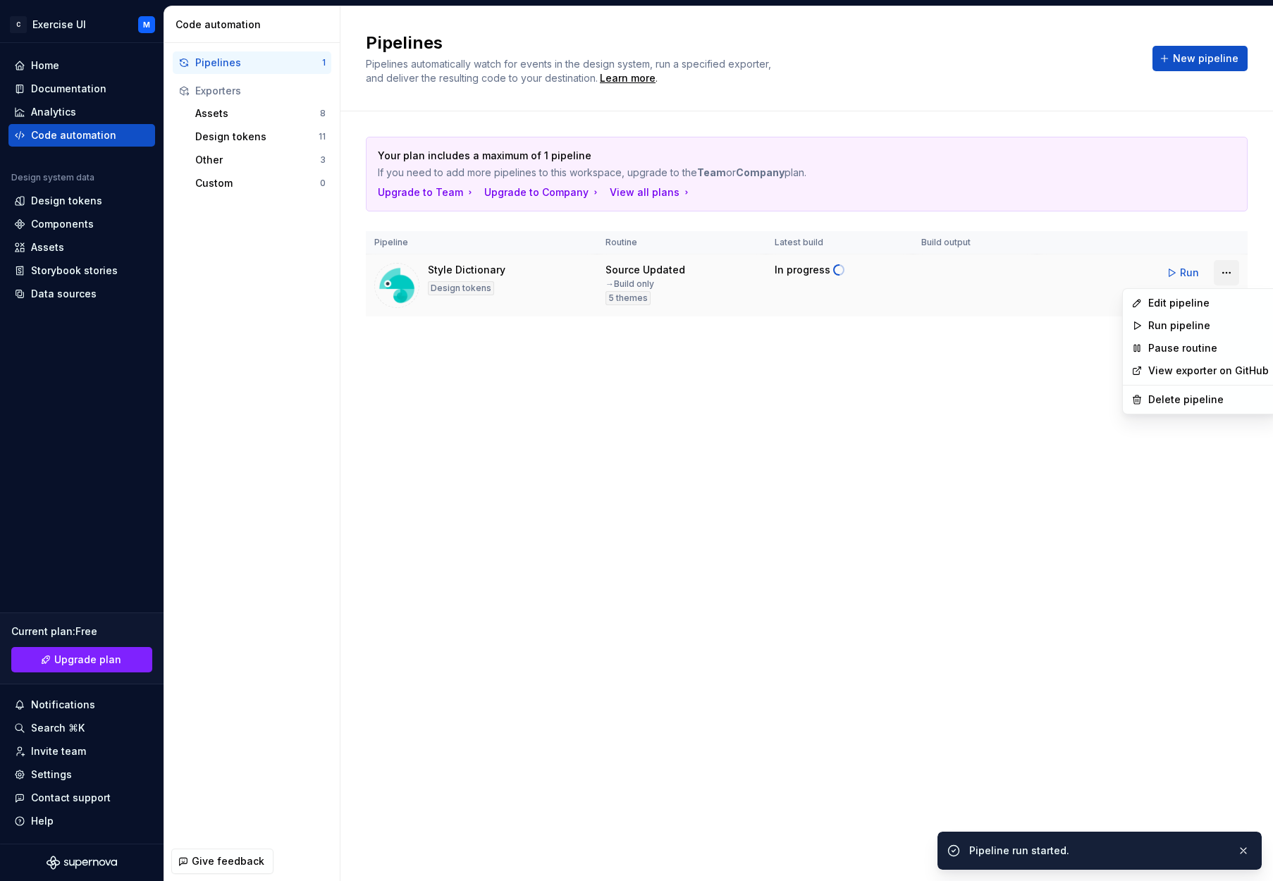
click at [989, 270] on html "C Exercise UI M Home Documentation Analytics Code automation Design system data…" at bounding box center [636, 440] width 1273 height 881
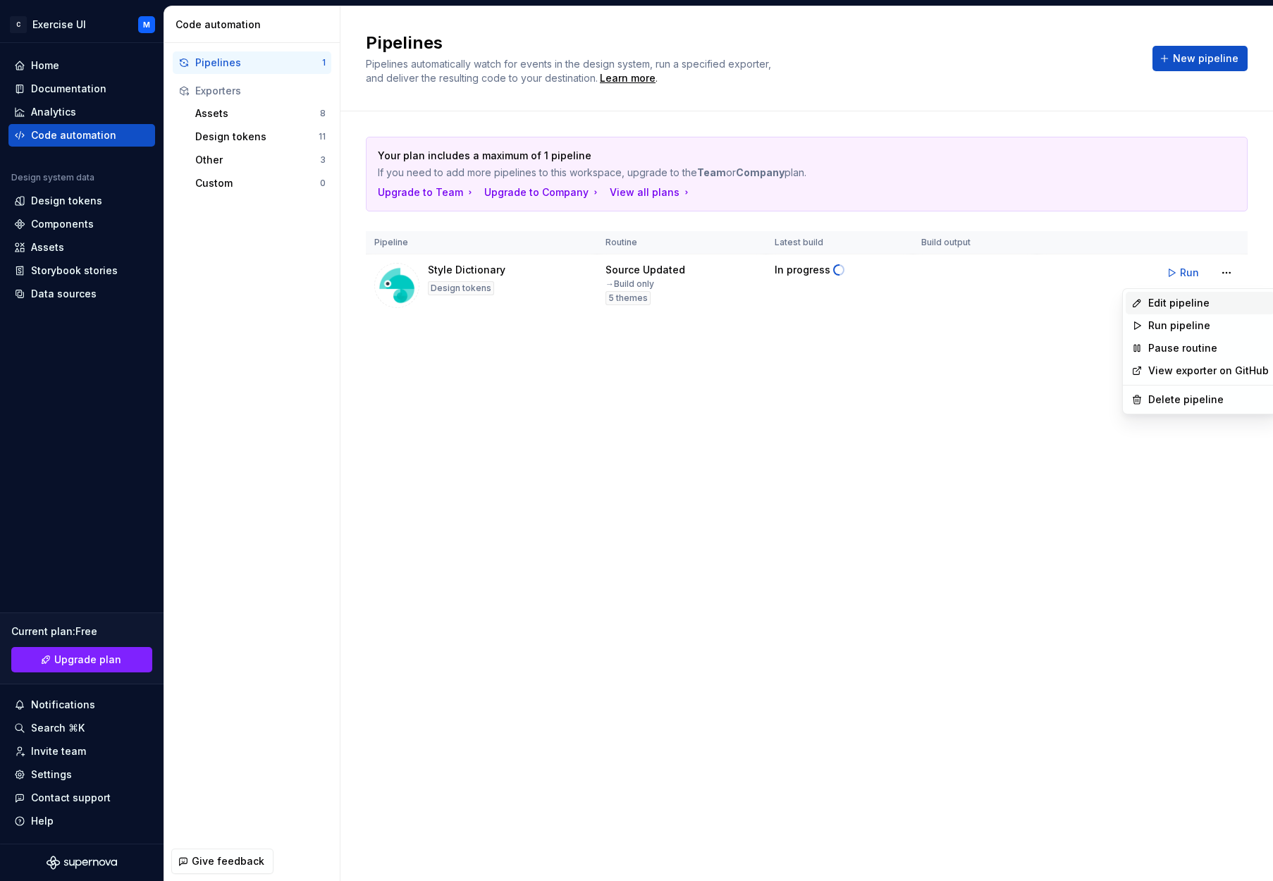
click at [989, 297] on div "Edit pipeline" at bounding box center [1208, 303] width 121 height 14
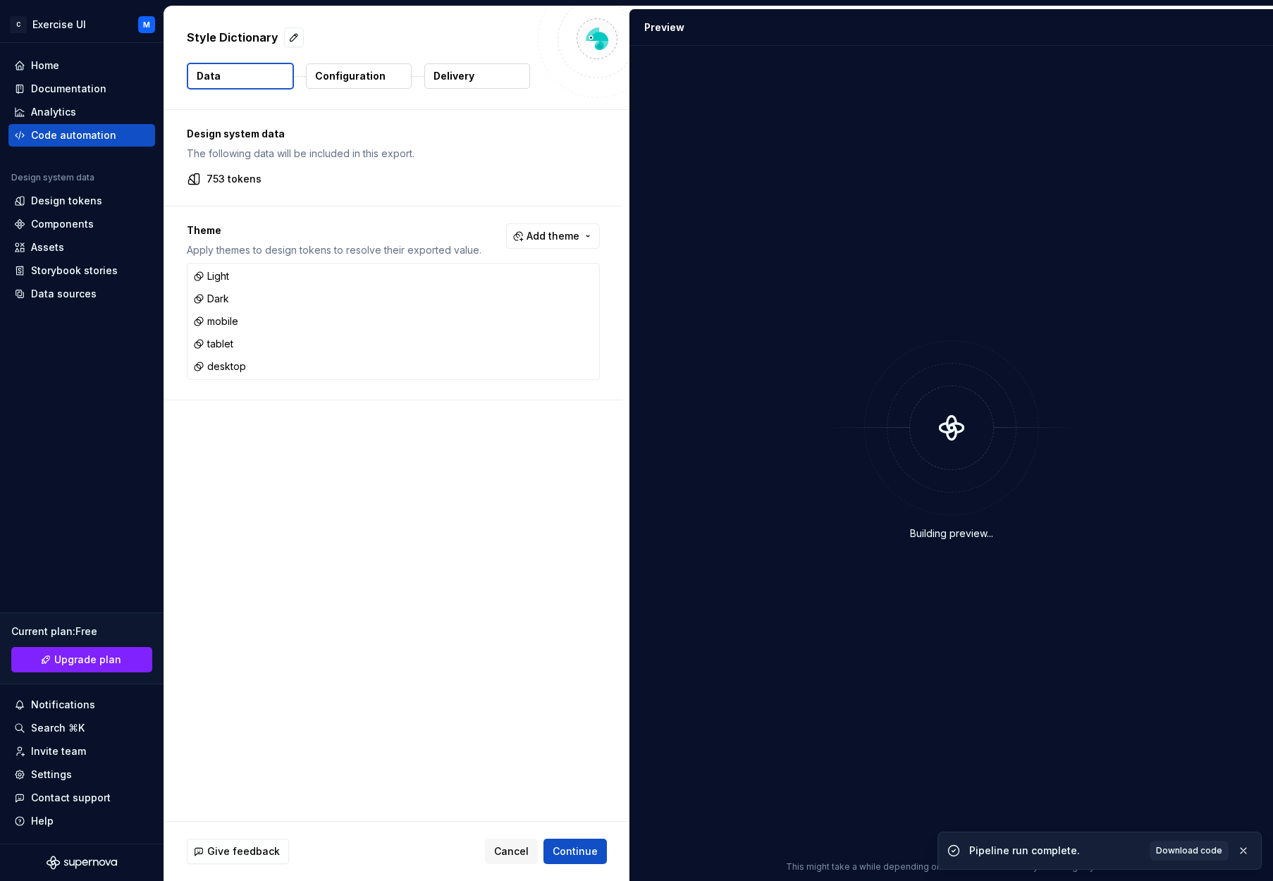
click at [359, 81] on p "Configuration" at bounding box center [350, 76] width 70 height 14
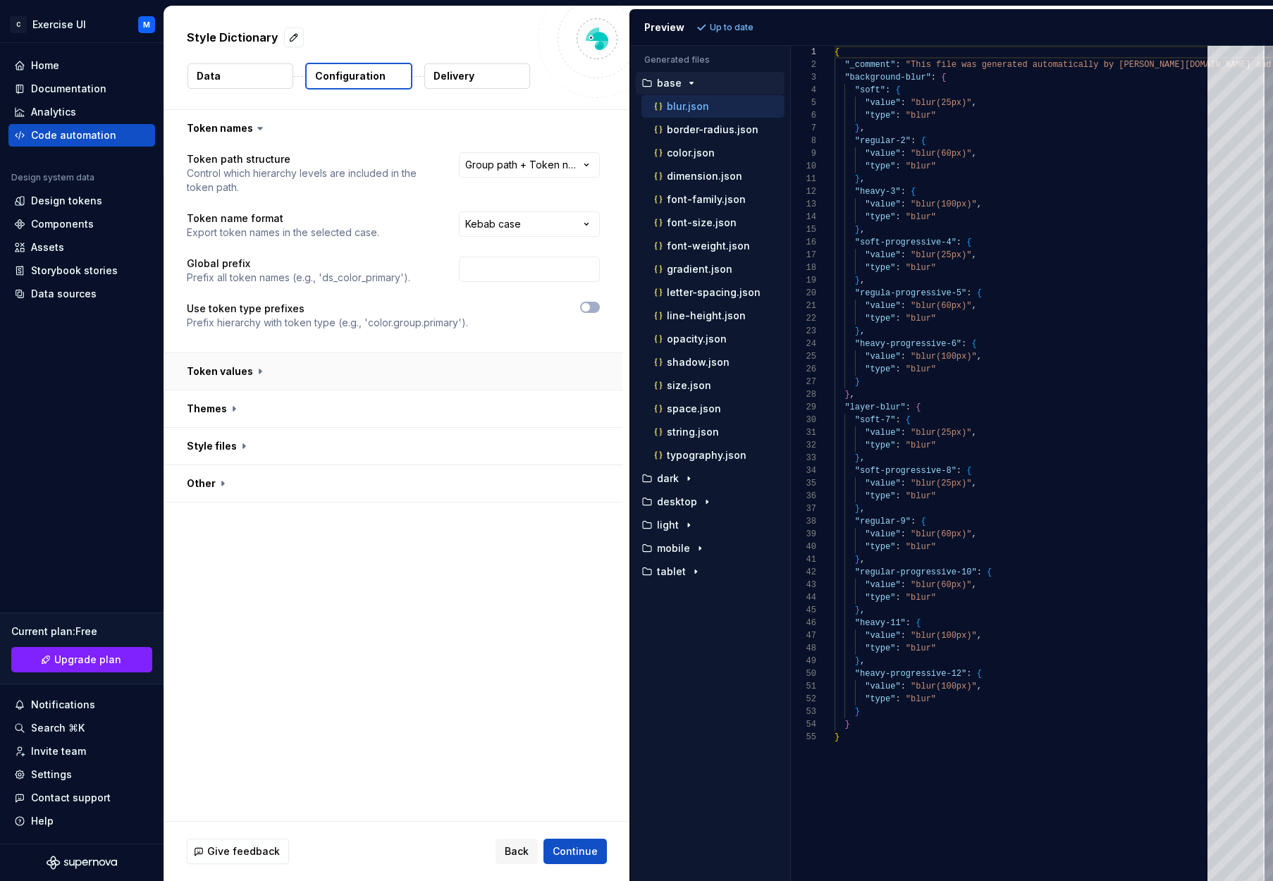
click at [364, 363] on button "button" at bounding box center [393, 371] width 458 height 37
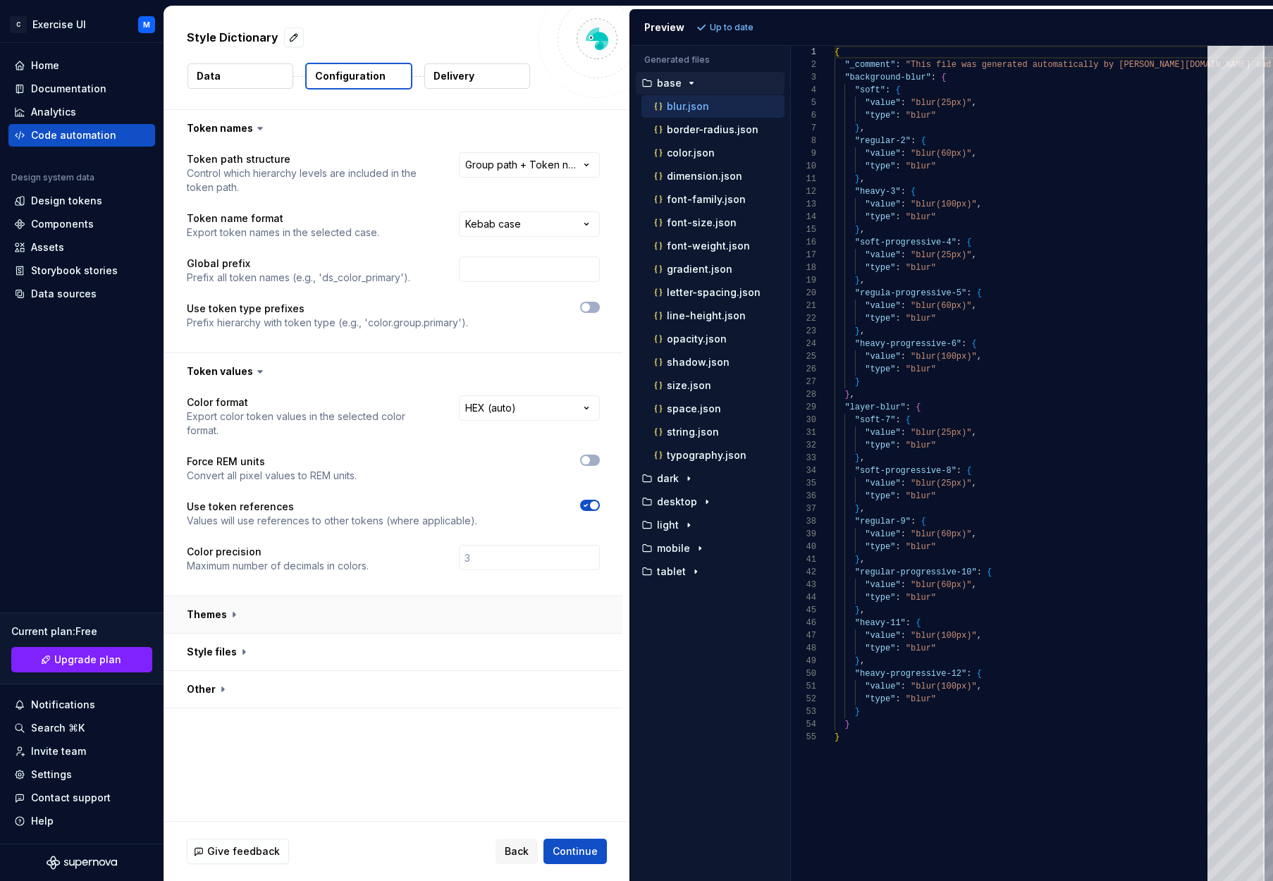
click at [268, 596] on button "button" at bounding box center [393, 614] width 458 height 37
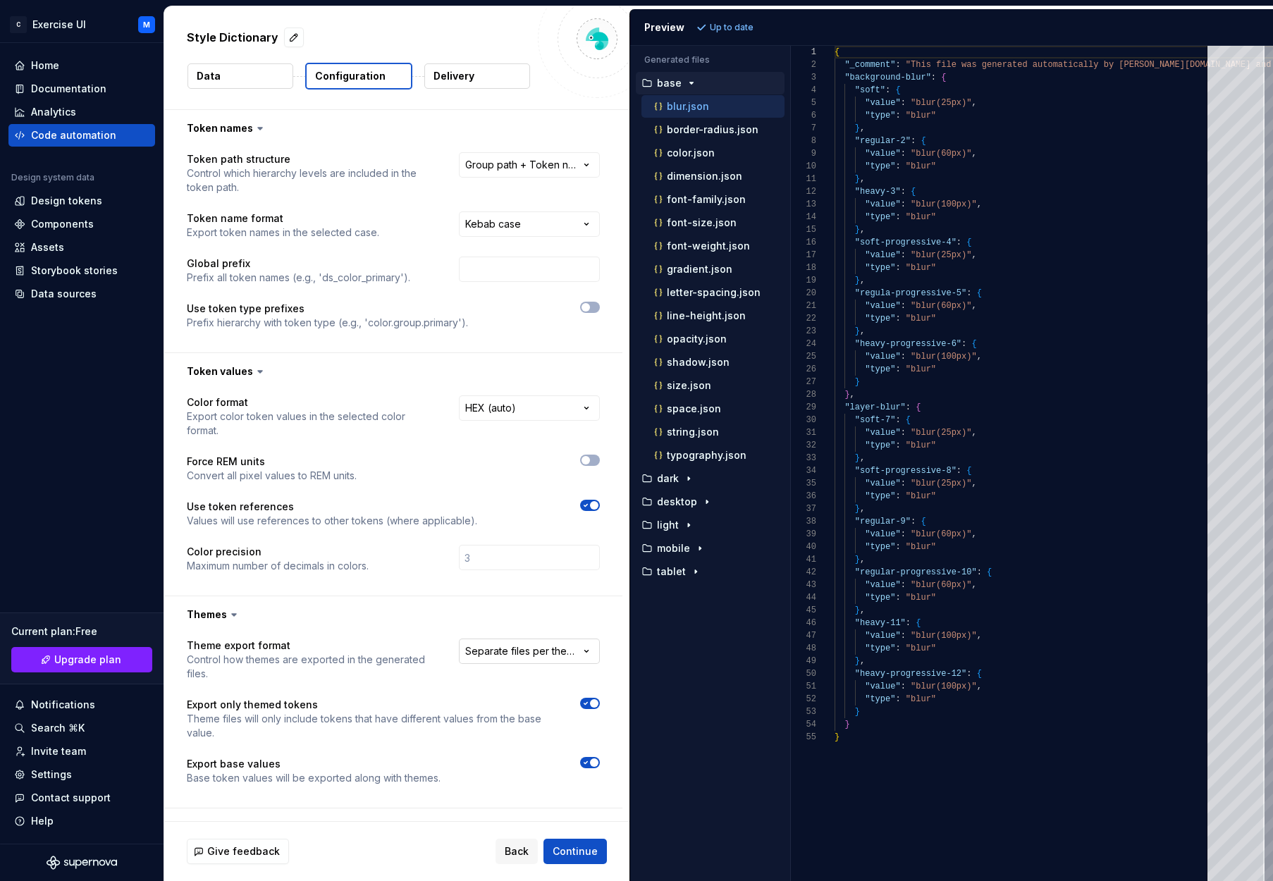
click at [554, 628] on html "**********" at bounding box center [636, 440] width 1273 height 881
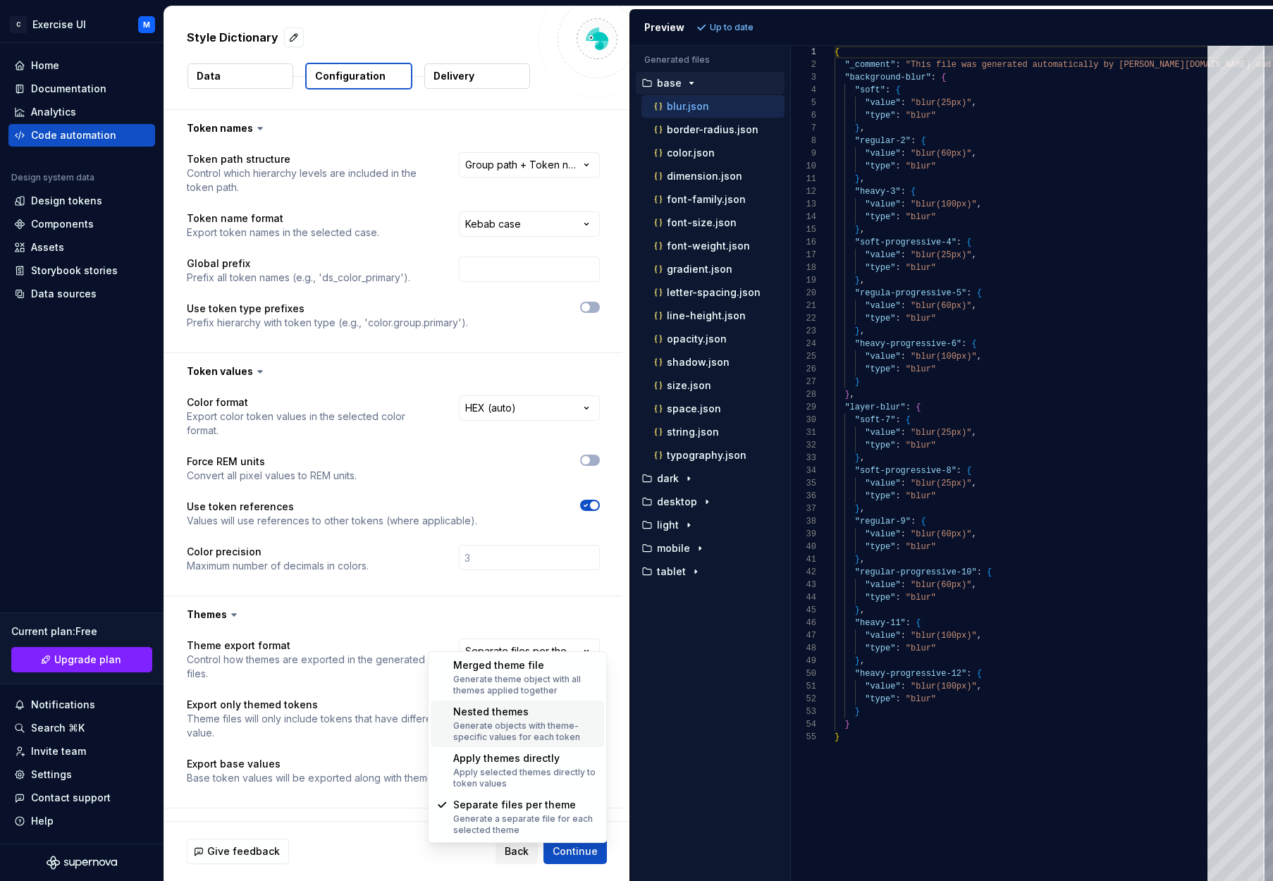
select select "**********"
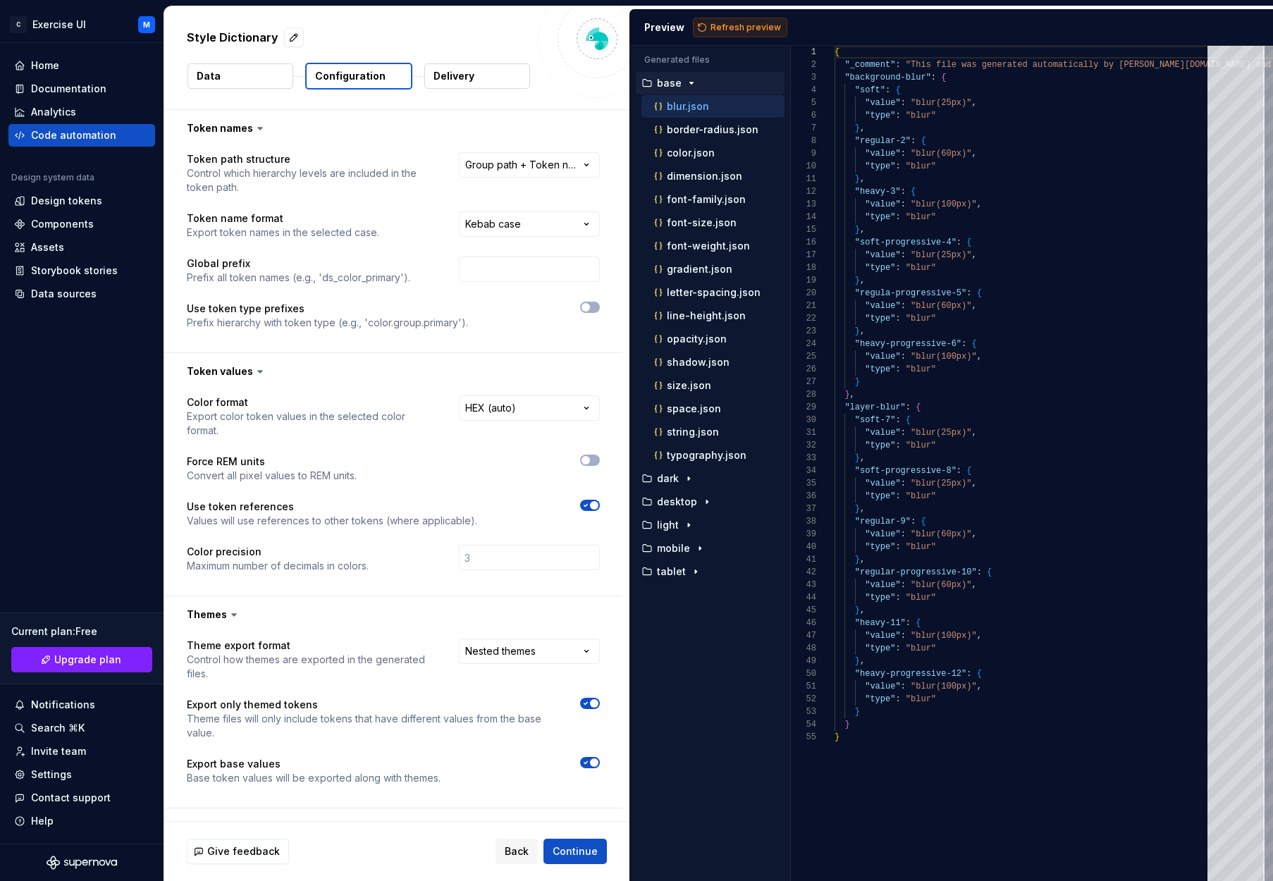
click at [751, 27] on span "Refresh preview" at bounding box center [745, 27] width 70 height 11
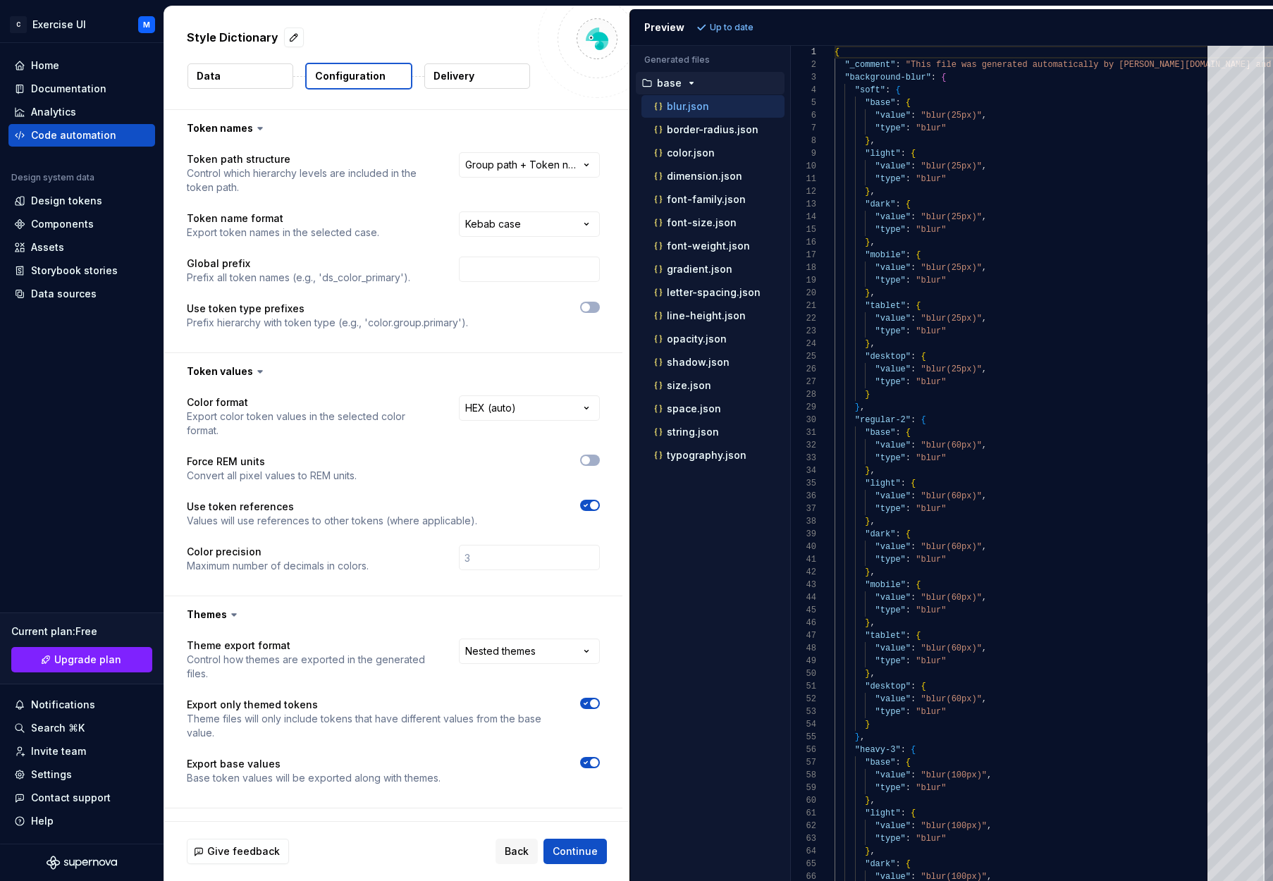
click at [598, 758] on span "button" at bounding box center [594, 762] width 8 height 8
click at [724, 24] on span "Refresh preview" at bounding box center [745, 27] width 70 height 11
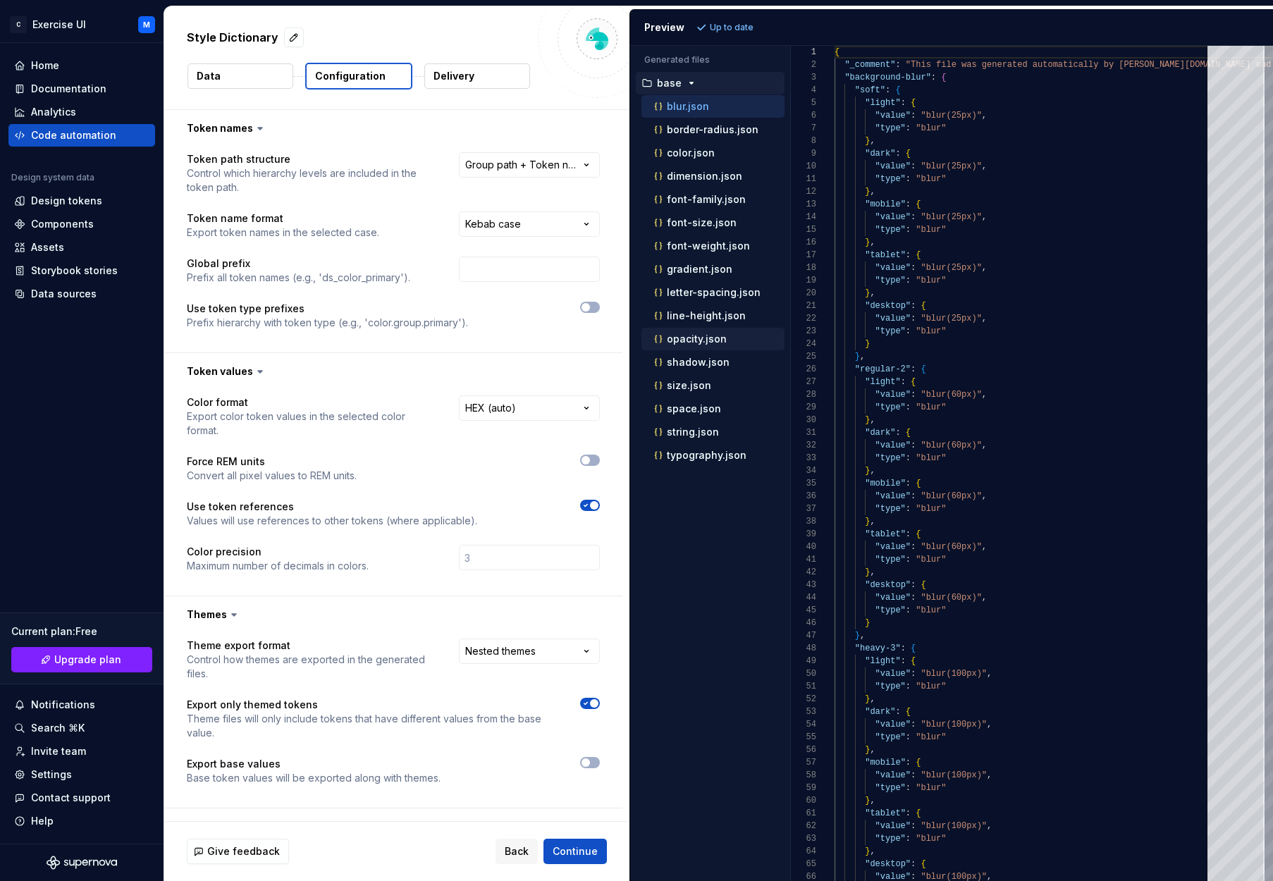
click at [703, 330] on div "opacity.json" at bounding box center [712, 339] width 143 height 23
click at [707, 320] on p "line-height.json" at bounding box center [706, 315] width 79 height 11
type textarea "**********"
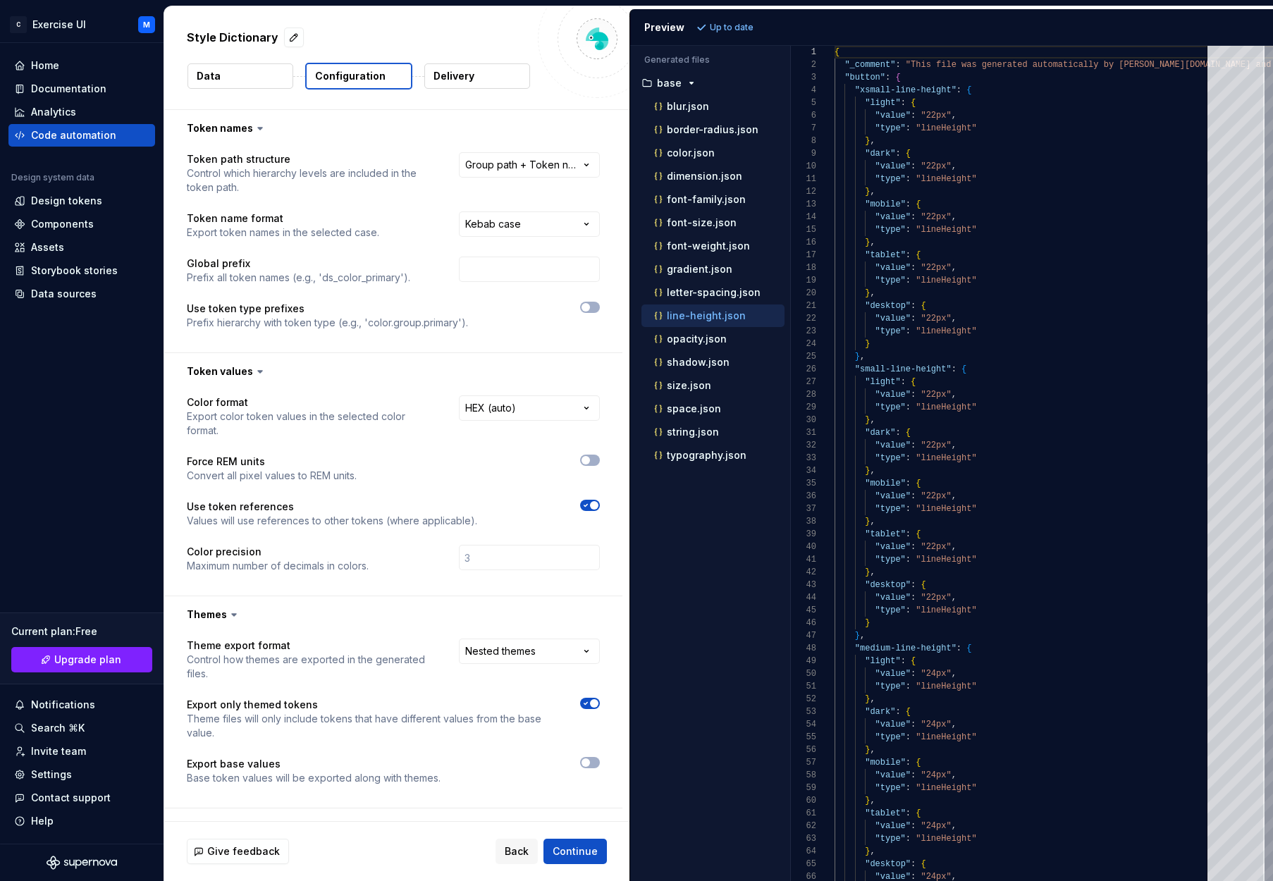
click at [609, 746] on div "**********" at bounding box center [393, 720] width 458 height 175
click at [598, 757] on button "button" at bounding box center [590, 762] width 20 height 11
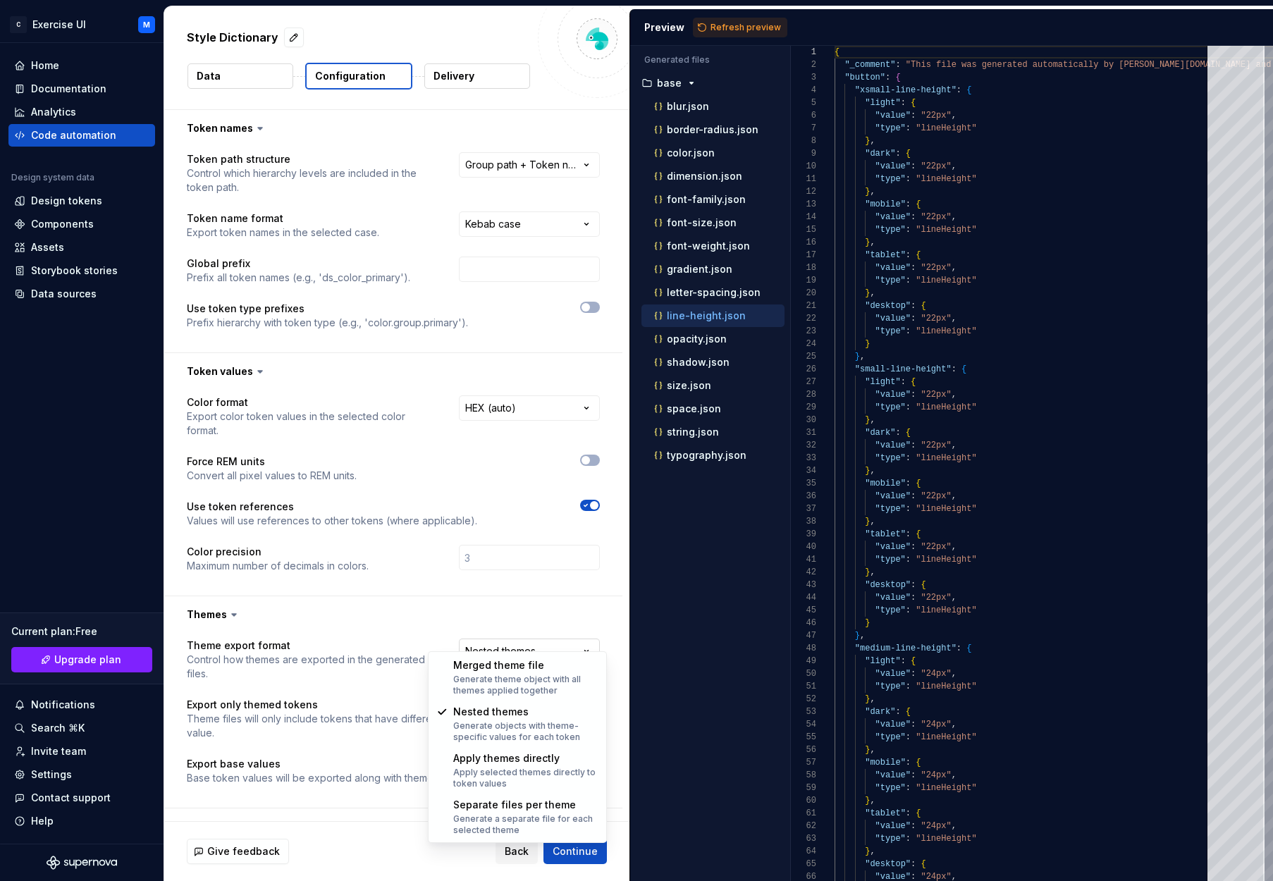
click at [541, 631] on html "**********" at bounding box center [636, 440] width 1273 height 881
select select "**********"
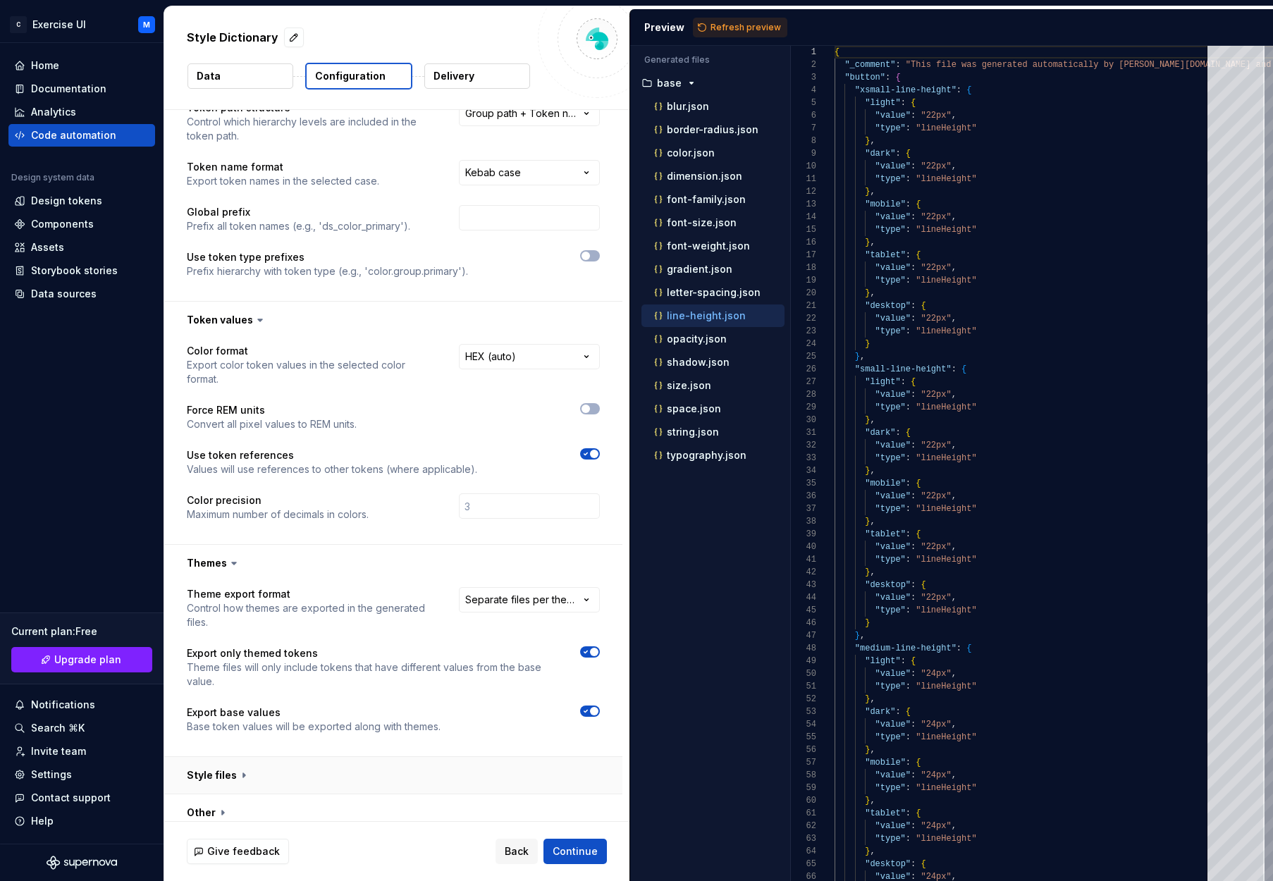
scroll to position [48, 0]
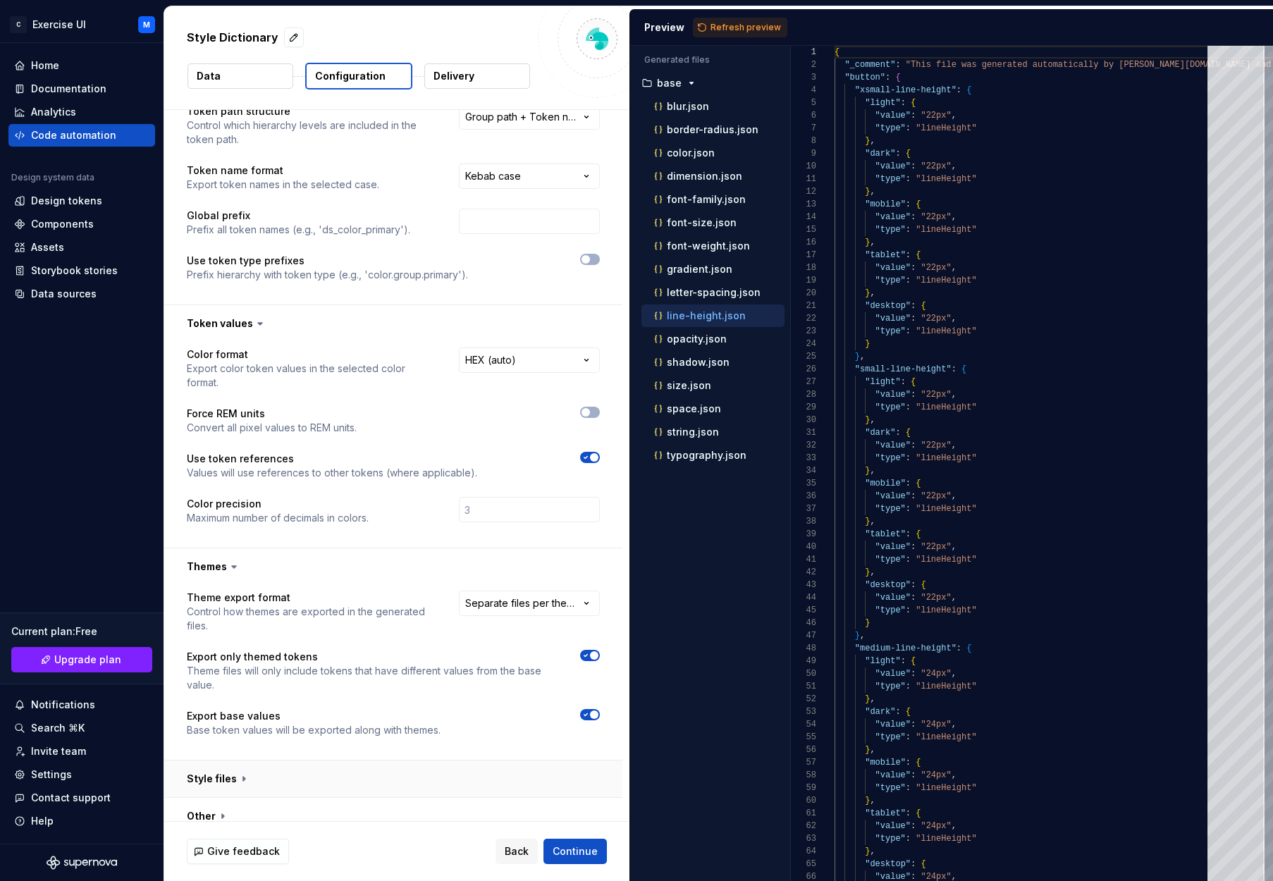
click at [255, 768] on button "button" at bounding box center [393, 778] width 458 height 37
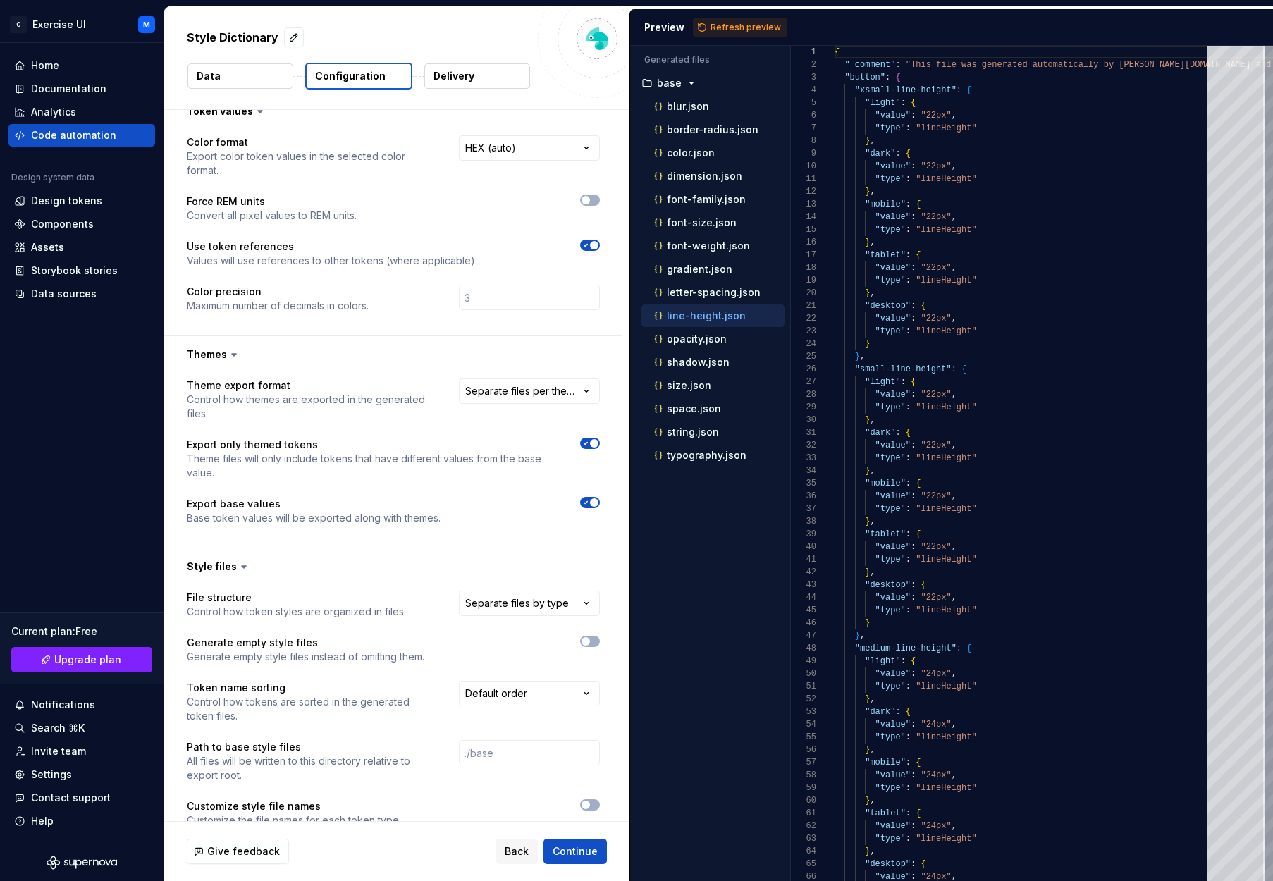
scroll to position [265, 0]
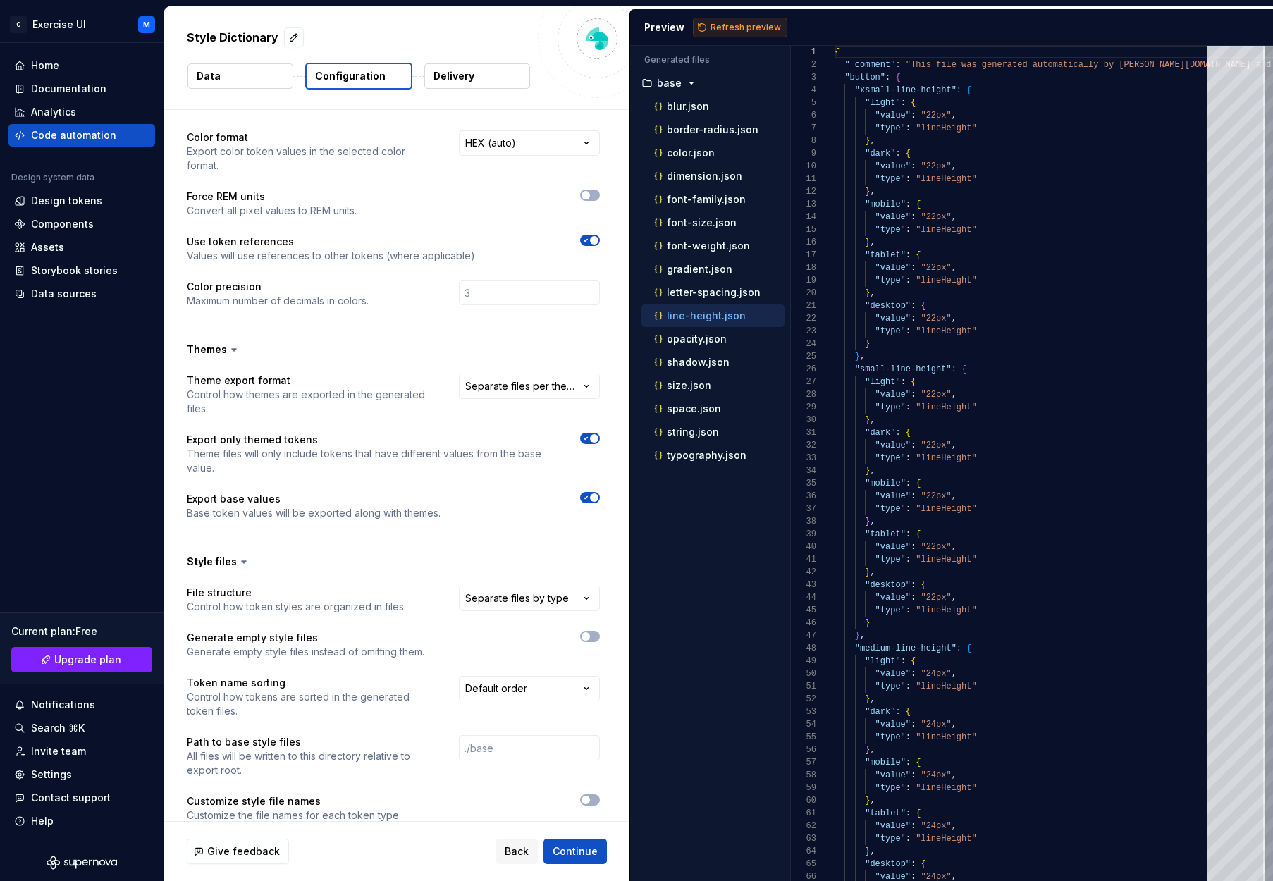
click at [729, 26] on span "Refresh preview" at bounding box center [745, 27] width 70 height 11
type textarea "**********"
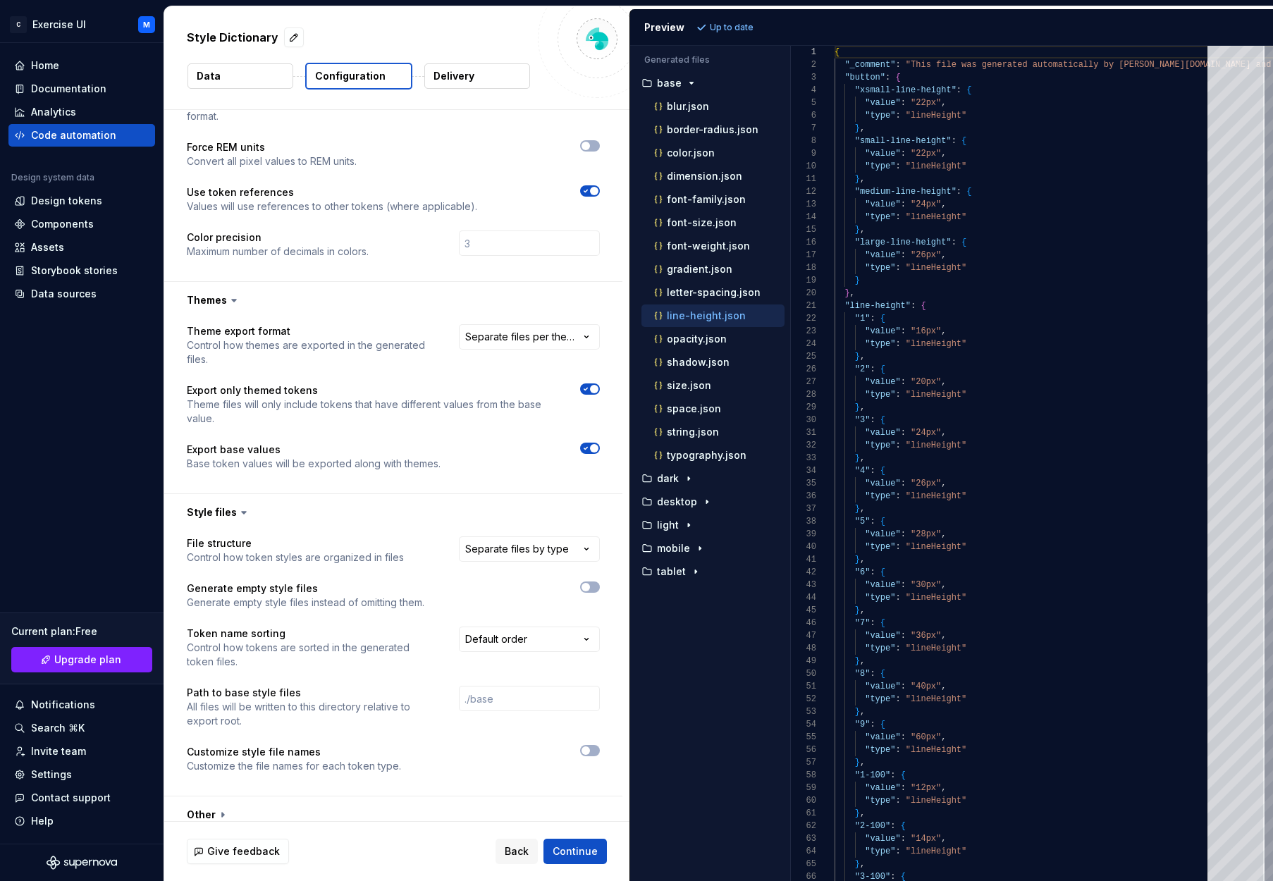
scroll to position [313, 0]
click at [527, 536] on html "**********" at bounding box center [636, 440] width 1273 height 881
click at [541, 509] on html "**********" at bounding box center [636, 440] width 1273 height 881
click at [521, 530] on html "**********" at bounding box center [636, 440] width 1273 height 881
select select "**********"
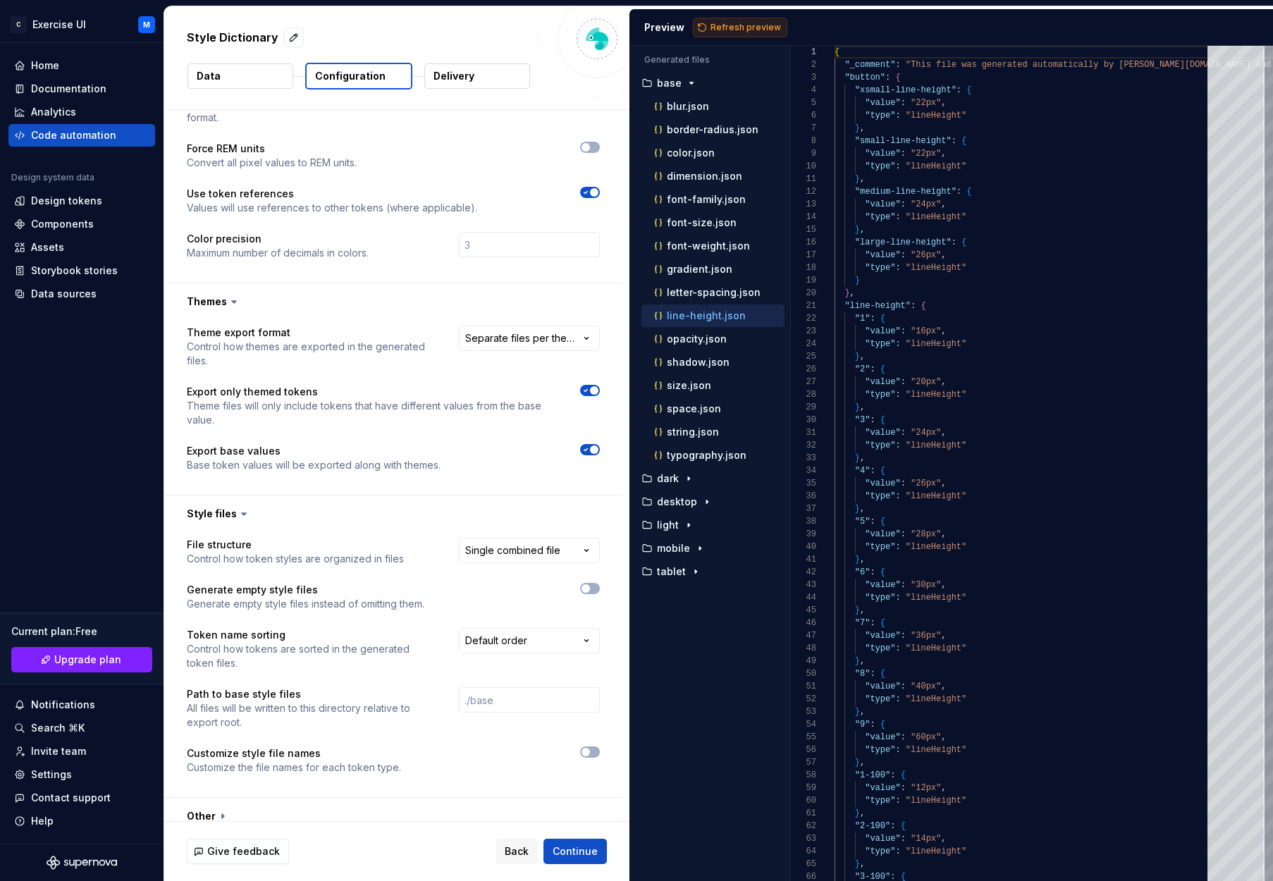
click at [750, 25] on span "Refresh preview" at bounding box center [745, 27] width 70 height 11
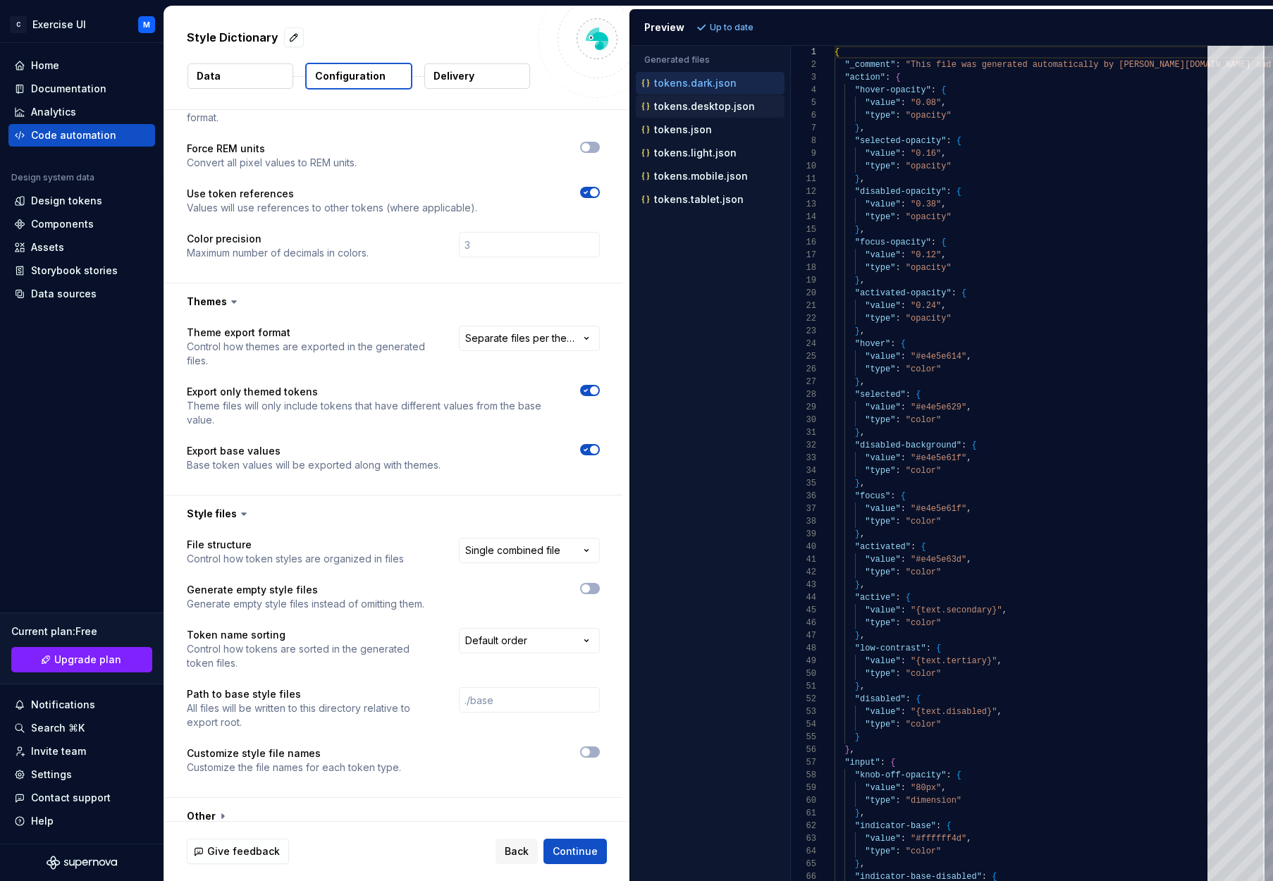
click at [767, 106] on div "tokens.desktop.json" at bounding box center [711, 106] width 146 height 14
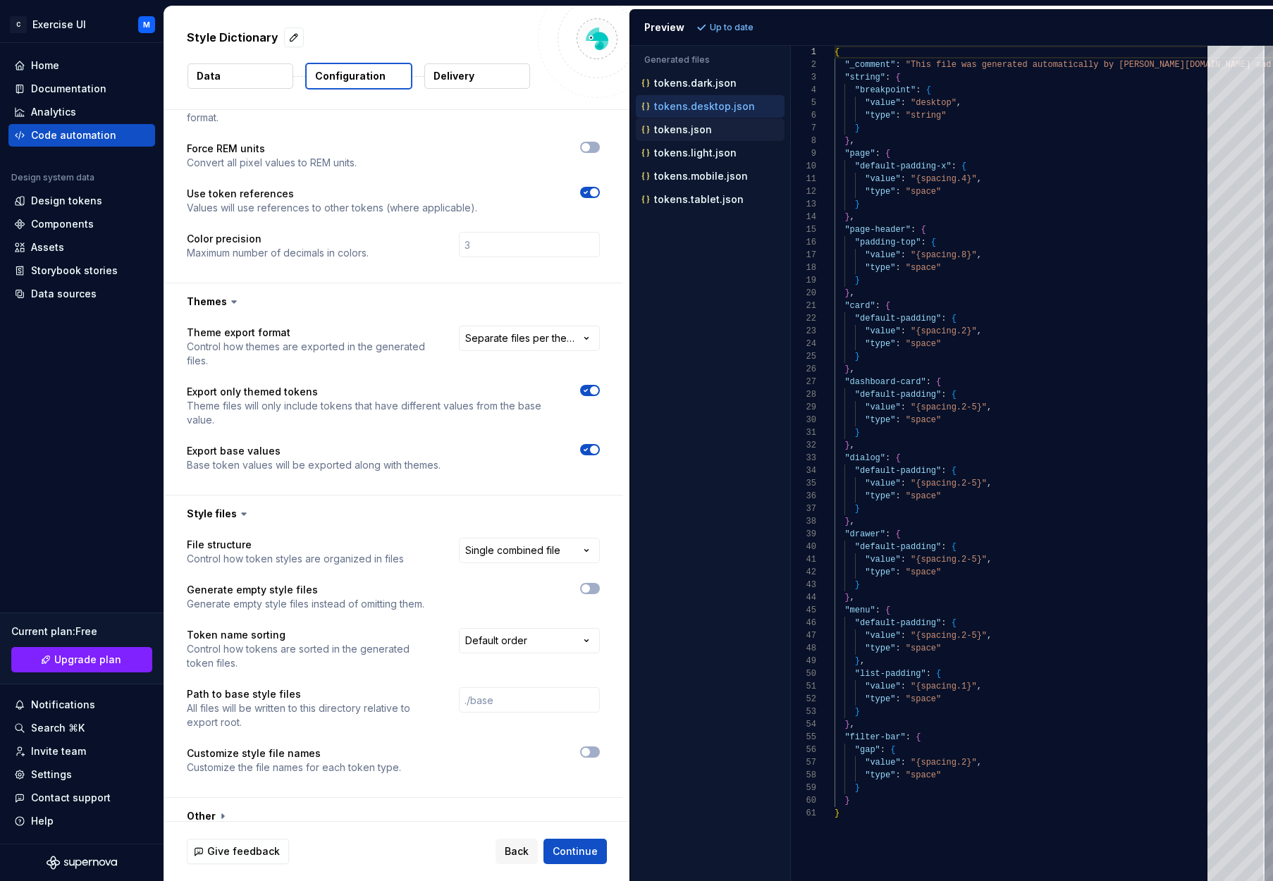
click at [717, 128] on div "tokens.json" at bounding box center [711, 130] width 146 height 14
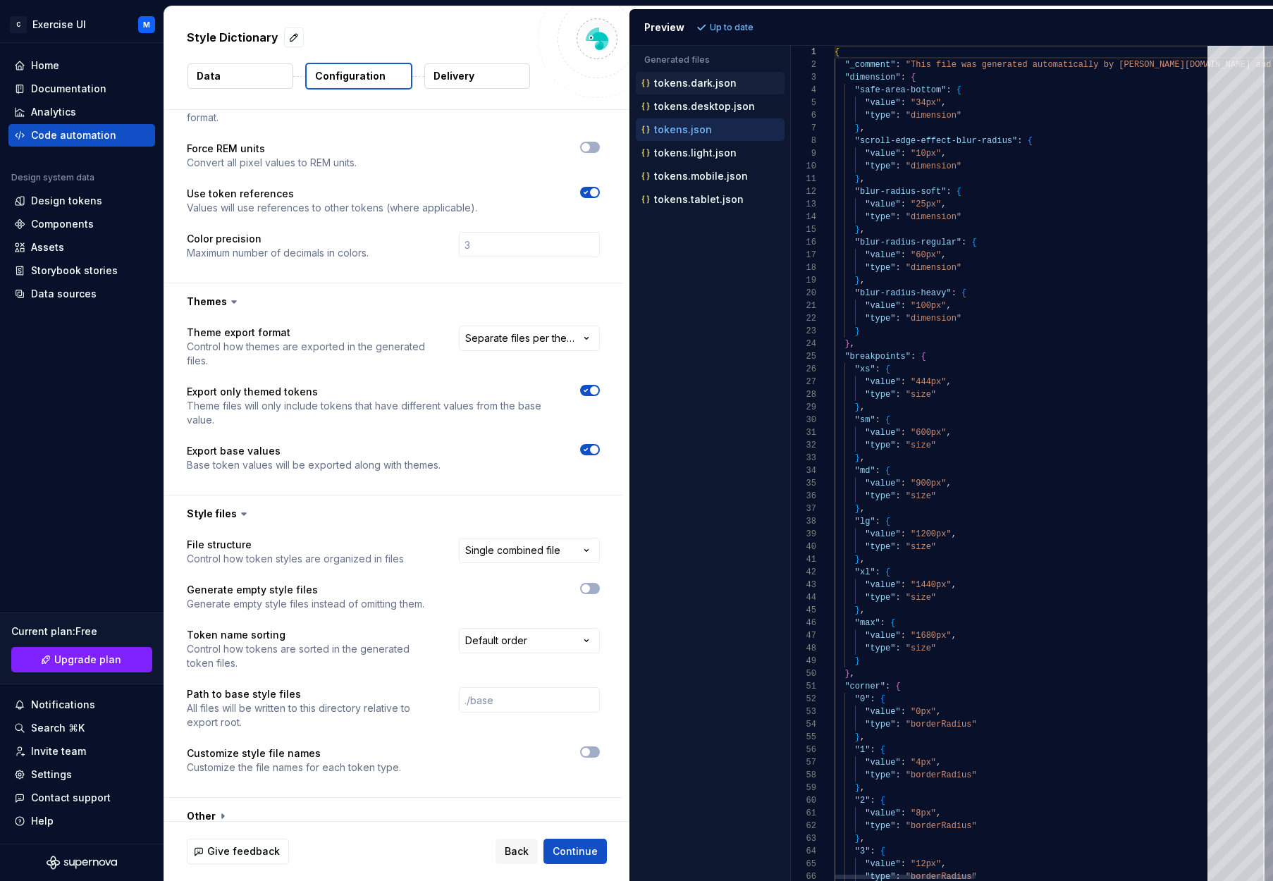
click at [720, 85] on p "tokens.dark.json" at bounding box center [695, 83] width 82 height 11
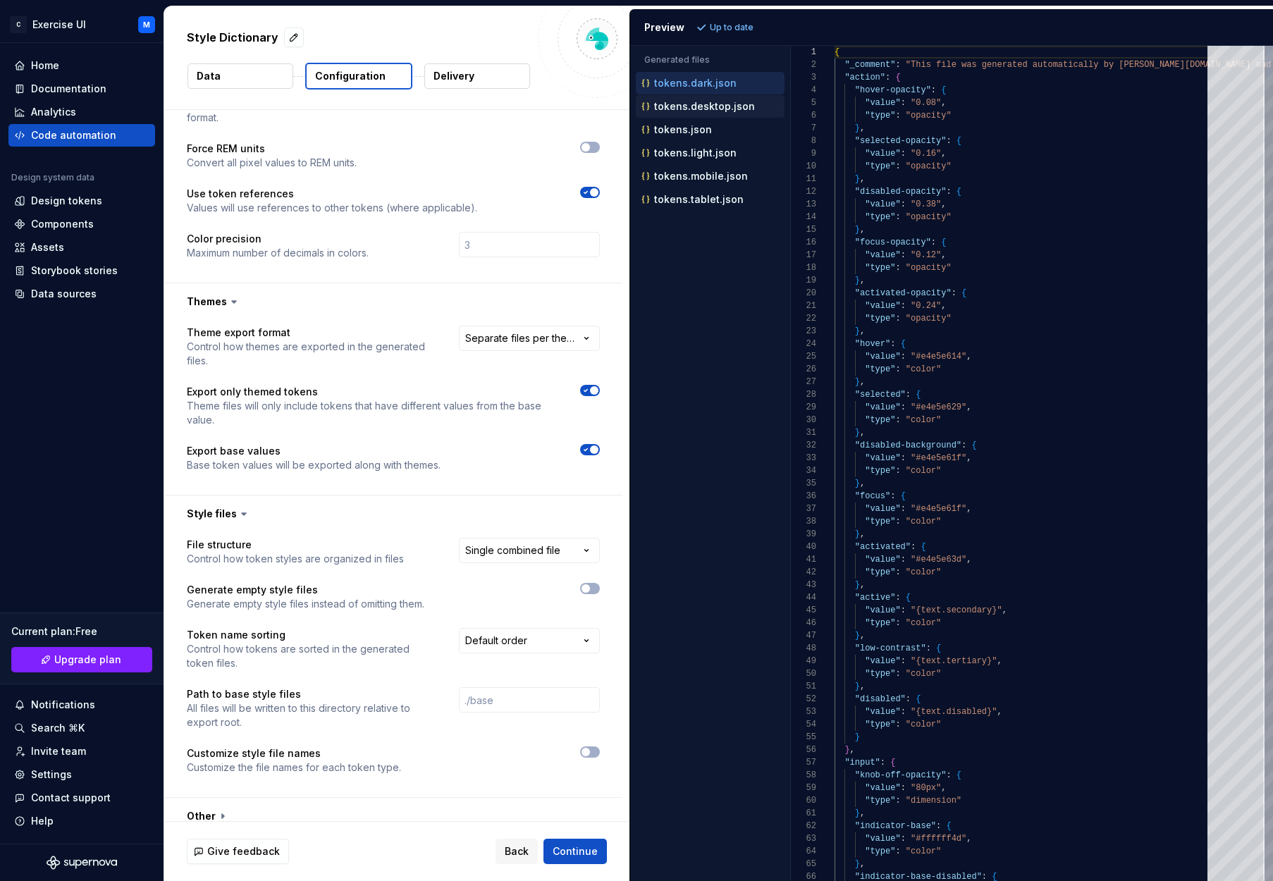
click at [715, 112] on div "tokens.desktop.json" at bounding box center [711, 106] width 146 height 14
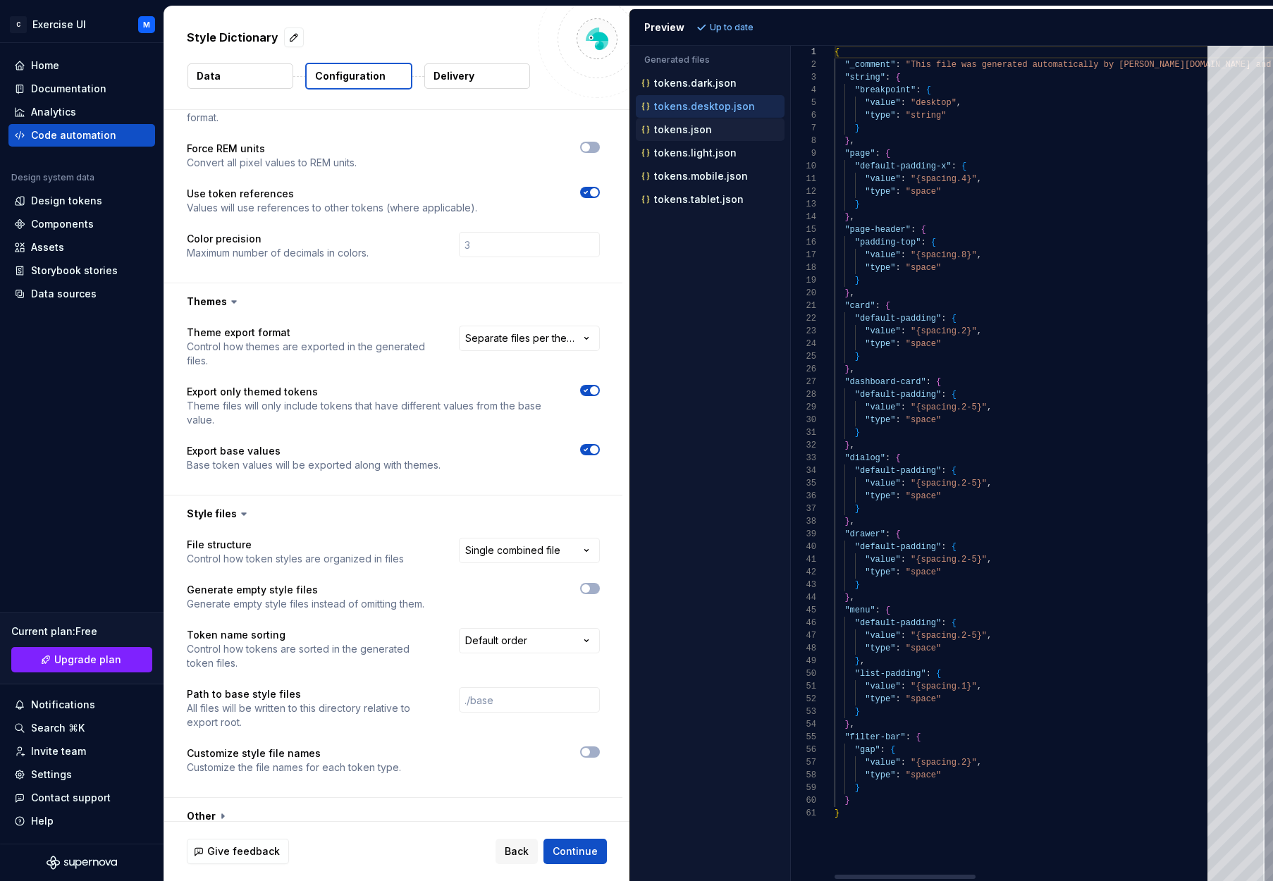
click at [714, 126] on div "tokens.json" at bounding box center [711, 130] width 146 height 14
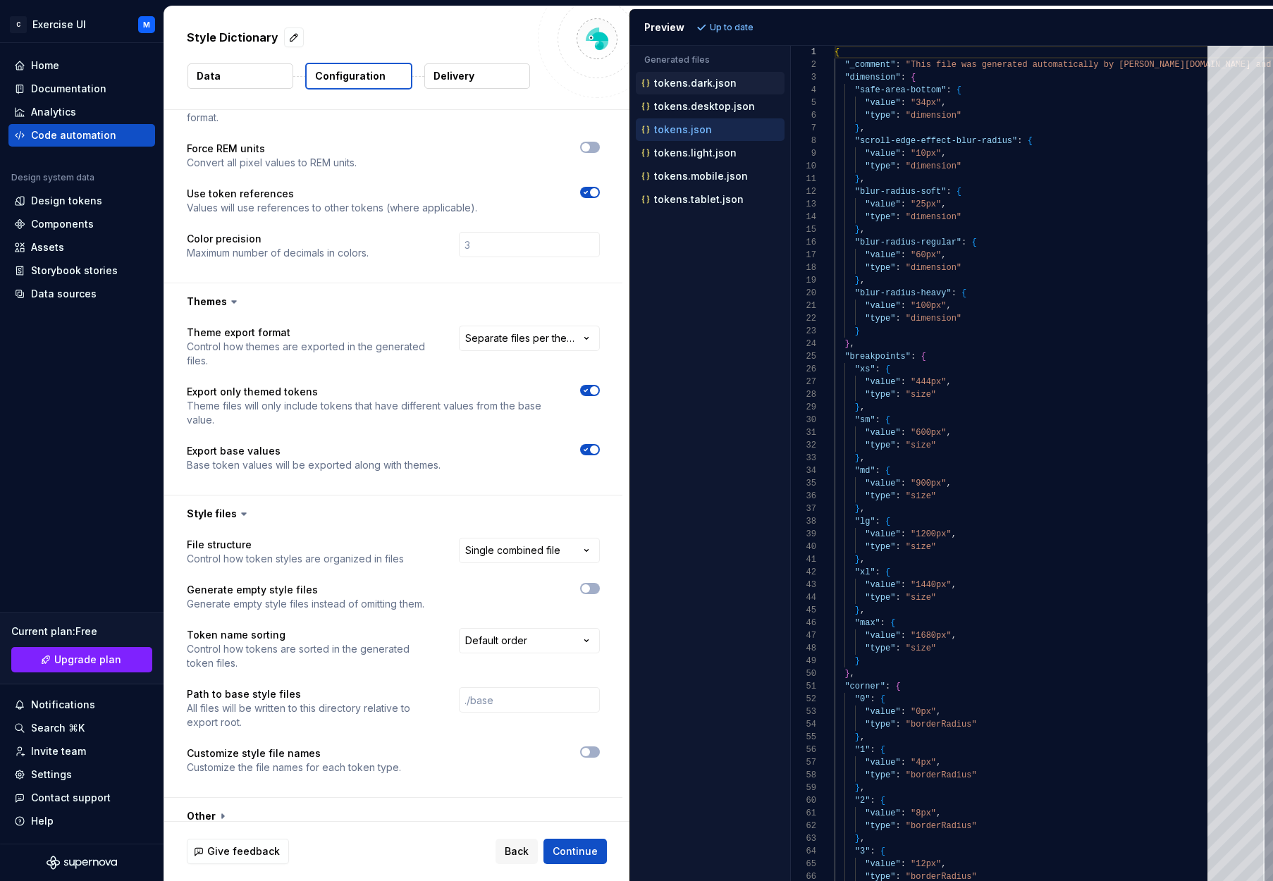
click at [717, 89] on div "tokens.dark.json" at bounding box center [711, 83] width 146 height 14
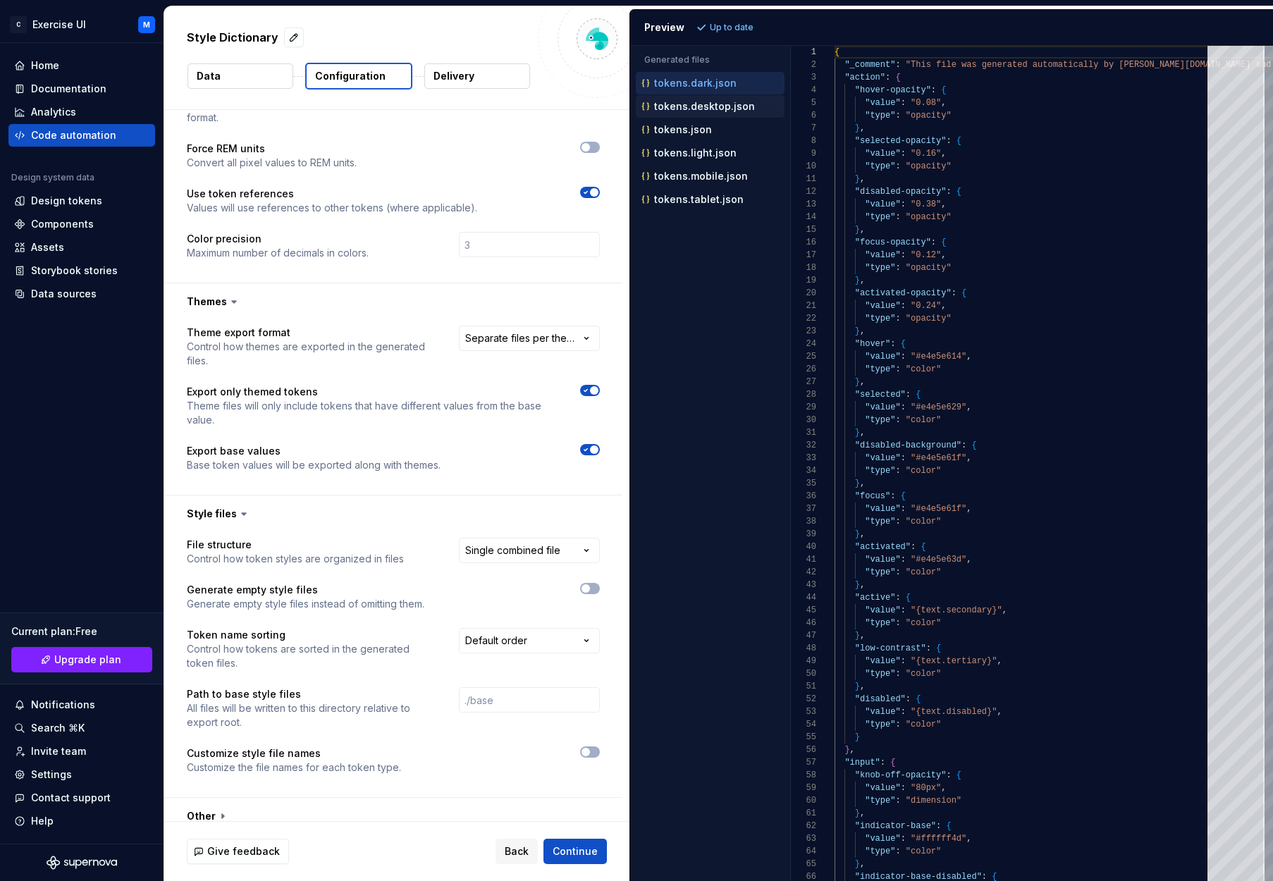
click at [715, 101] on p "tokens.desktop.json" at bounding box center [704, 106] width 101 height 11
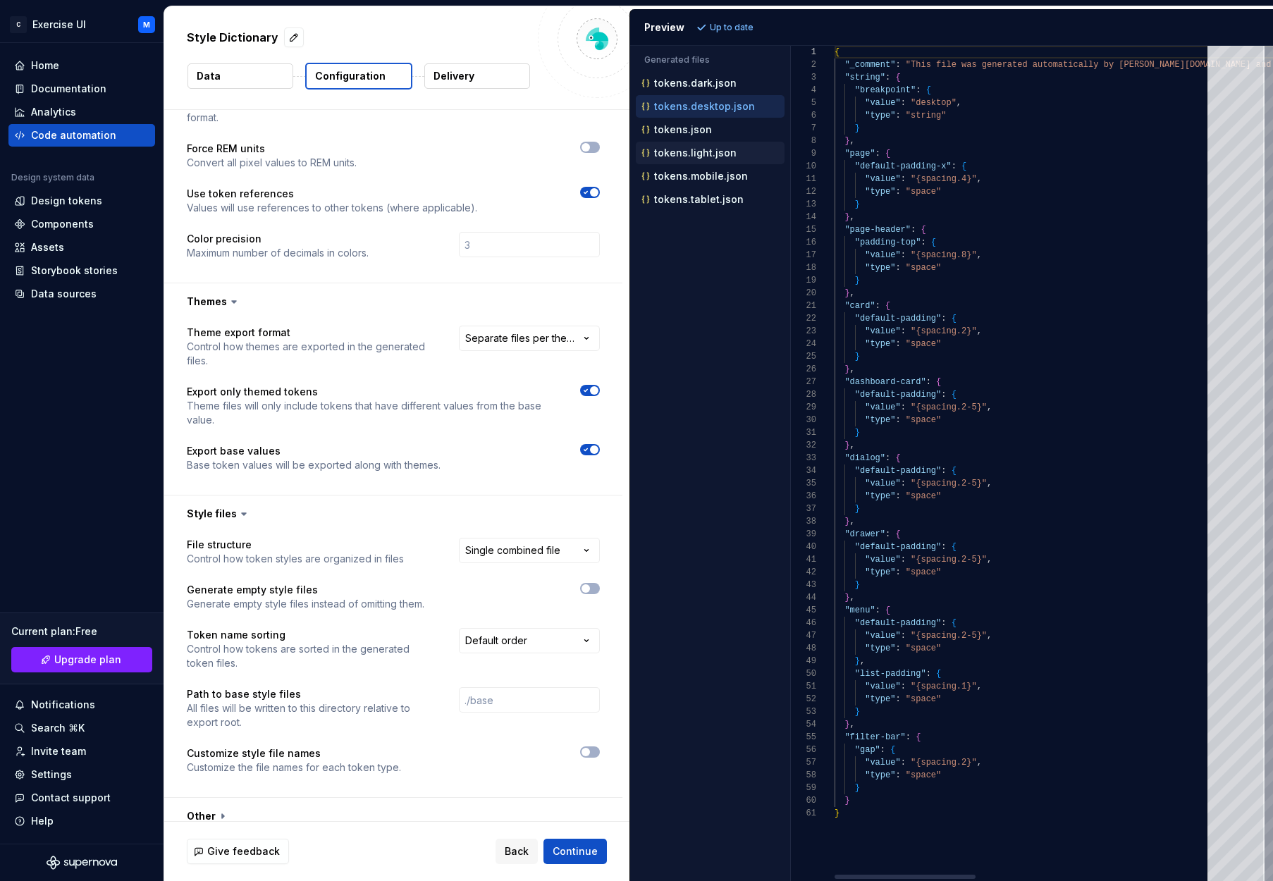
click at [712, 151] on p "tokens.light.json" at bounding box center [695, 152] width 82 height 11
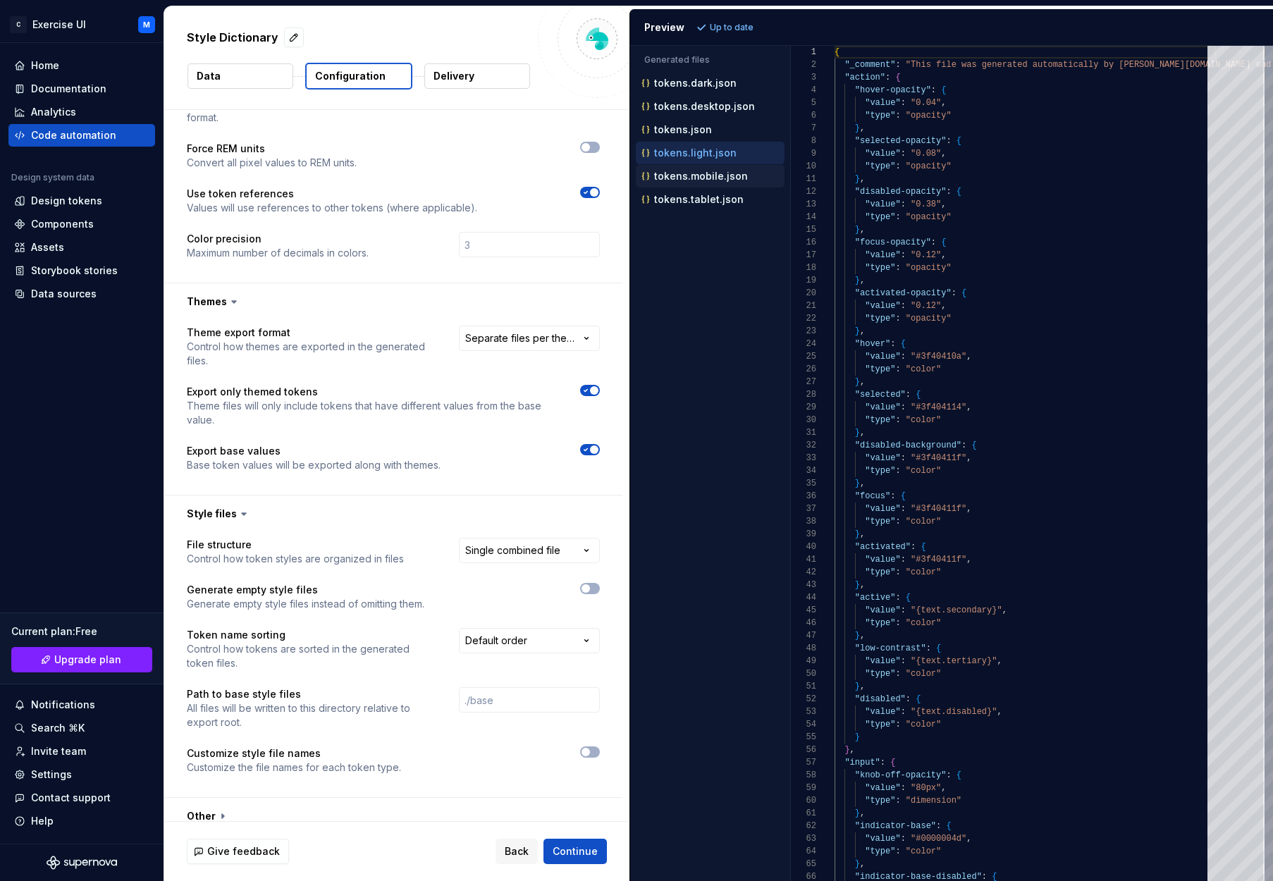
click at [710, 166] on div "tokens.mobile.json" at bounding box center [710, 176] width 149 height 23
click at [710, 204] on p "tokens.tablet.json" at bounding box center [699, 199] width 90 height 11
type textarea "**********"
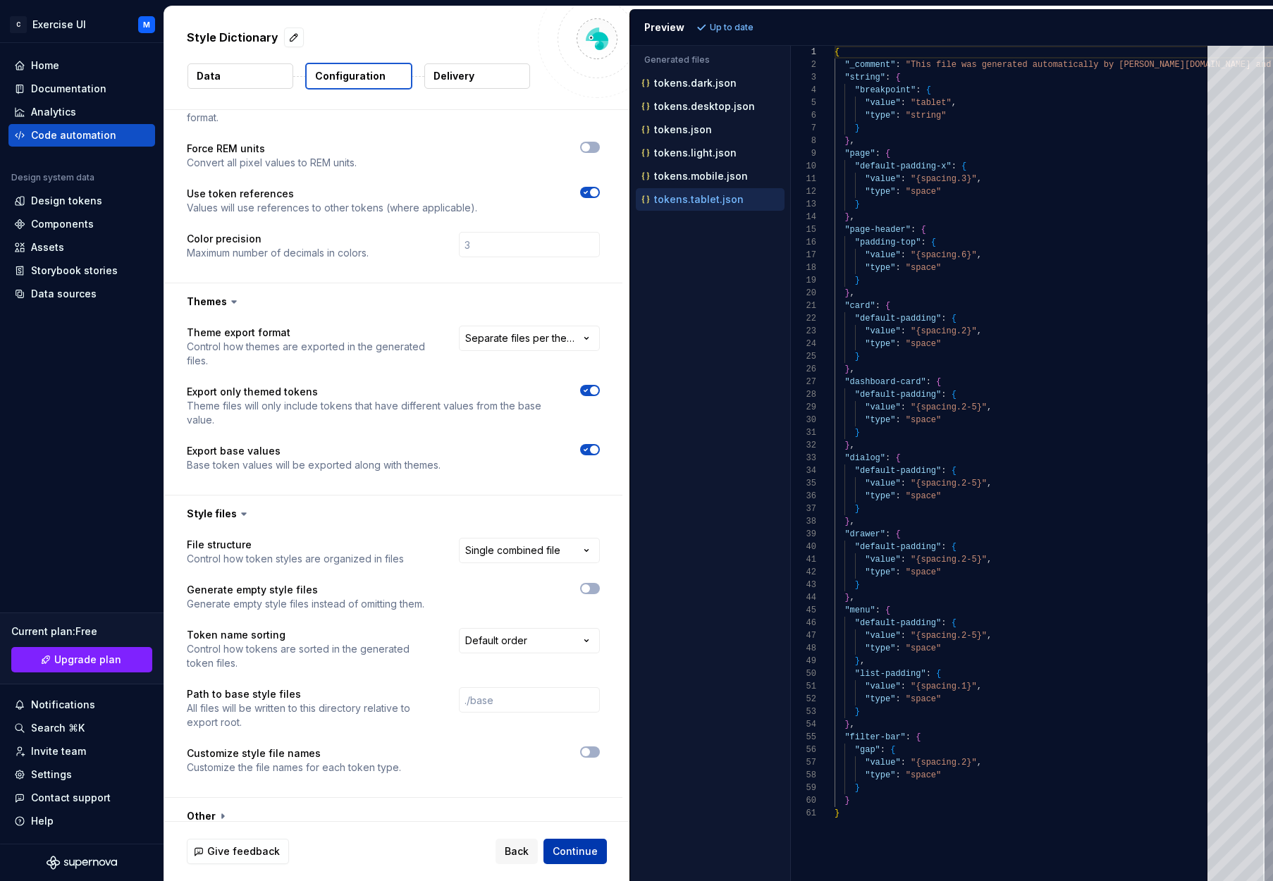
click at [573, 853] on span "Continue" at bounding box center [575, 851] width 45 height 14
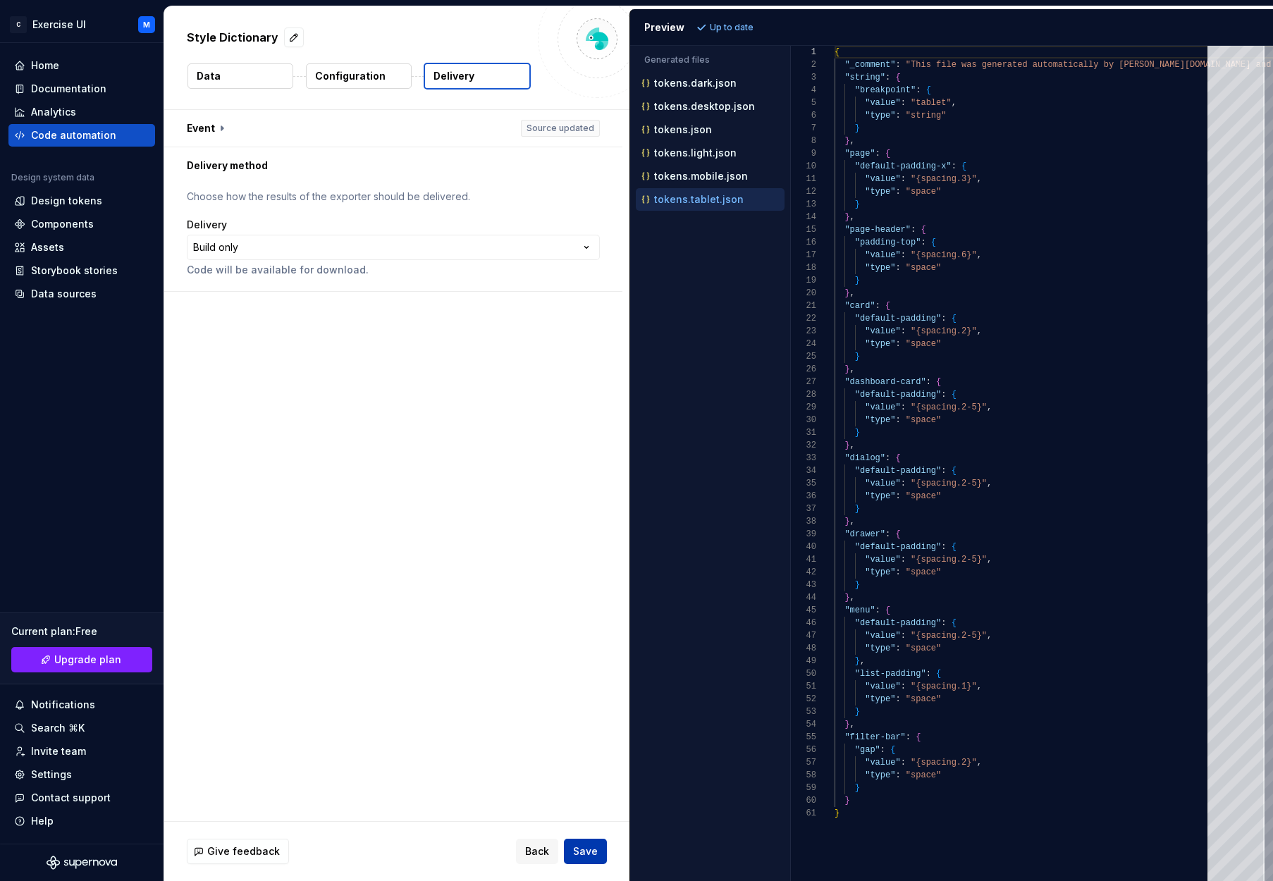
click at [598, 850] on button "Save" at bounding box center [585, 851] width 43 height 25
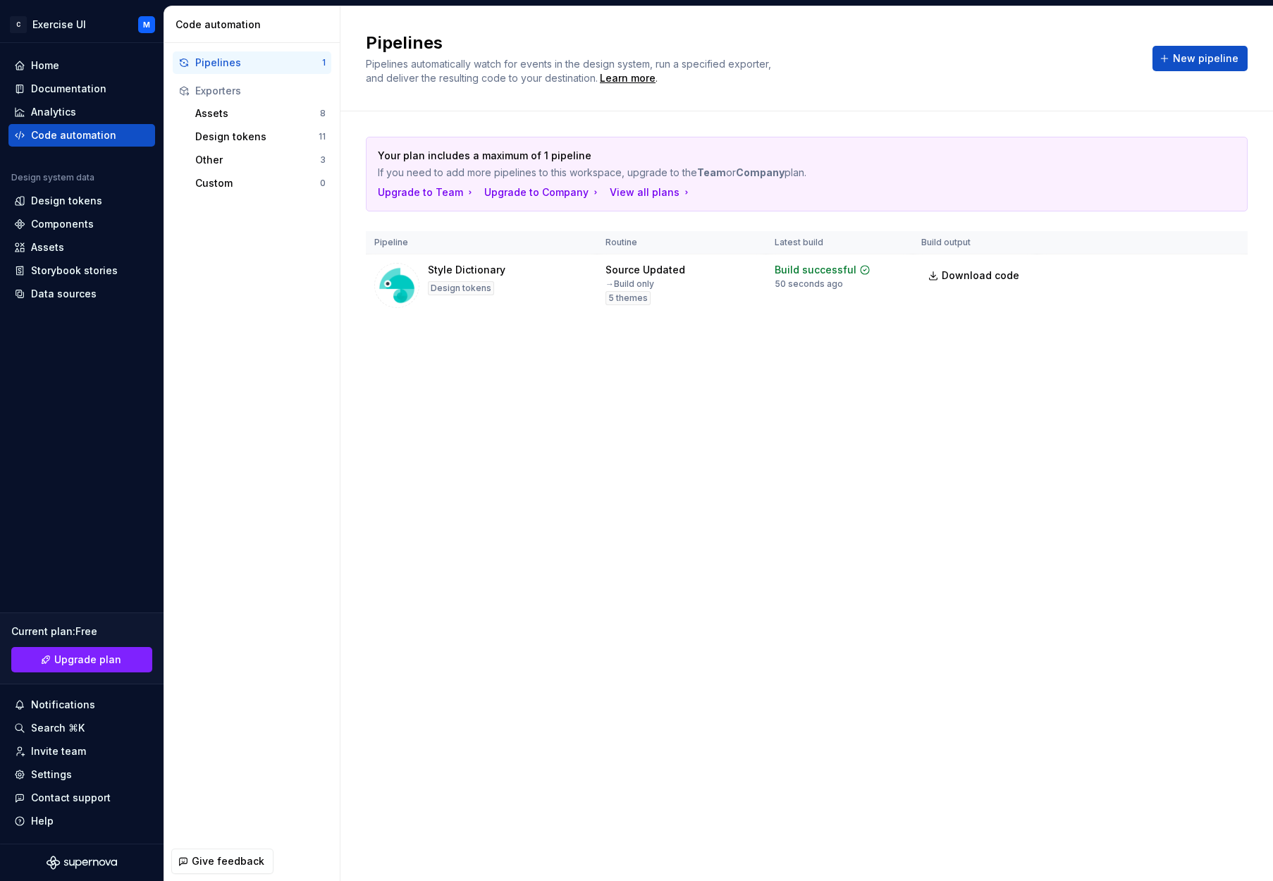
click at [272, 76] on div "Pipelines 1 Exporters Assets 8 Design tokens 11 Other 3 Custom 0" at bounding box center [252, 122] width 159 height 143
click at [275, 63] on div "Pipelines" at bounding box center [258, 63] width 127 height 14
click at [52, 67] on div "Home" at bounding box center [45, 65] width 28 height 14
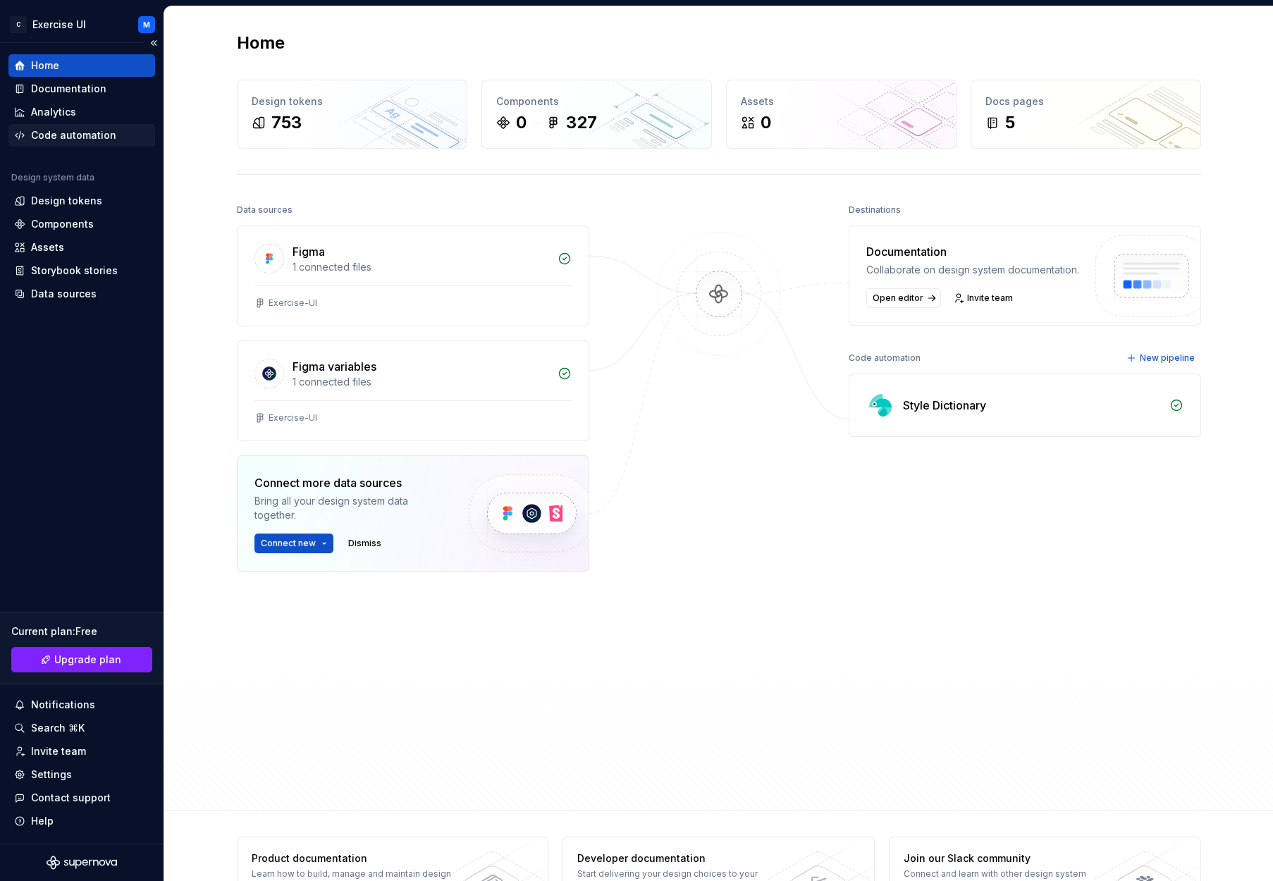
click at [85, 137] on div "Code automation" at bounding box center [73, 135] width 85 height 14
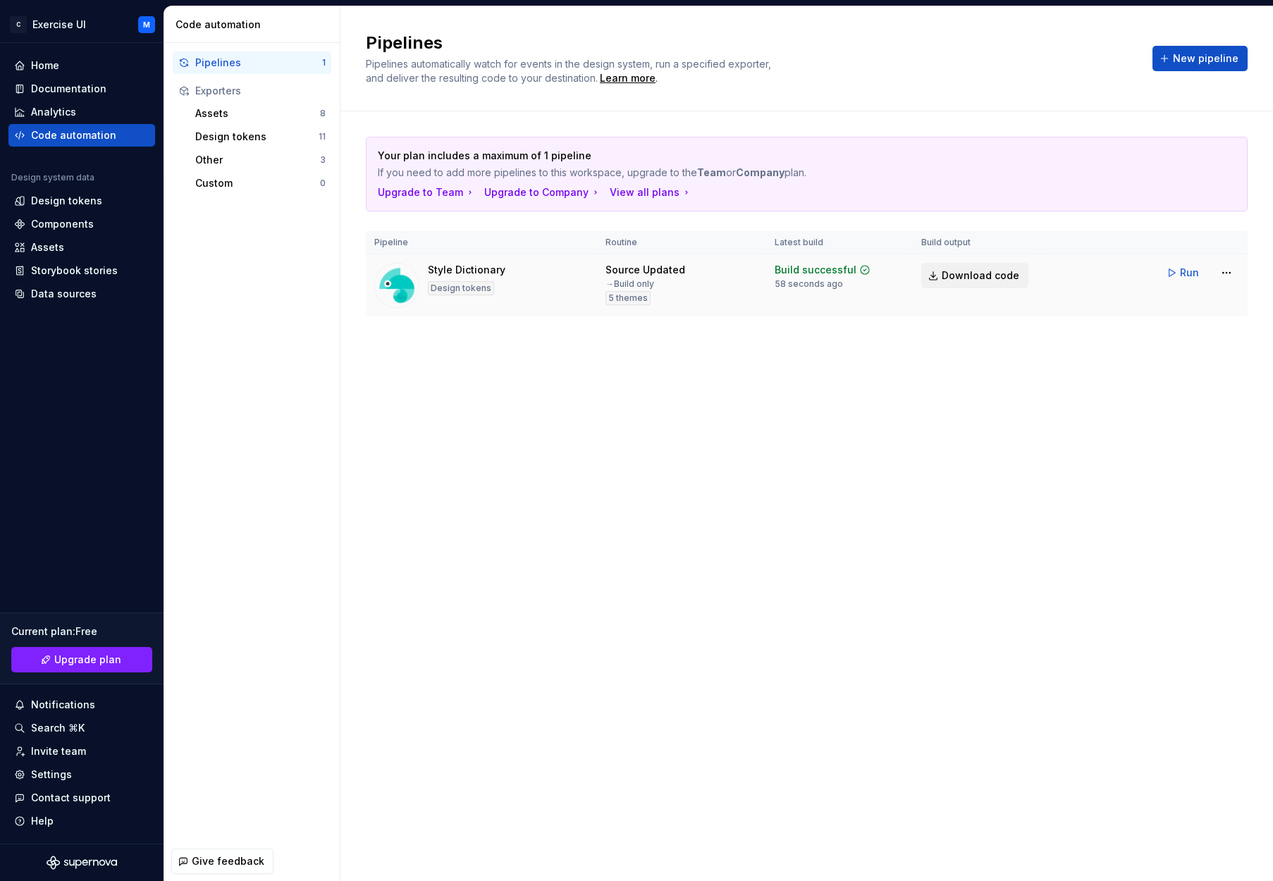
click at [986, 280] on span "Download code" at bounding box center [981, 276] width 78 height 14
click at [33, 204] on div "Design tokens" at bounding box center [66, 201] width 71 height 14
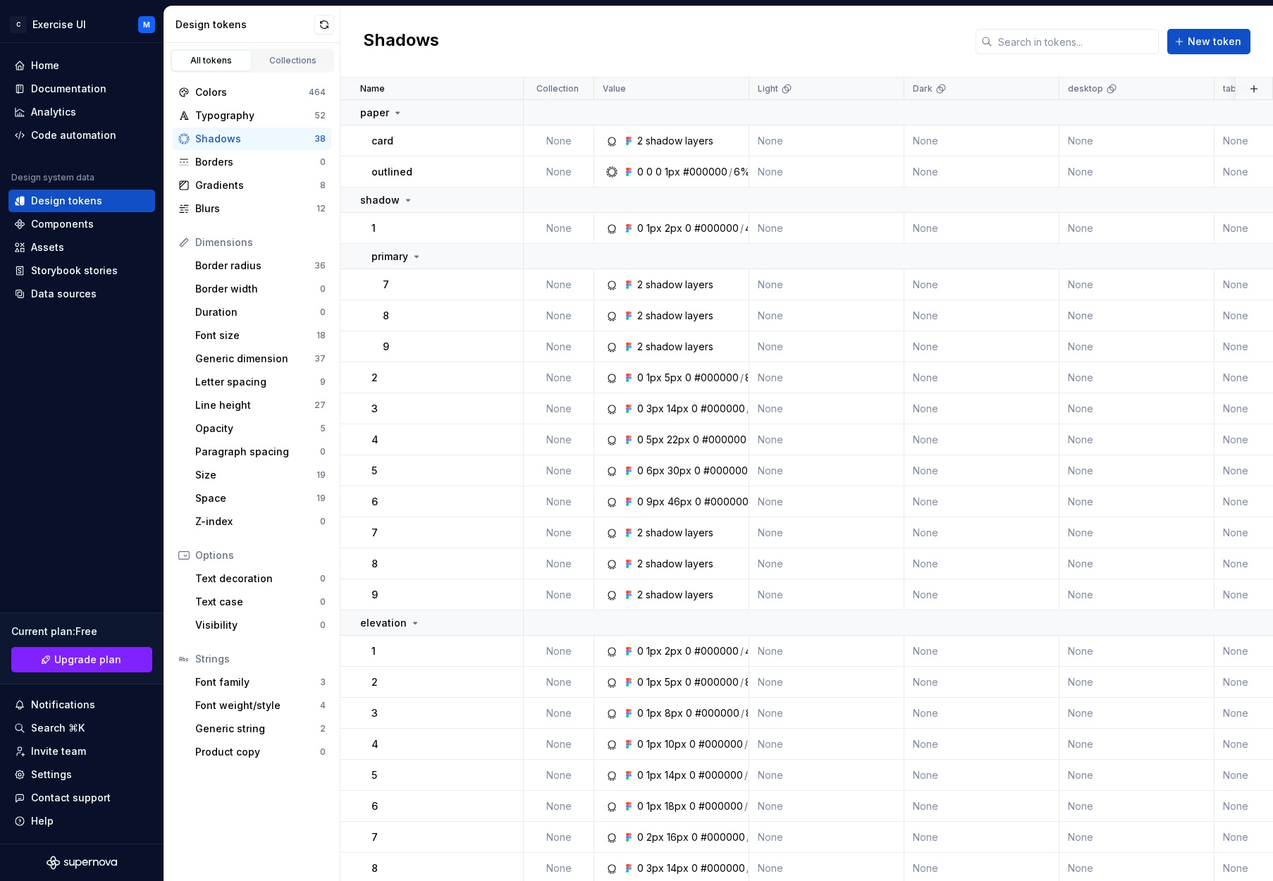
click at [252, 133] on div "Shadows" at bounding box center [254, 139] width 119 height 14
click at [414, 253] on icon at bounding box center [416, 256] width 11 height 11
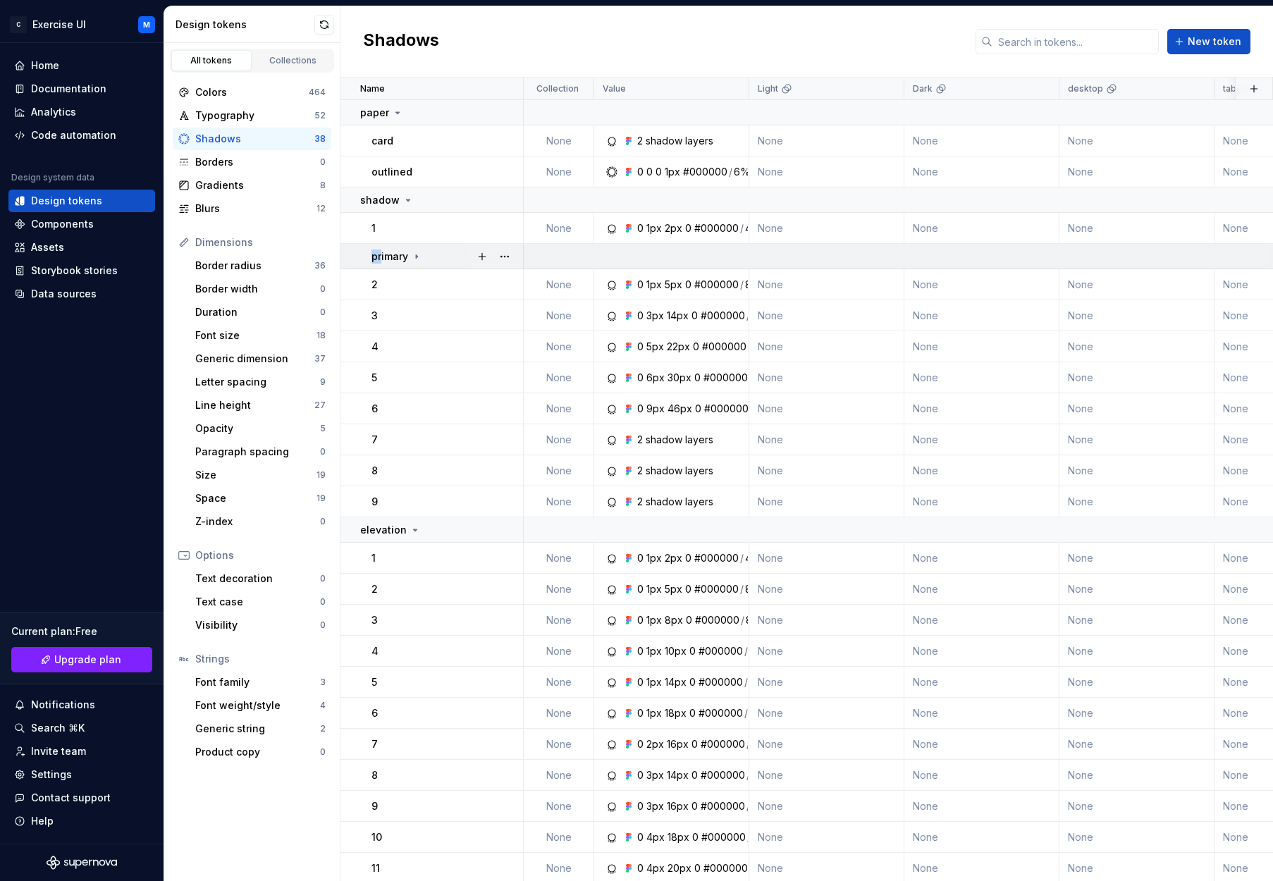
drag, startPoint x: 381, startPoint y: 252, endPoint x: 346, endPoint y: 252, distance: 34.5
click at [346, 252] on td "primary" at bounding box center [431, 256] width 183 height 25
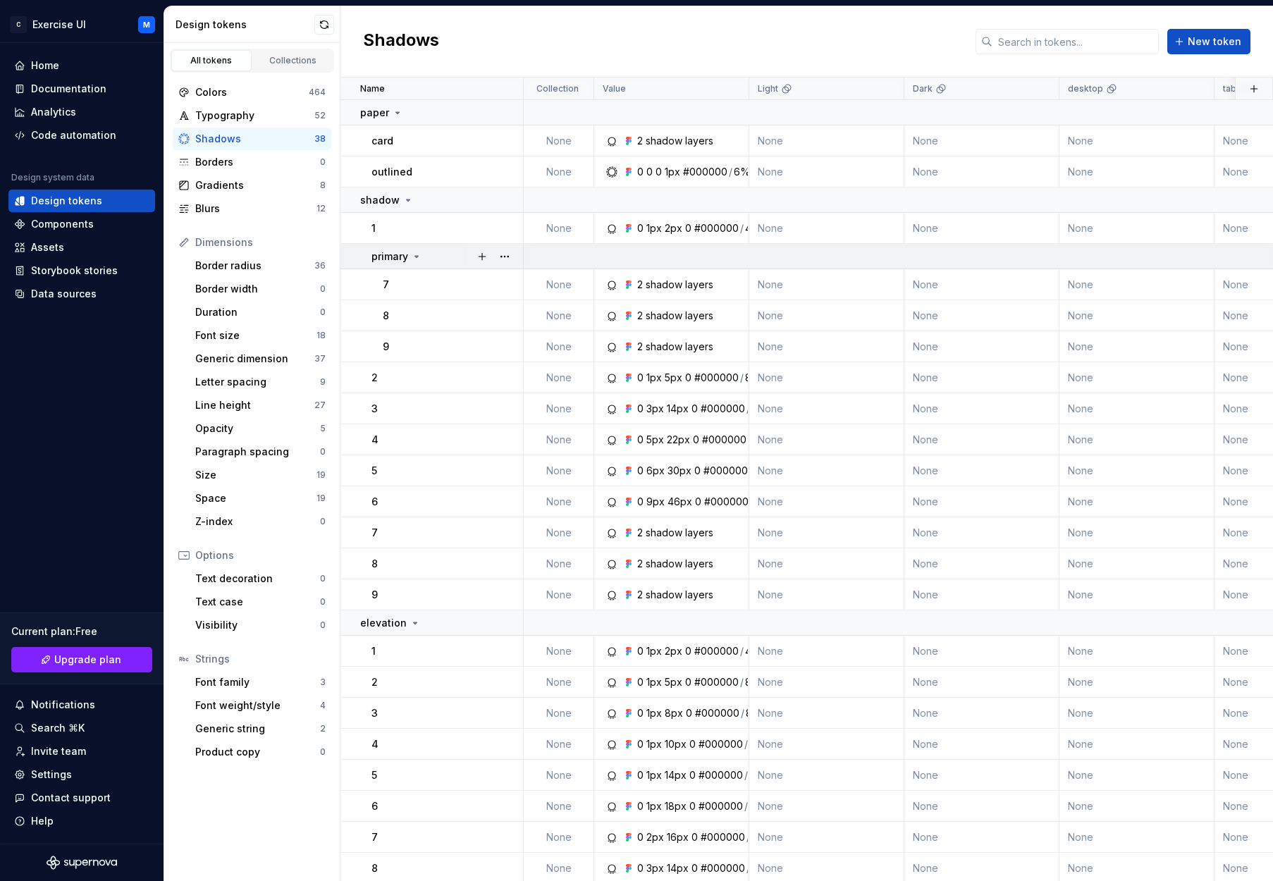
drag, startPoint x: 347, startPoint y: 252, endPoint x: 354, endPoint y: 248, distance: 8.8
click at [354, 248] on td "primary" at bounding box center [431, 256] width 183 height 25
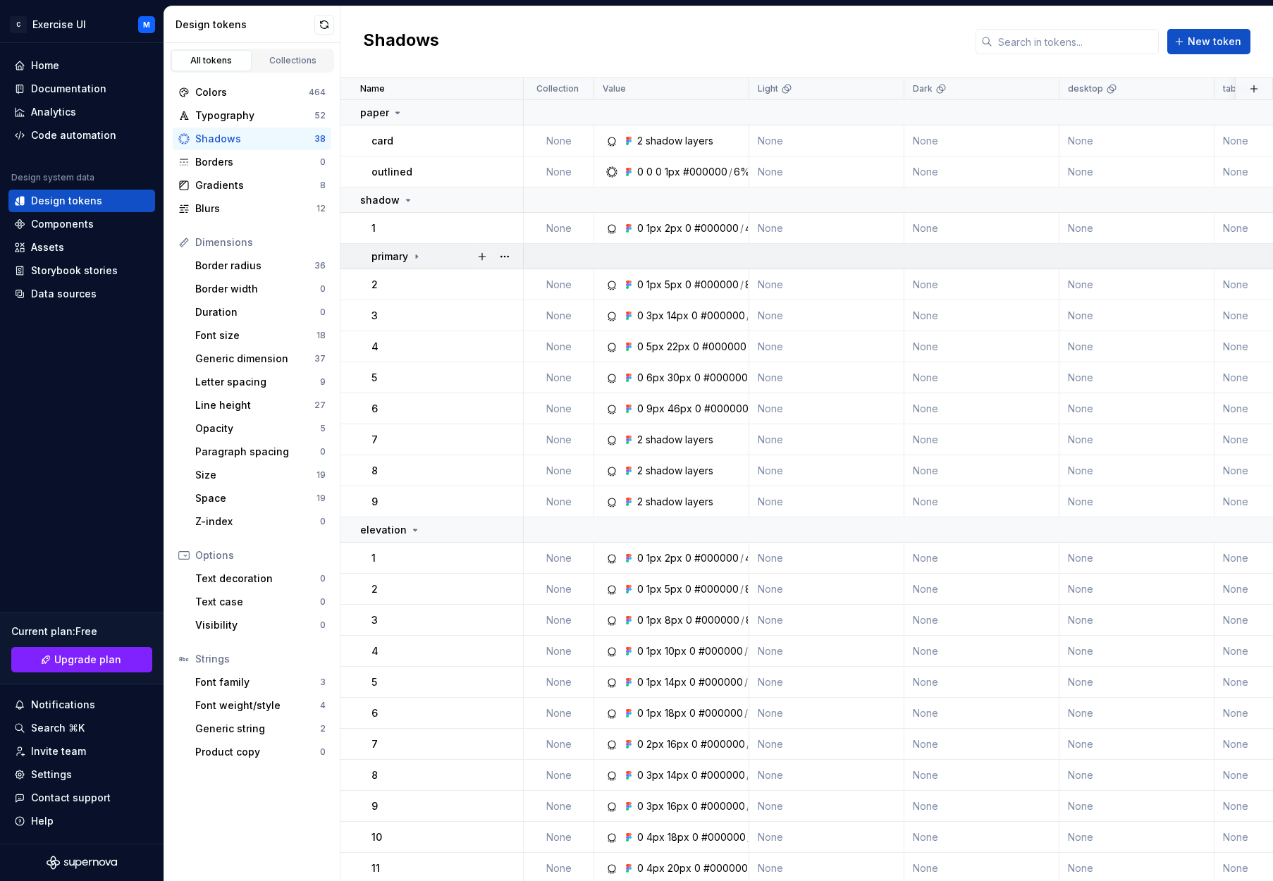
click at [390, 254] on p "primary" at bounding box center [389, 256] width 37 height 14
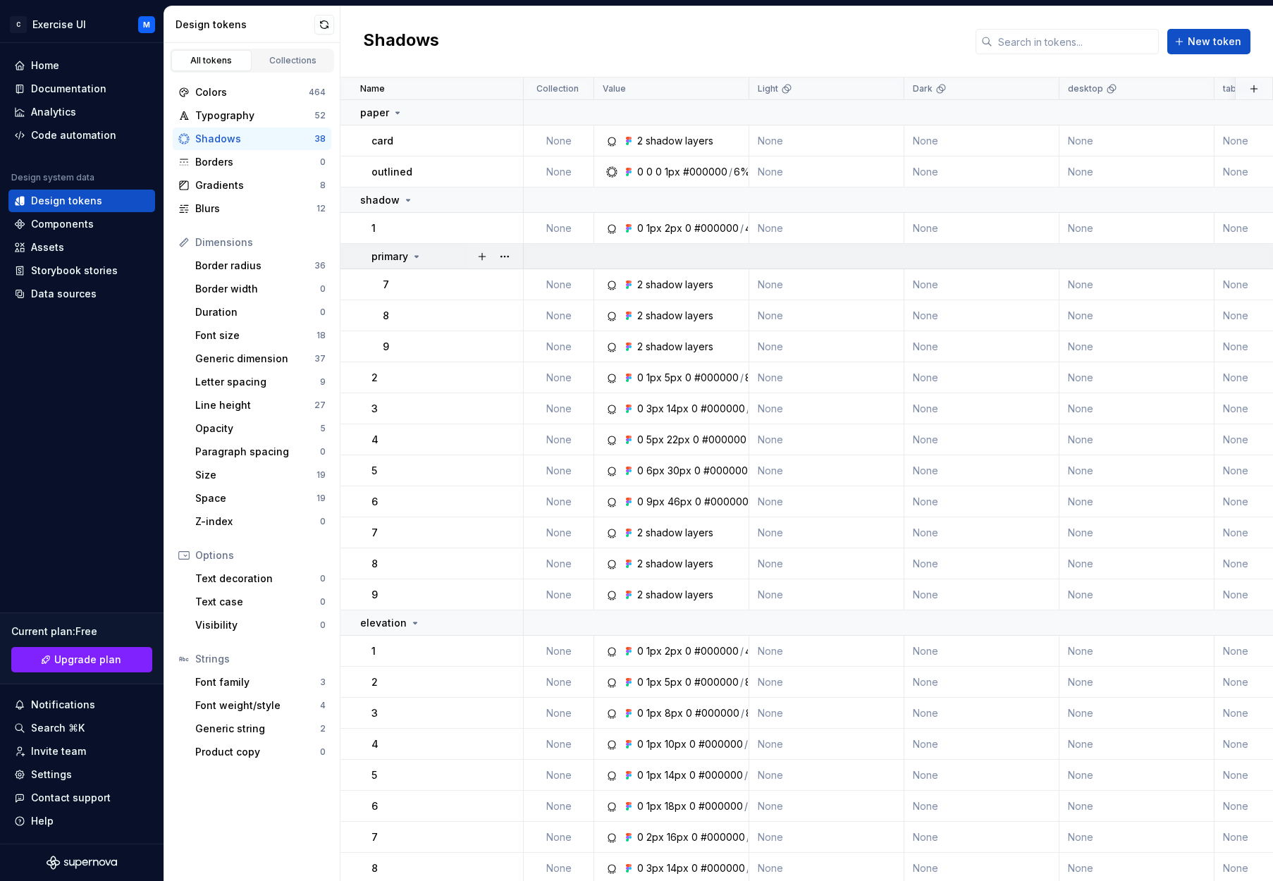
click at [421, 256] on icon at bounding box center [416, 256] width 11 height 11
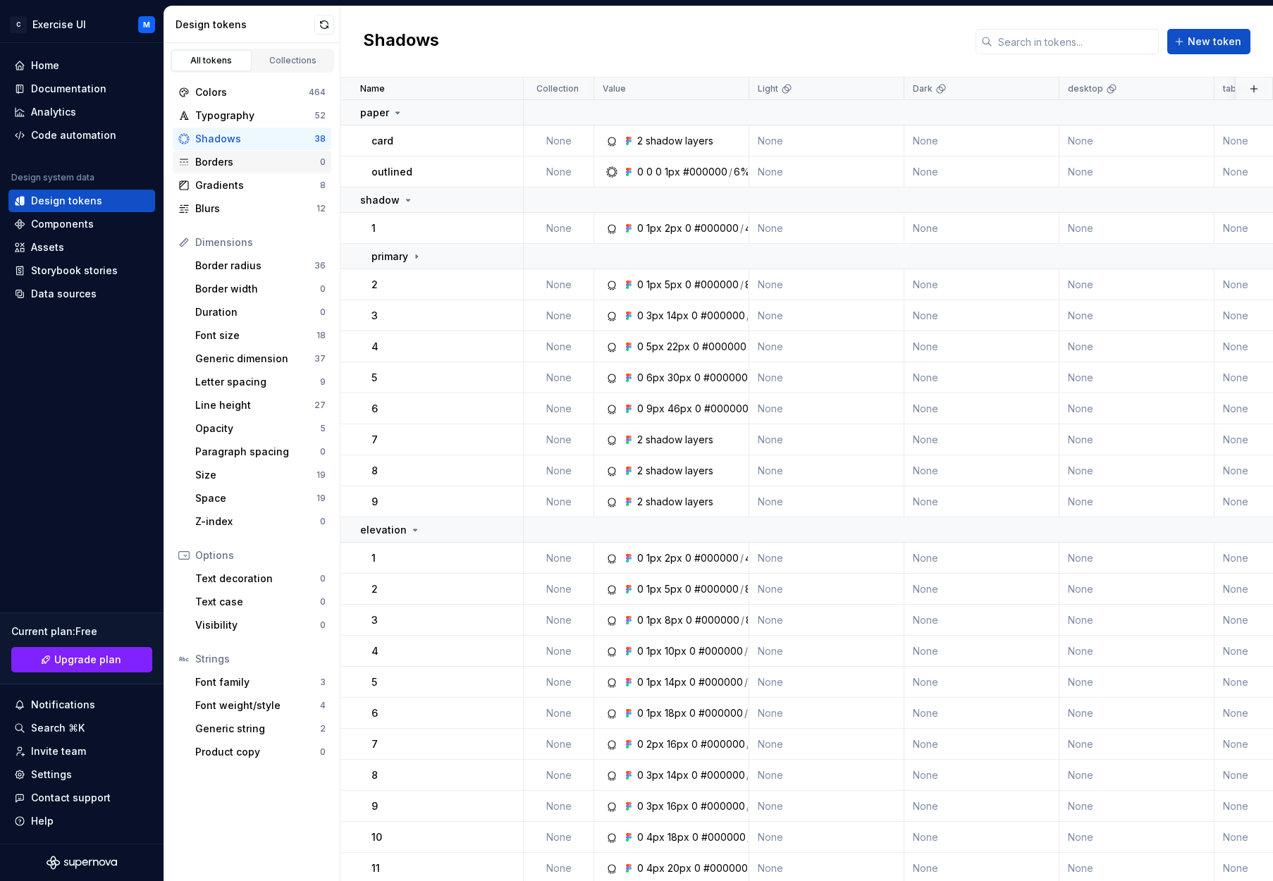
click at [254, 161] on div "Borders" at bounding box center [257, 162] width 125 height 14
click at [252, 189] on div "Gradients" at bounding box center [257, 185] width 125 height 14
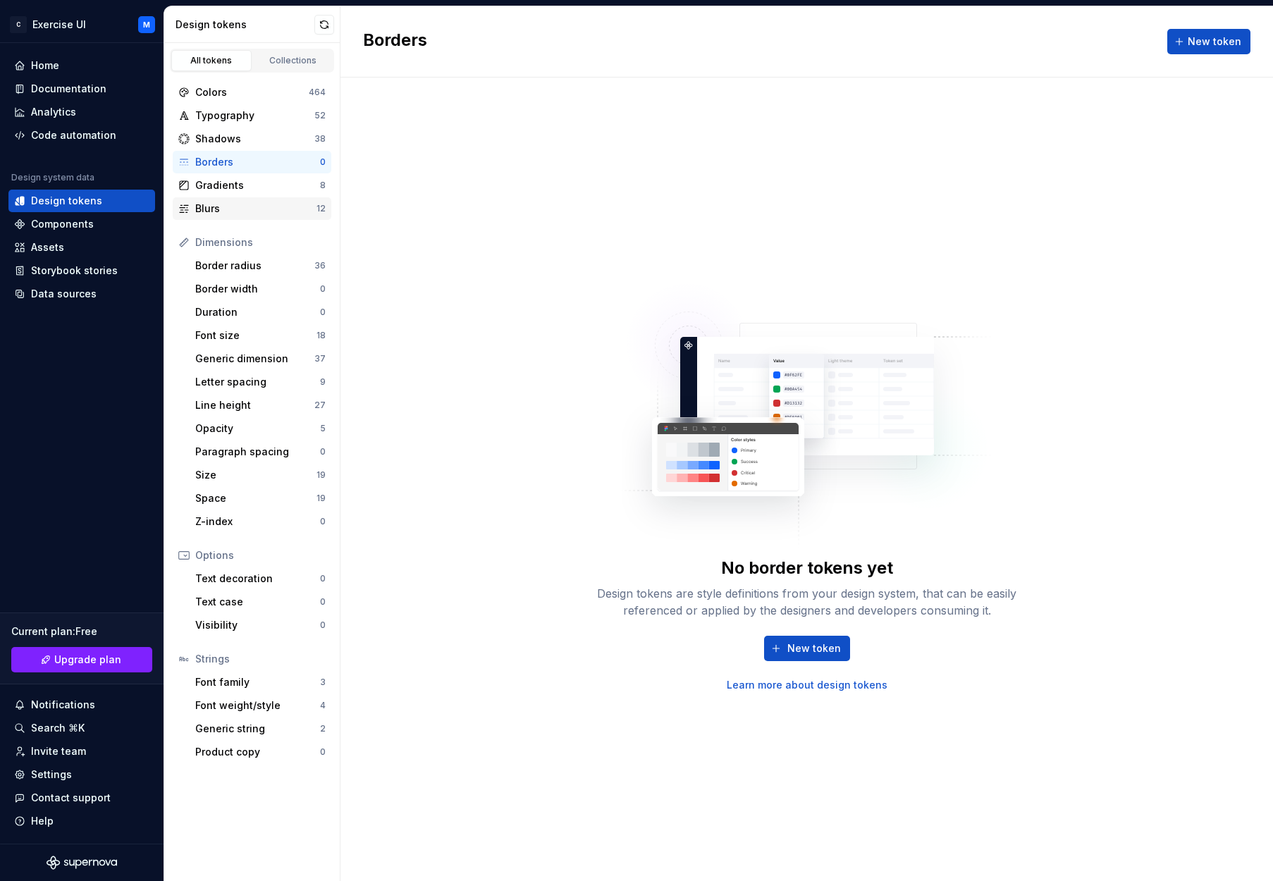
click at [253, 210] on div "Blurs" at bounding box center [255, 209] width 121 height 14
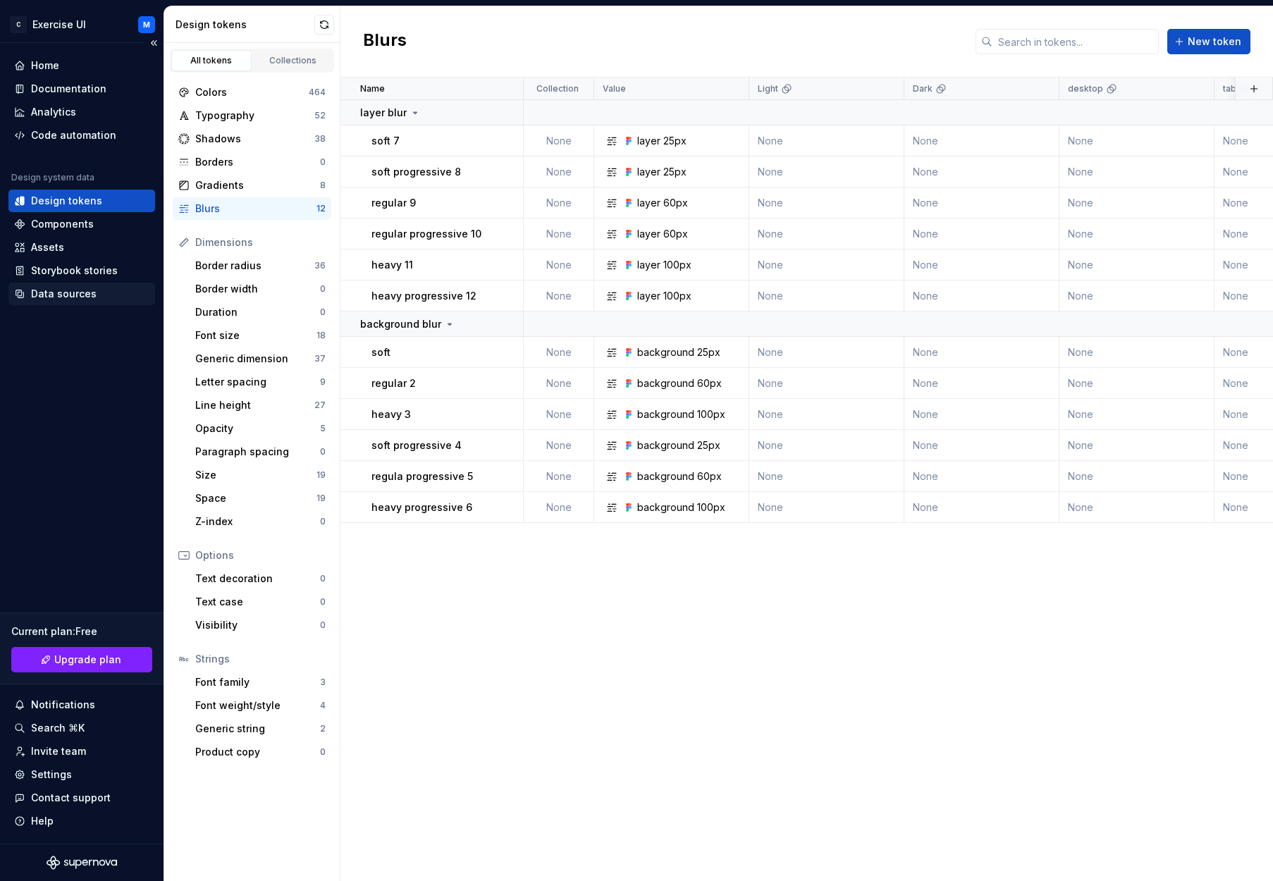
click at [82, 283] on div "Data sources" at bounding box center [81, 294] width 147 height 23
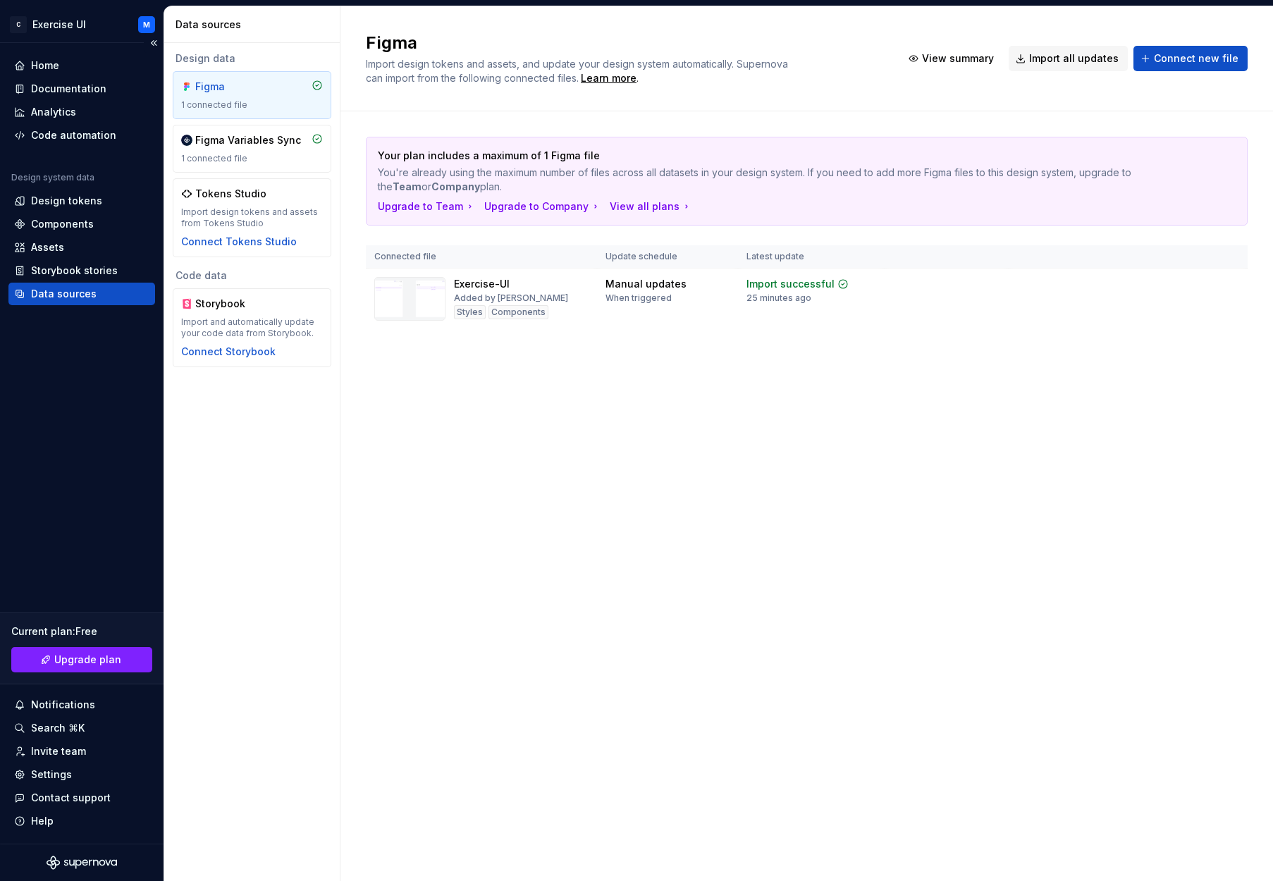
click at [89, 292] on div "Data sources" at bounding box center [64, 294] width 66 height 14
click at [989, 284] on html "C Exercise UI M Home Documentation Analytics Code automation Design system data…" at bounding box center [636, 440] width 1273 height 881
drag, startPoint x: 747, startPoint y: 354, endPoint x: 660, endPoint y: 300, distance: 101.9
click at [746, 354] on html "C Exercise UI M Home Documentation Analytics Code automation Design system data…" at bounding box center [636, 440] width 1273 height 881
click at [540, 285] on div "Exercise-UI Added by Matt Styles Components" at bounding box center [511, 299] width 114 height 44
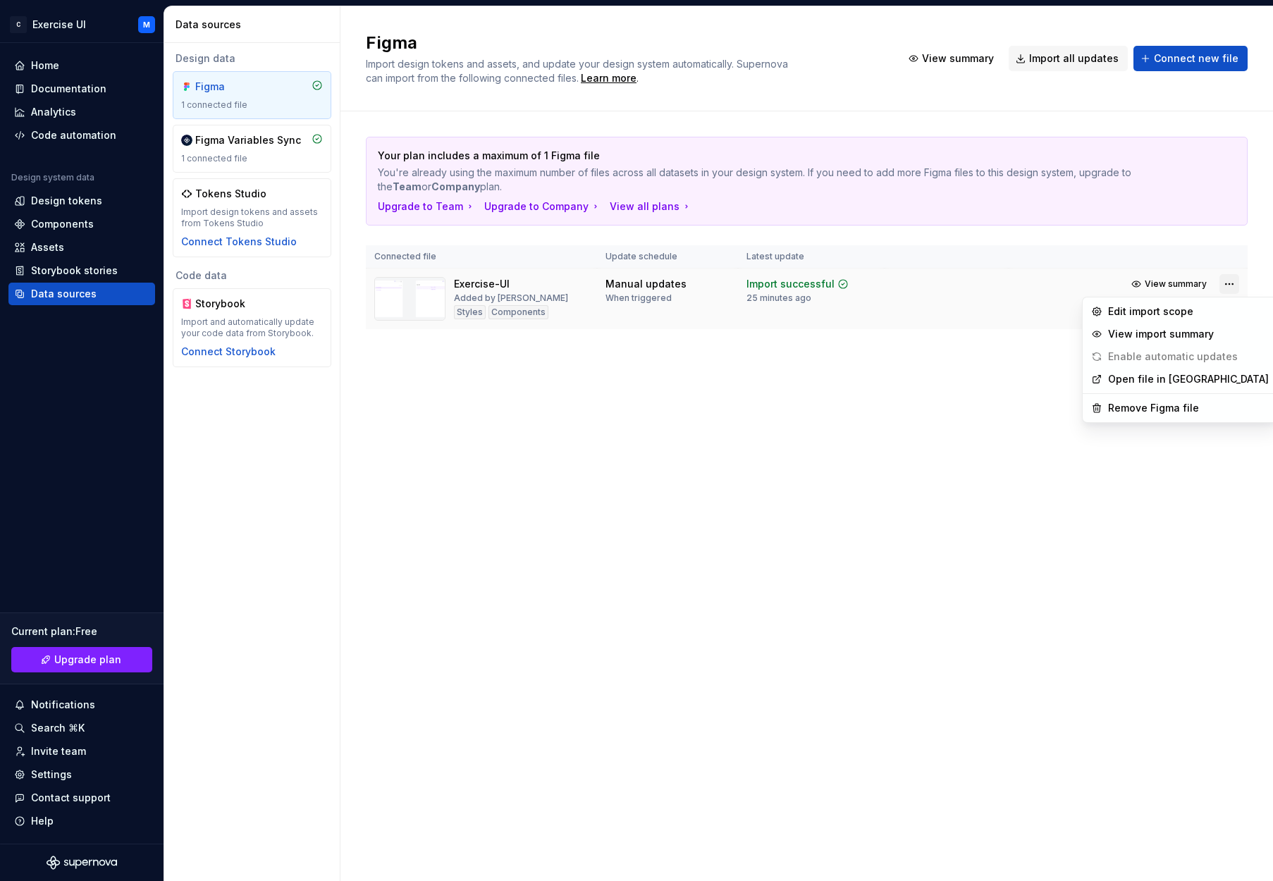
click at [989, 283] on html "C Exercise UI M Home Documentation Analytics Code automation Design system data…" at bounding box center [636, 440] width 1273 height 881
click at [989, 311] on div "Edit import scope" at bounding box center [1188, 311] width 161 height 14
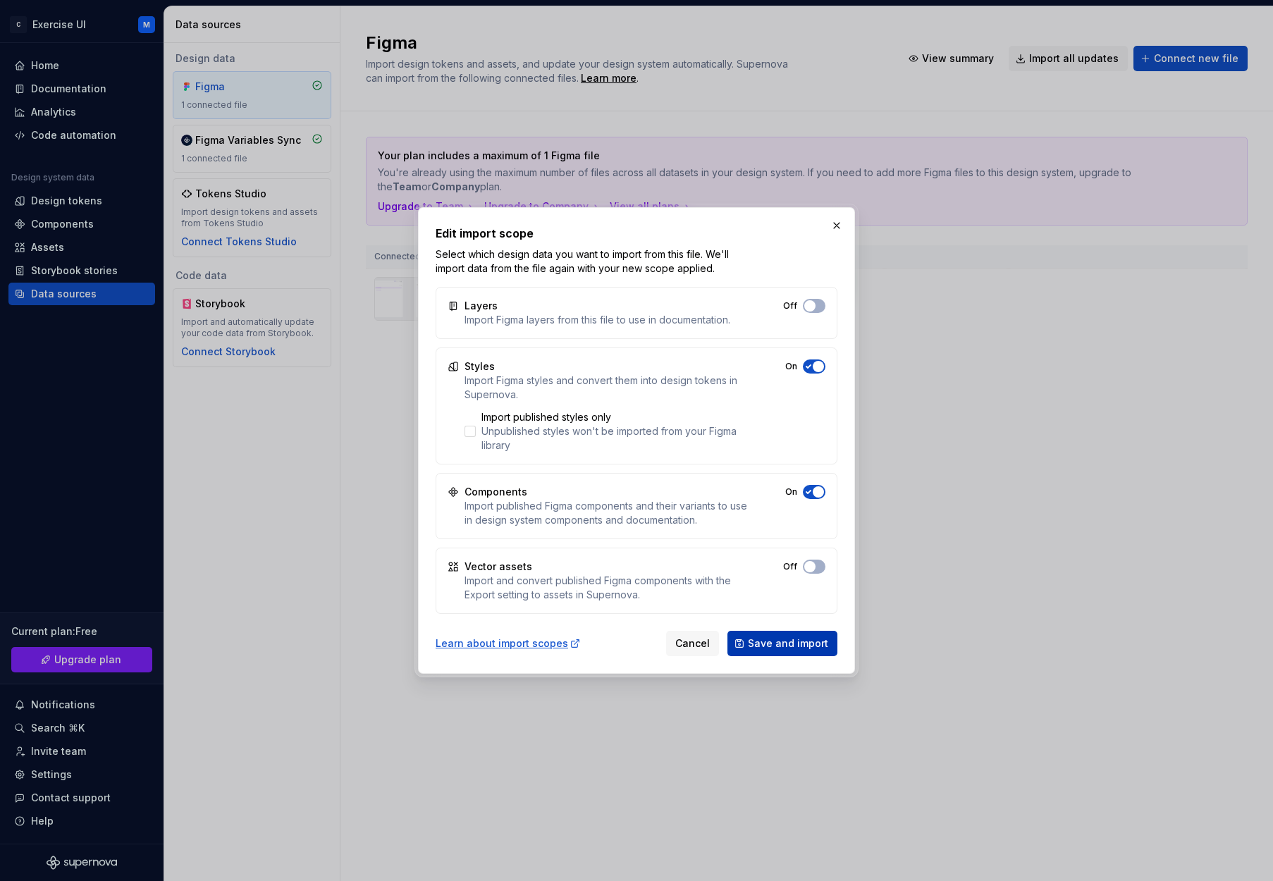
drag, startPoint x: 800, startPoint y: 655, endPoint x: 810, endPoint y: 653, distance: 10.1
click at [810, 653] on button "Save and import" at bounding box center [782, 643] width 110 height 25
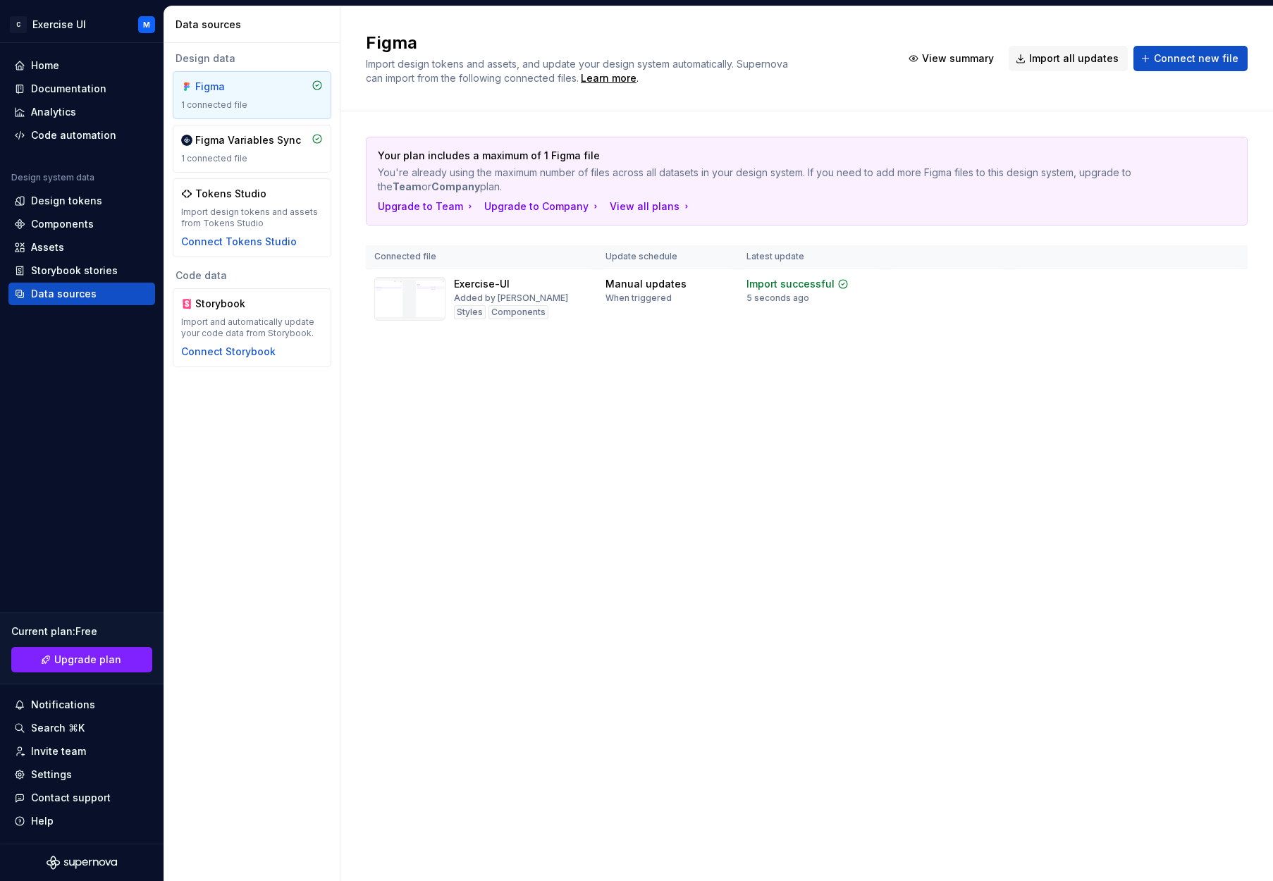
click at [911, 494] on div "Figma Import design tokens and assets, and update your design system automatica…" at bounding box center [806, 443] width 932 height 875
